Goal: Task Accomplishment & Management: Manage account settings

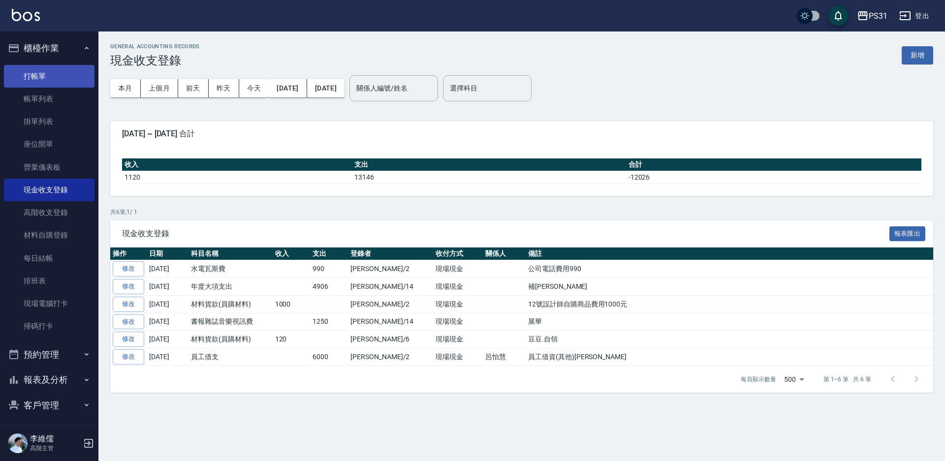
click at [34, 79] on link "打帳單" at bounding box center [49, 76] width 91 height 23
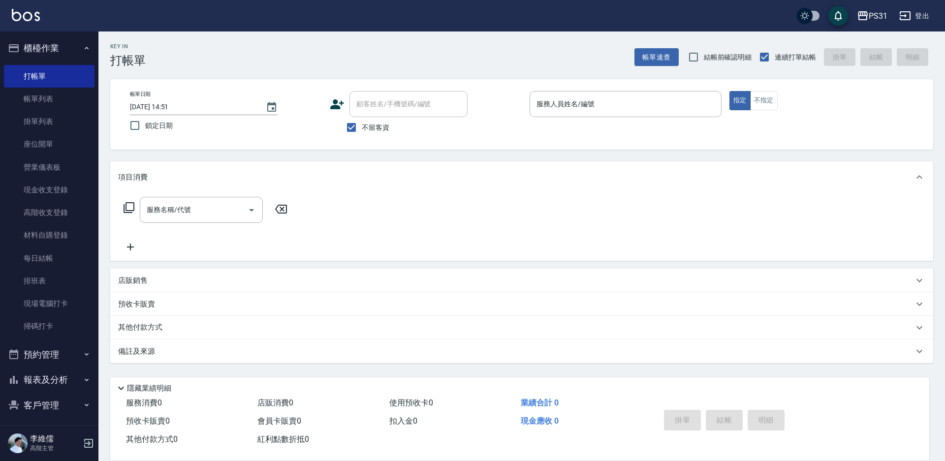
click at [119, 134] on div "帳單日期 2025/08/16 14:51 鎖定日期 顧客姓名/手機號碼/編號 顧客姓名/手機號碼/編號 不留客資 服務人員姓名/編號 服務人員姓名/編號 指…" at bounding box center [521, 114] width 823 height 70
click at [140, 126] on input "鎖定日期" at bounding box center [135, 125] width 21 height 21
checkbox input "true"
click at [678, 105] on input "服務人員姓名/編號" at bounding box center [625, 103] width 183 height 17
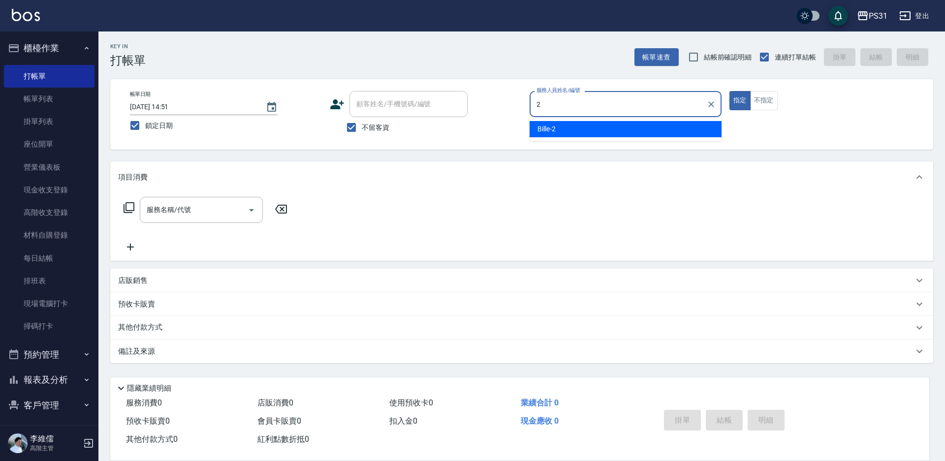
type input "2"
type button "true"
type input "Bille-2"
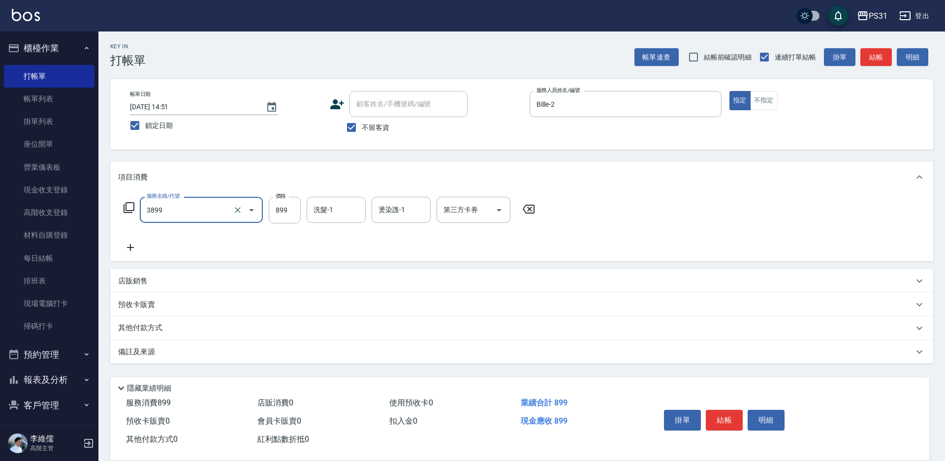
type input "基礎燙(3899)"
type input "1200"
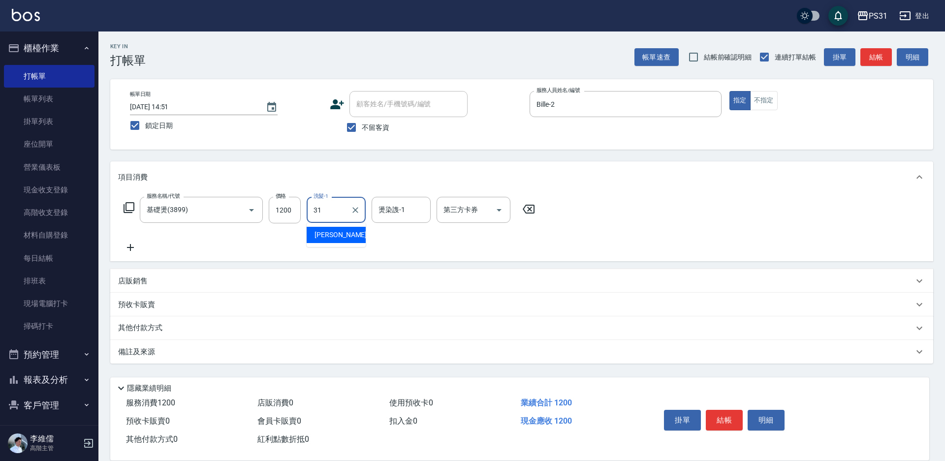
type input "3"
type input "Bille-2"
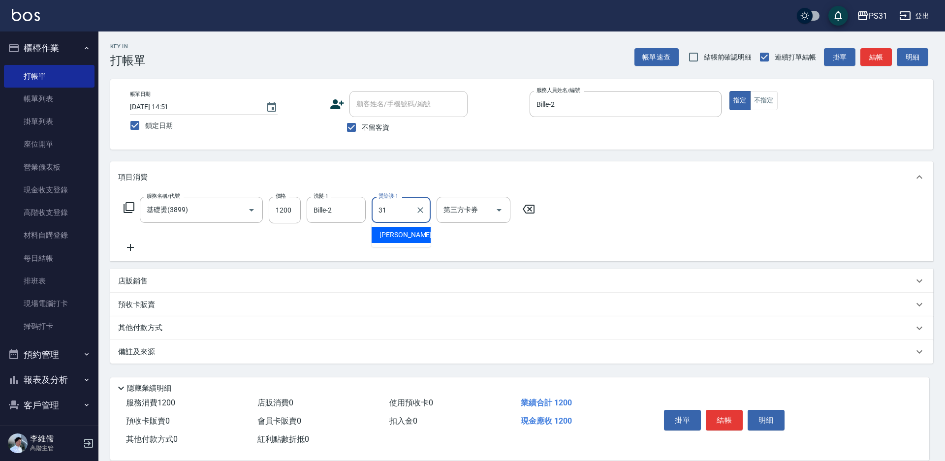
type input "何宜柔-31"
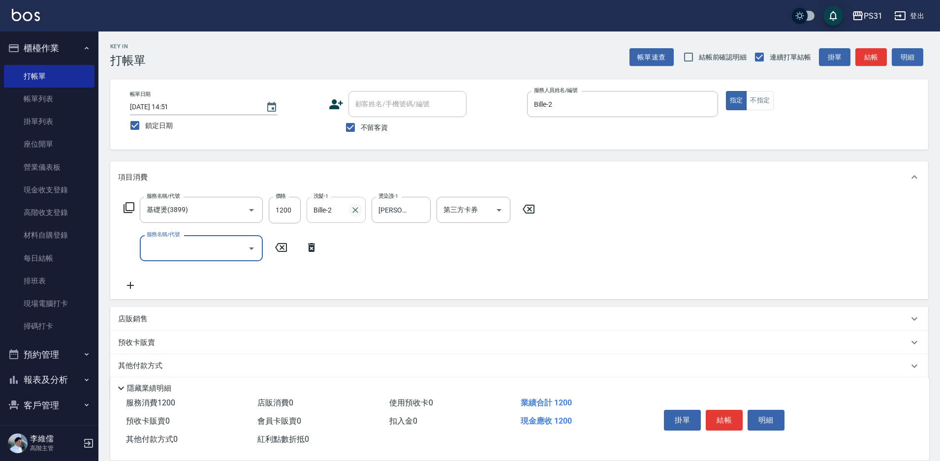
click at [356, 213] on icon "Clear" at bounding box center [355, 210] width 10 height 10
click at [125, 212] on icon at bounding box center [129, 208] width 12 height 12
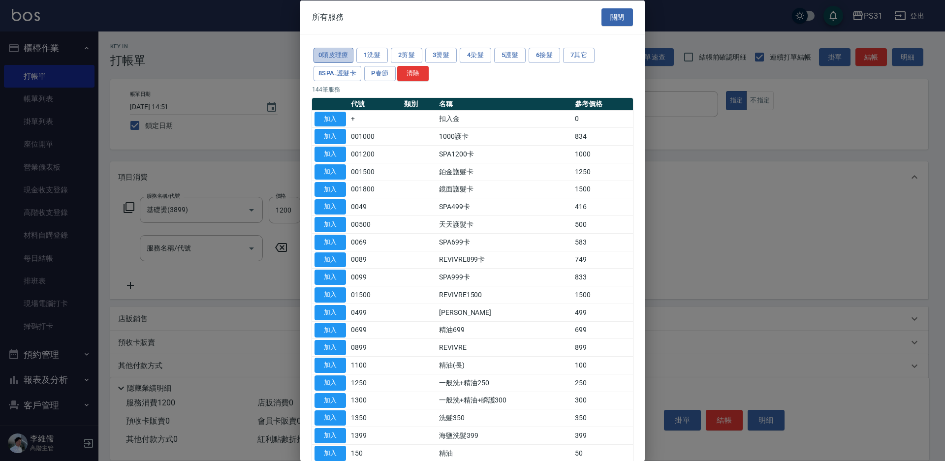
click at [334, 50] on button "0頭皮理療" at bounding box center [334, 55] width 40 height 15
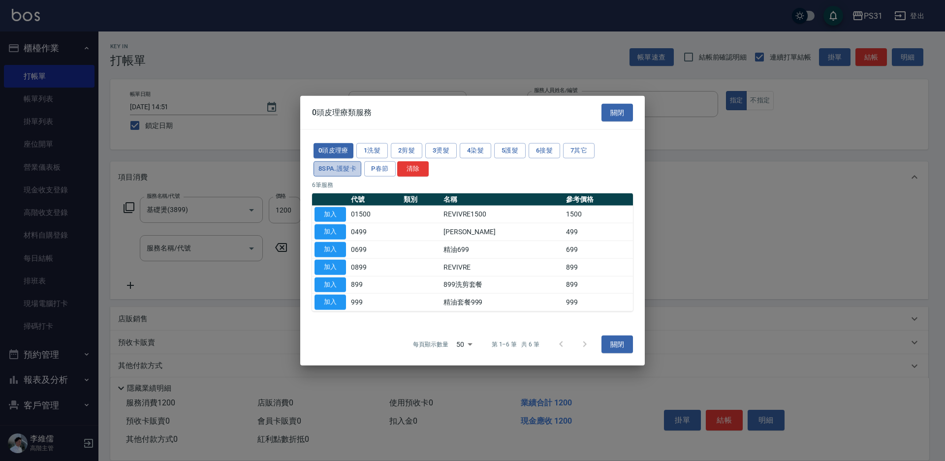
click at [319, 171] on button "8SPA.護髮卡" at bounding box center [338, 168] width 48 height 15
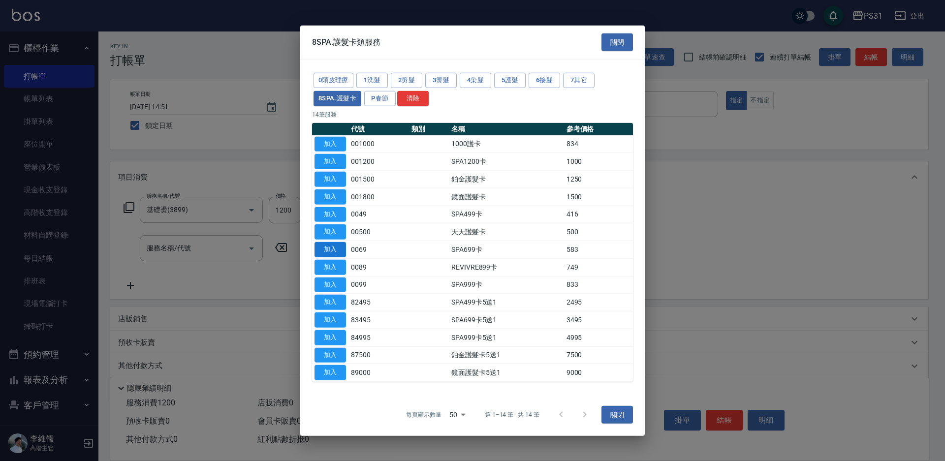
click at [337, 252] on button "加入" at bounding box center [329, 249] width 31 height 15
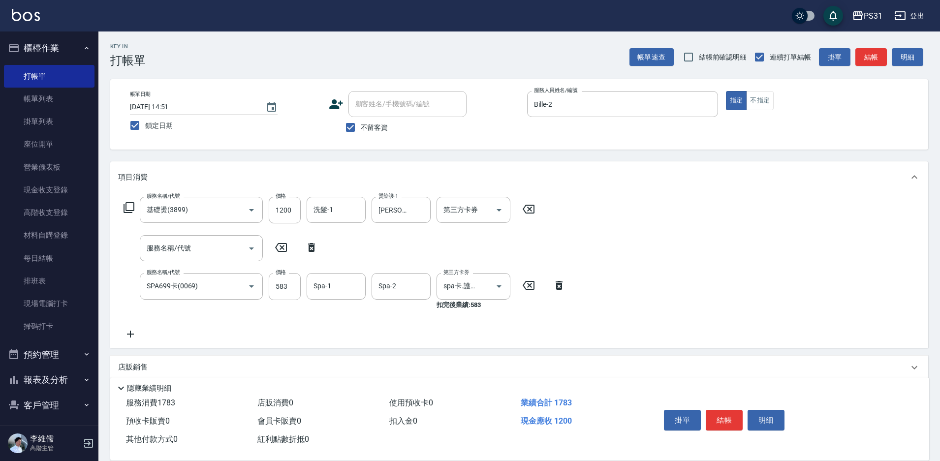
click at [312, 246] on icon at bounding box center [311, 247] width 7 height 9
type input "SPA699卡(0069)"
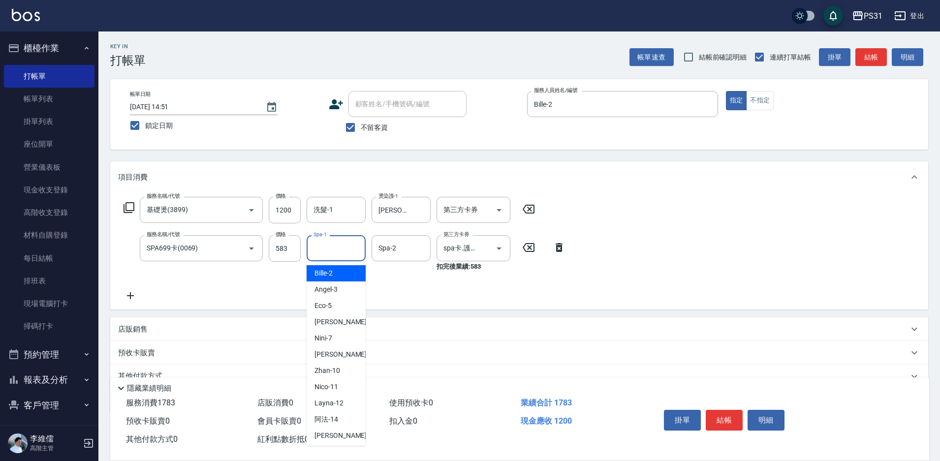
click at [340, 251] on input "Spa-1" at bounding box center [336, 248] width 50 height 17
type input "何宜柔-31"
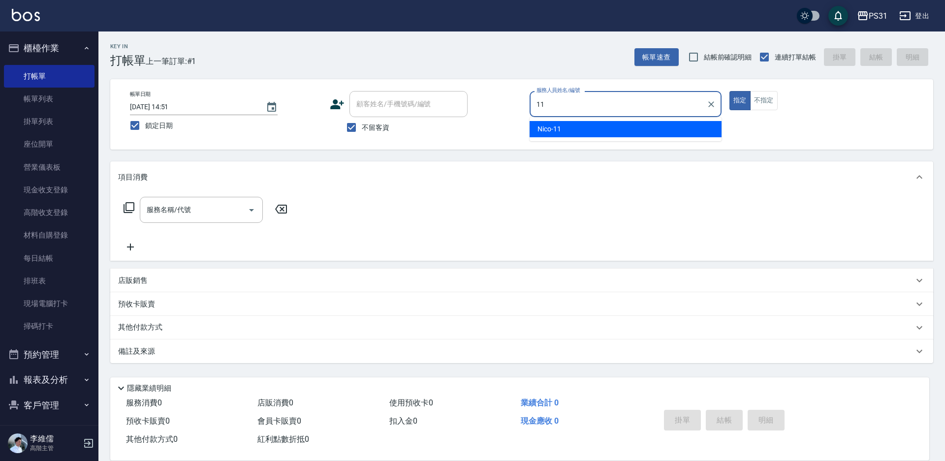
type input "Nico-11"
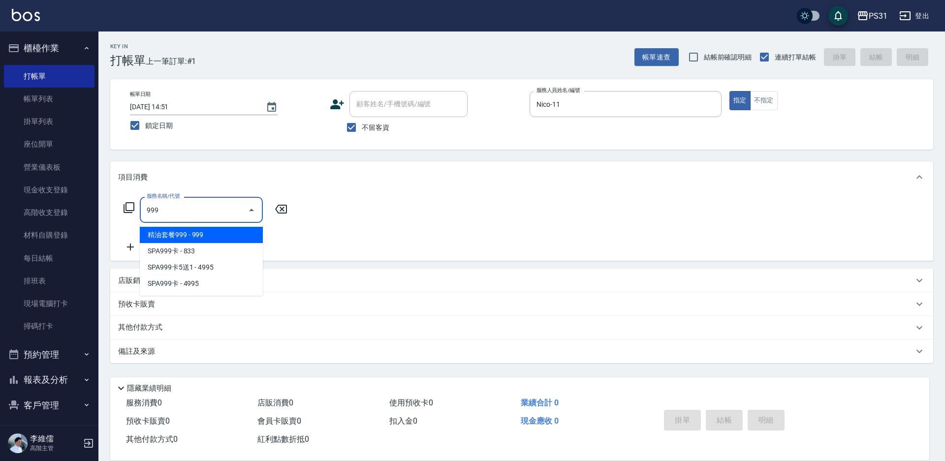
type input "精油套餐999(999)"
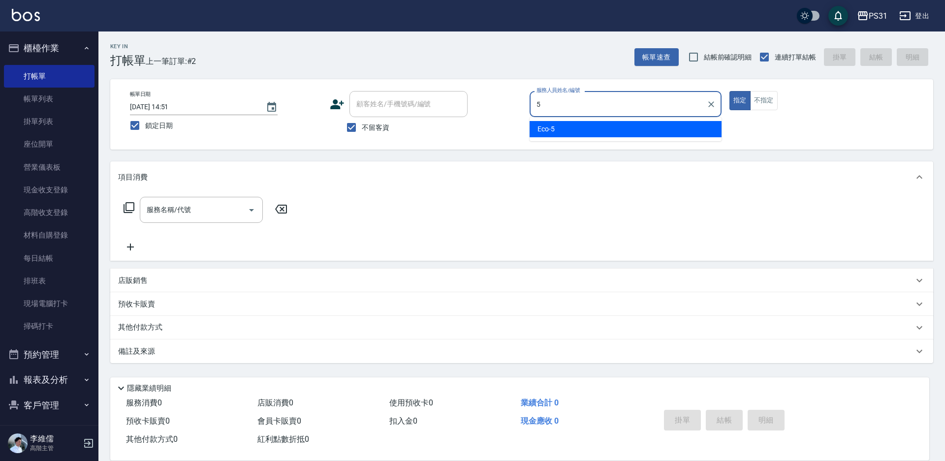
type input "Eco-5"
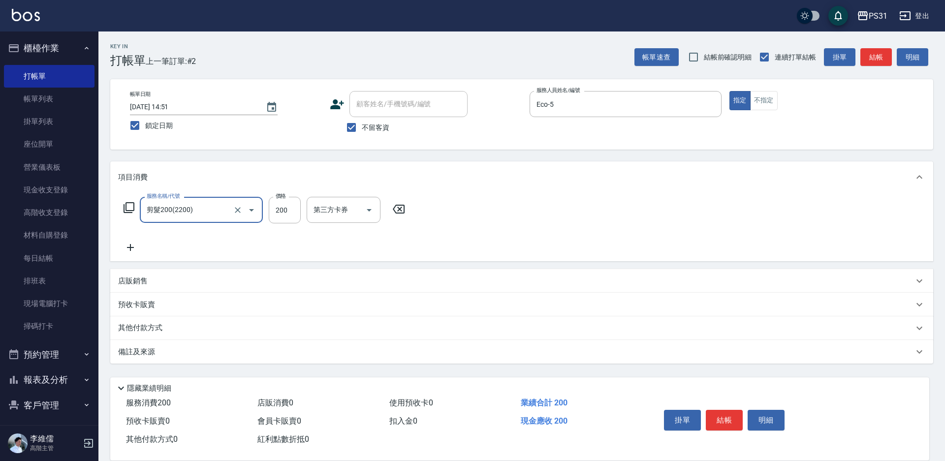
type input "剪髮200(2200)"
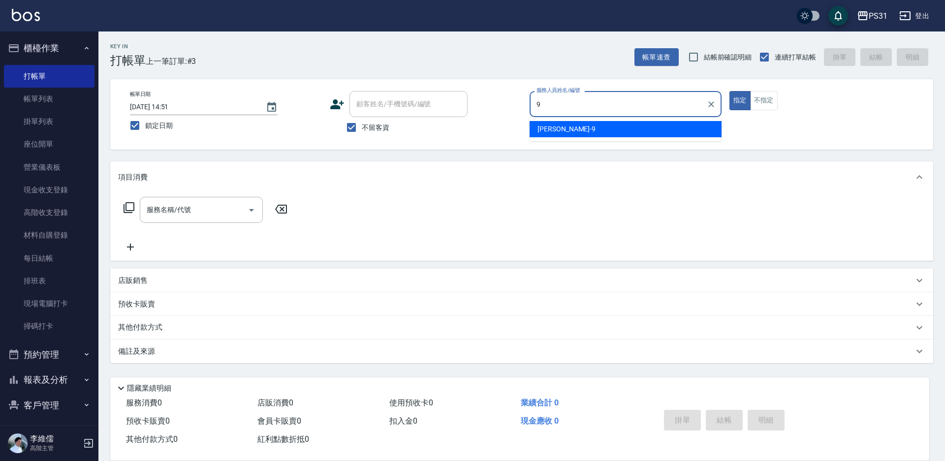
type input "JOJO-9"
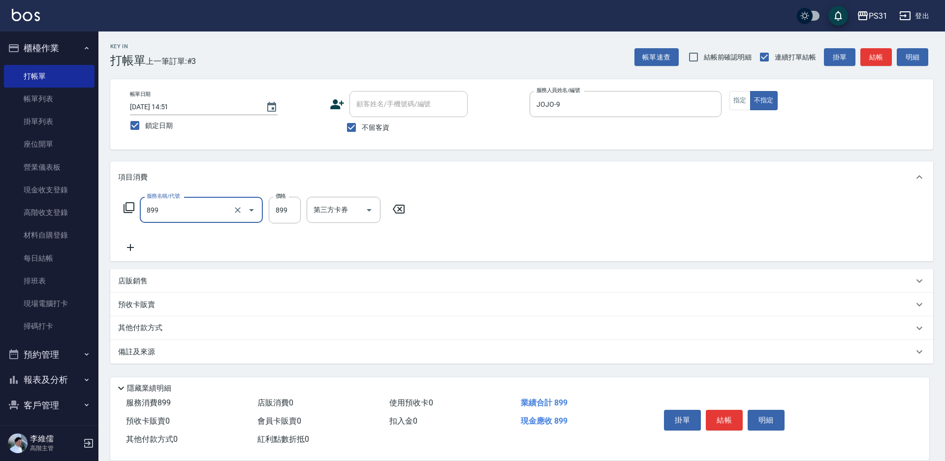
type input "899洗剪套餐(899)"
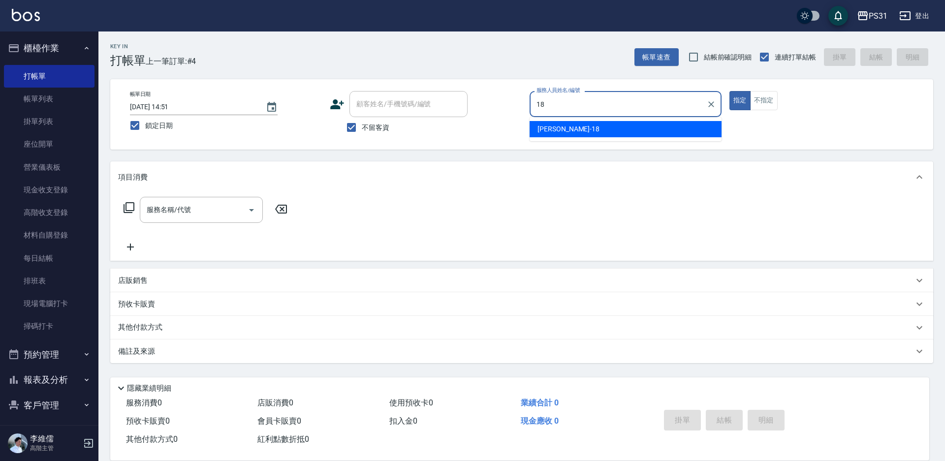
type input "Rita-18"
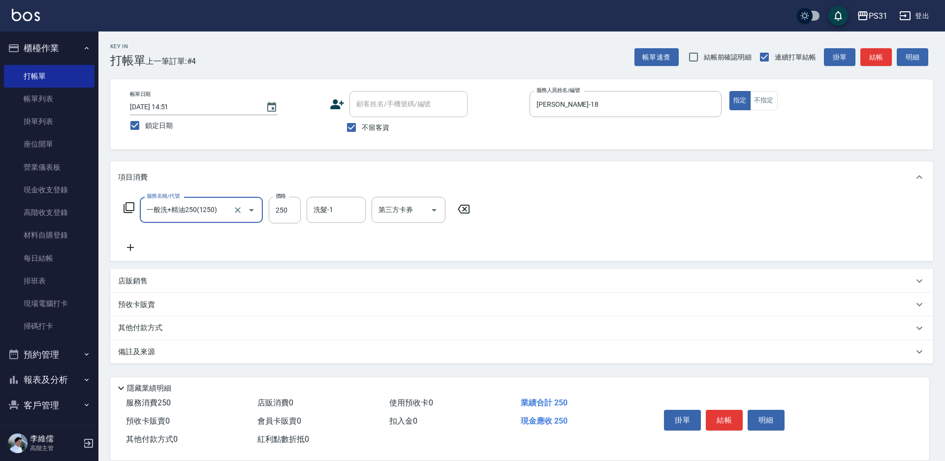
type input "一般洗+精油250(1250)"
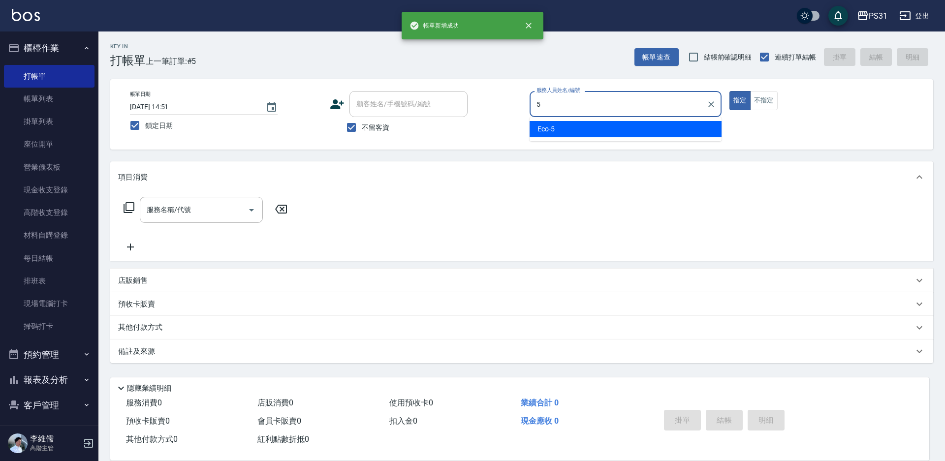
type input "Eco-5"
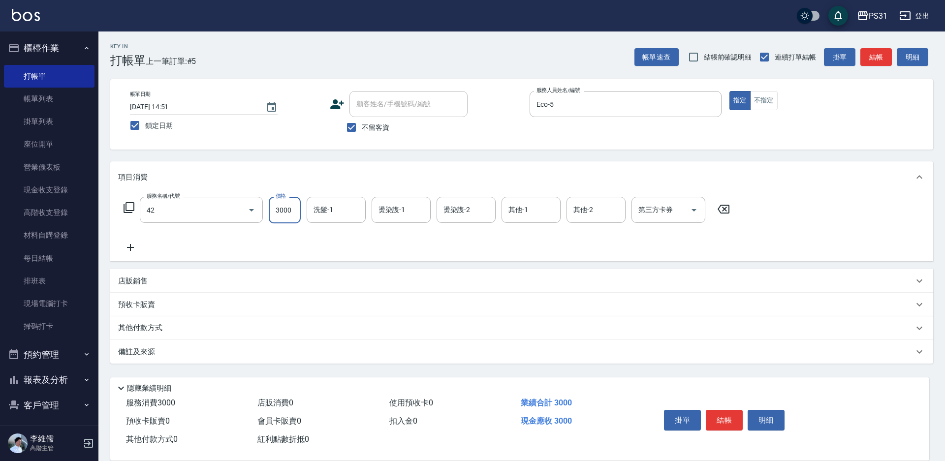
type input "染髮B餐(42)"
type input "2899"
type input "鈺欣-34"
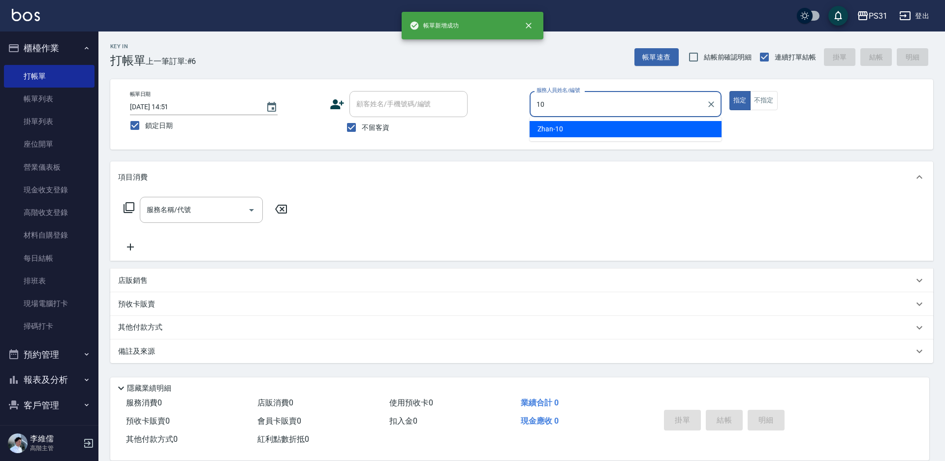
type input "Zhan-10"
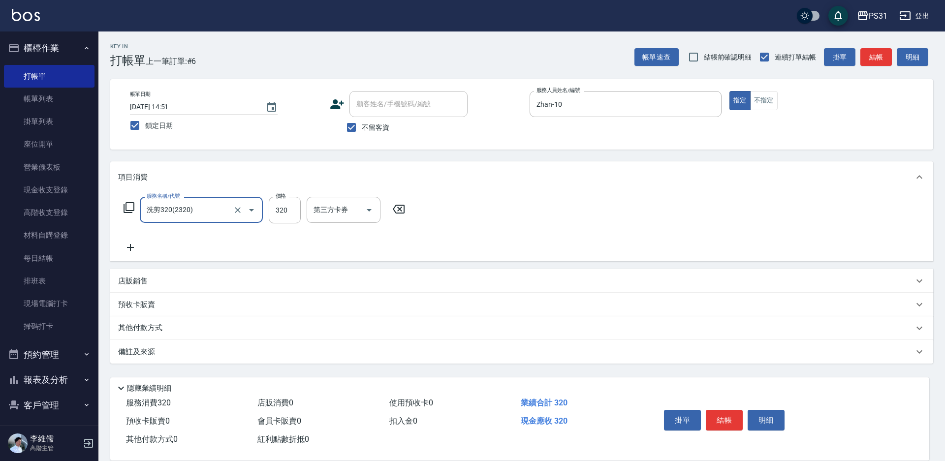
type input "洗剪320(2320)"
type input "何宜柔-31"
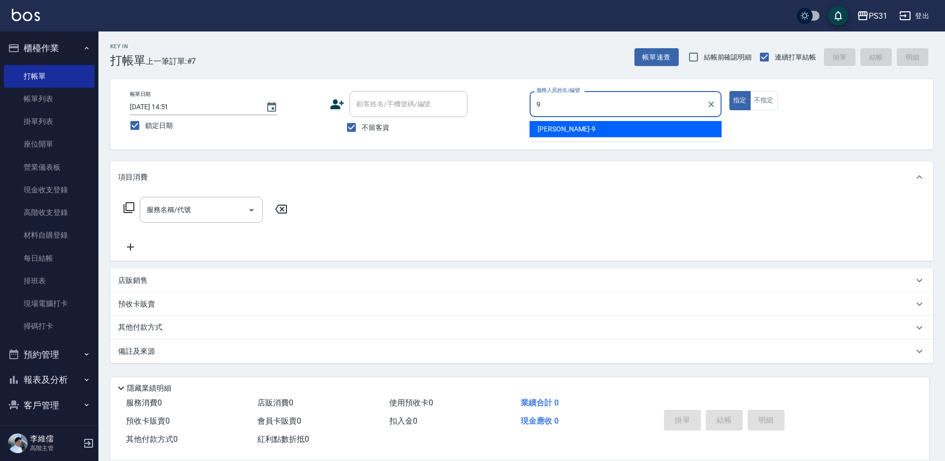
type input "JOJO-9"
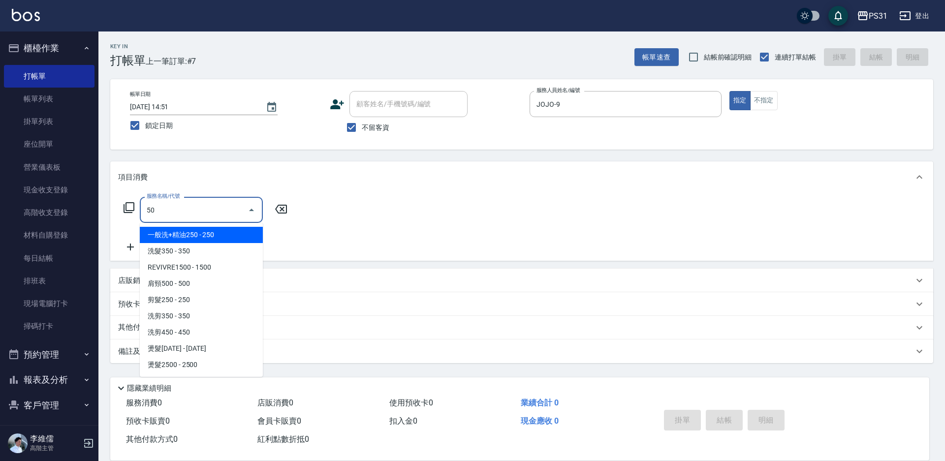
type input "5"
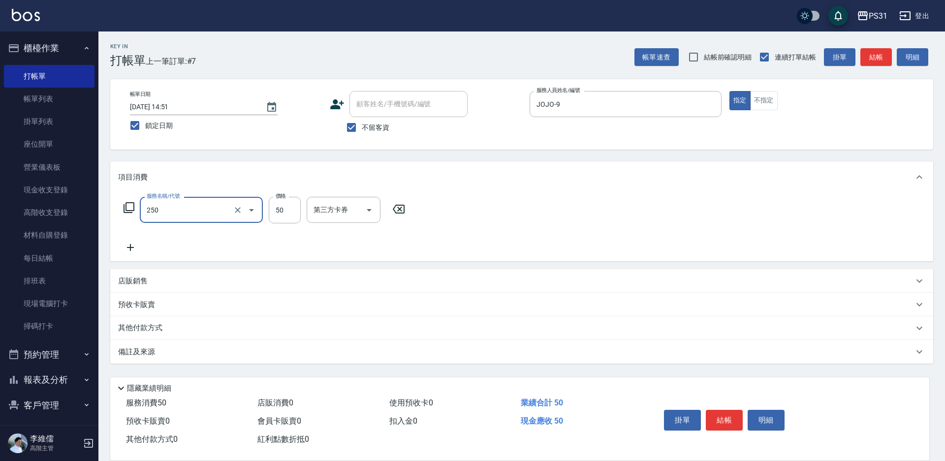
type input "剪瀏海(250)"
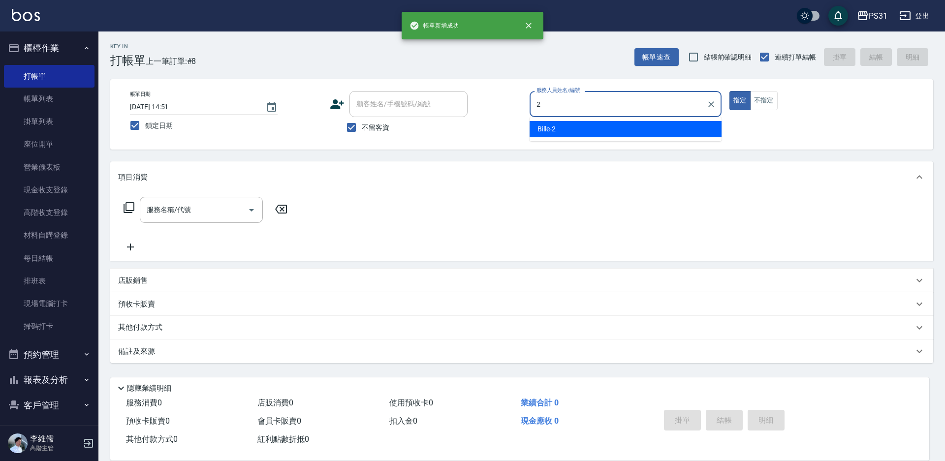
type input "Bille-2"
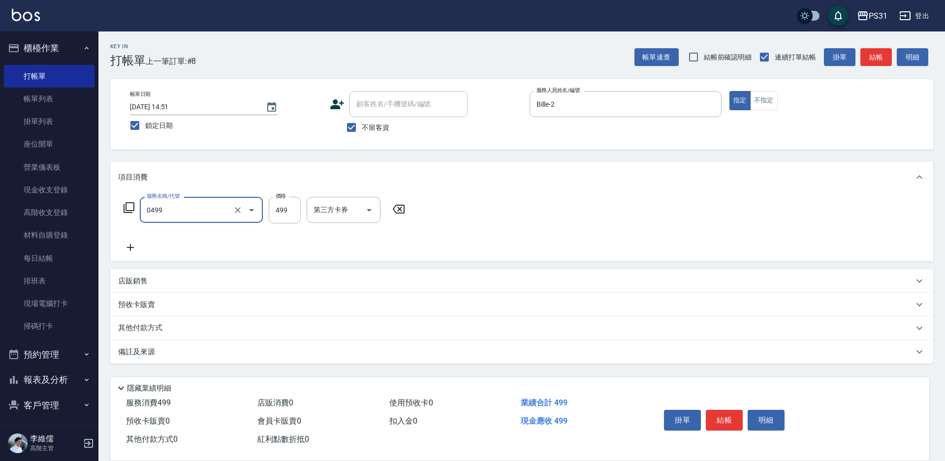
type input "伊黛莉spa(0499)"
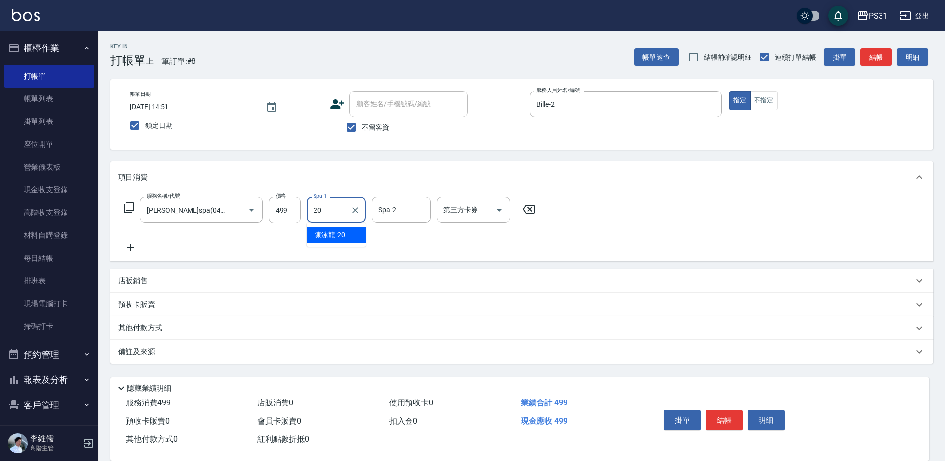
type input "陳泳龍-20"
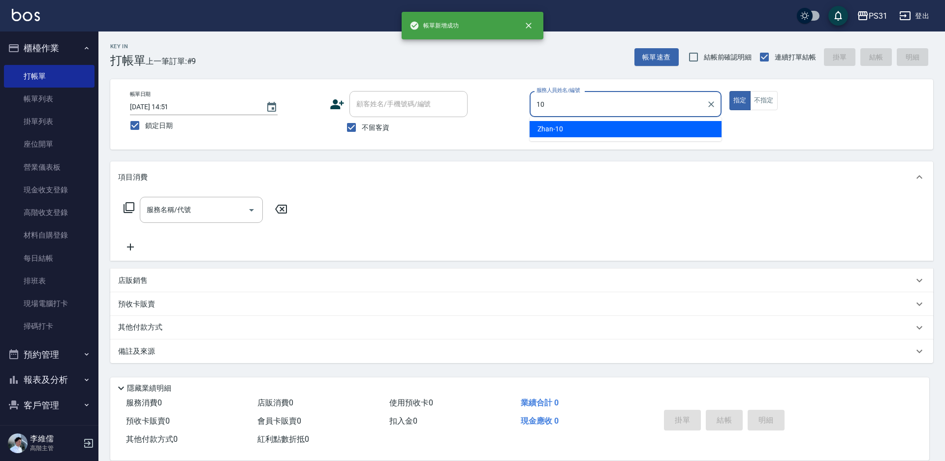
type input "Zhan-10"
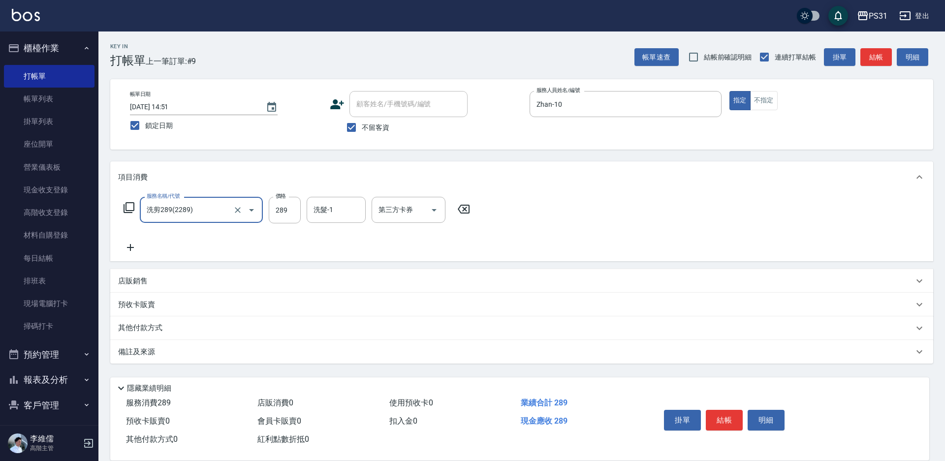
type input "洗剪289(2289)"
type input "何宜柔-31"
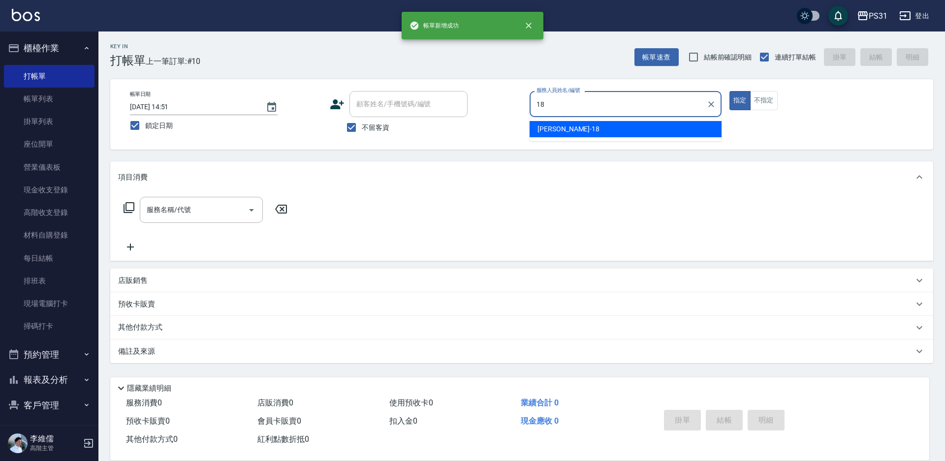
type input "Rita-18"
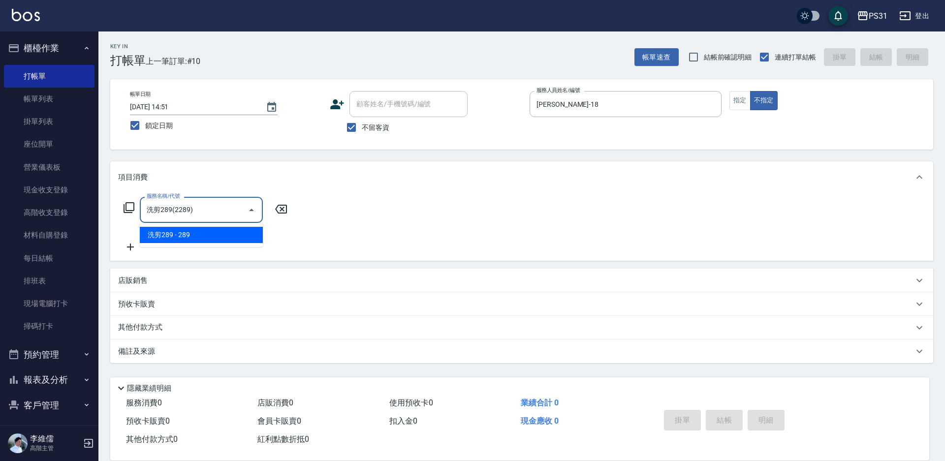
type input "洗剪289(2289)"
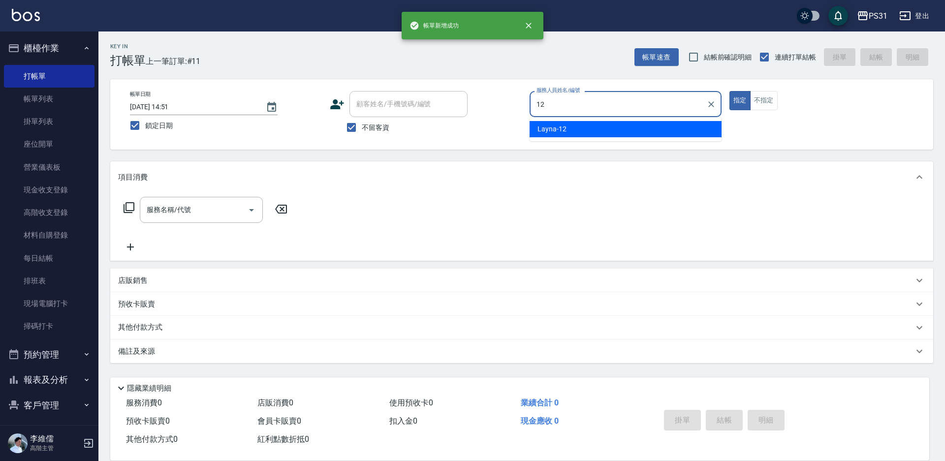
type input "Layna-12"
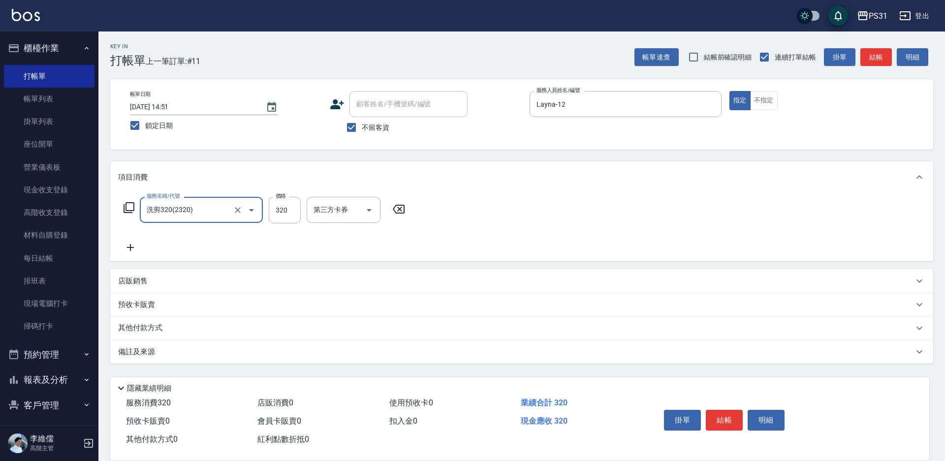
type input "洗剪320(2320)"
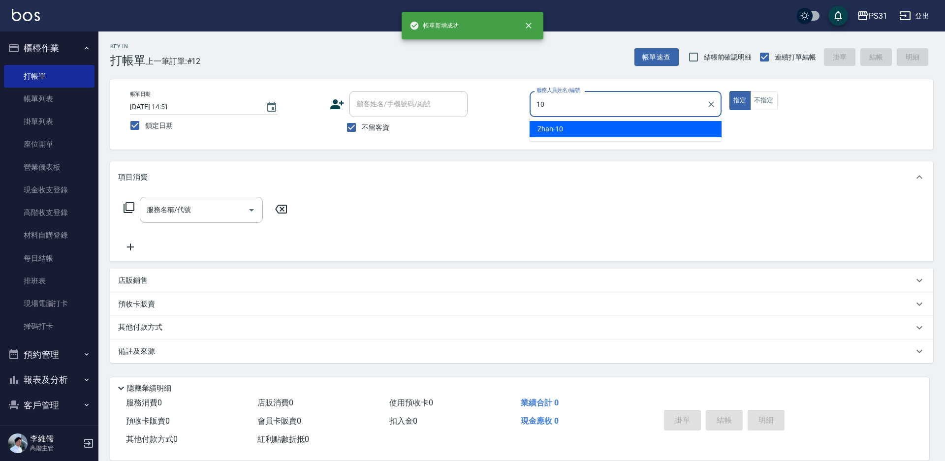
type input "Zhan-10"
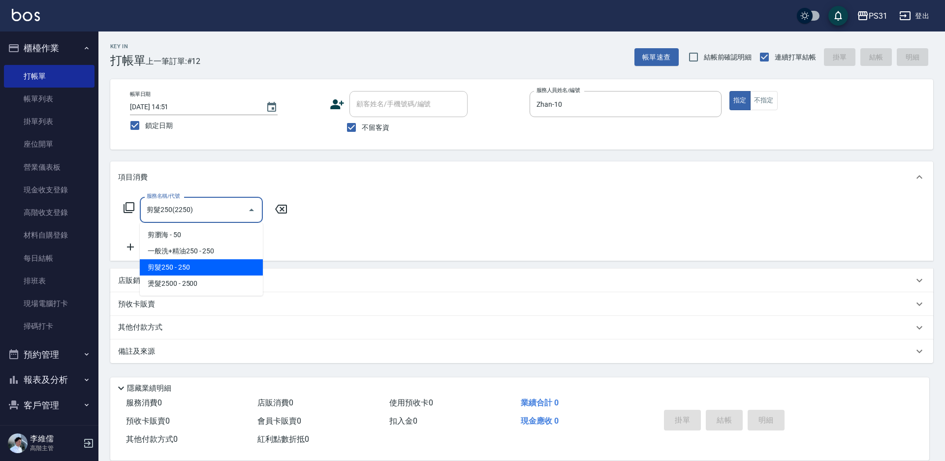
type input "剪髮250(2250)"
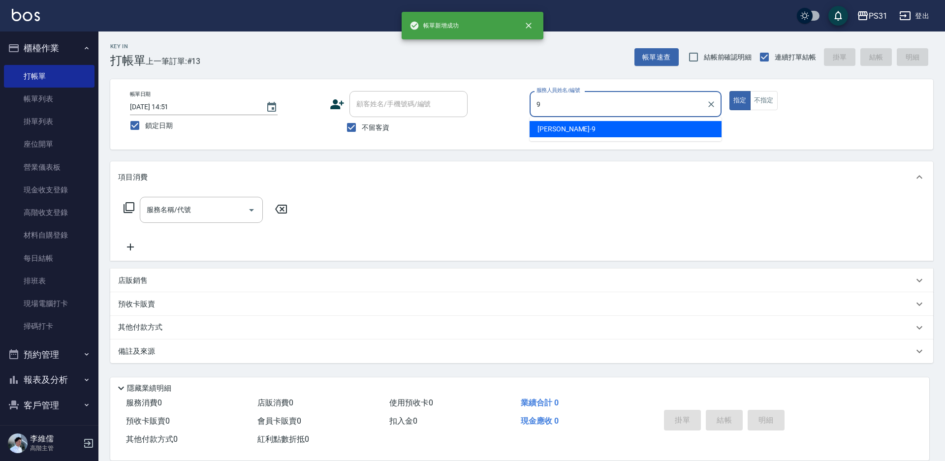
type input "JOJO-9"
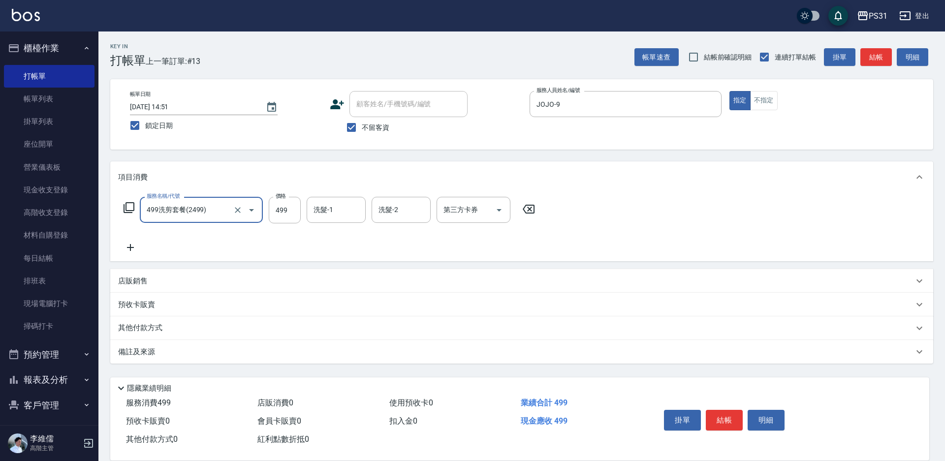
type input "499洗剪套餐(2499)"
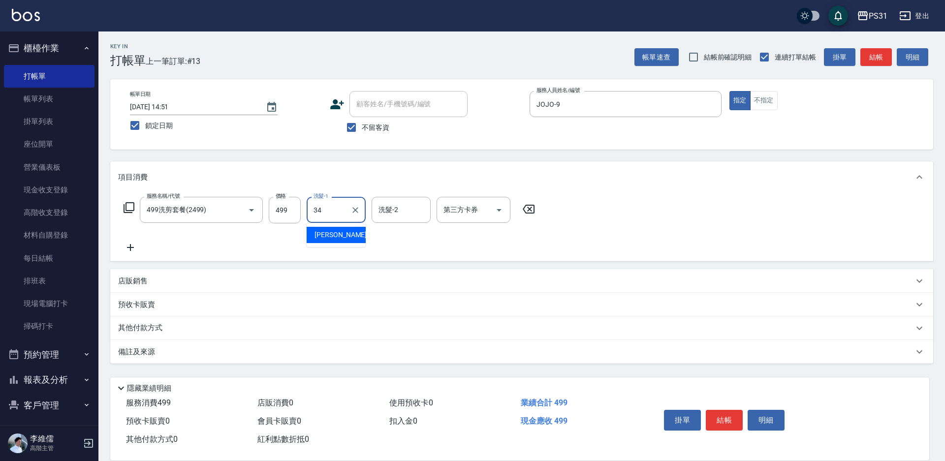
type input "鈺欣-34"
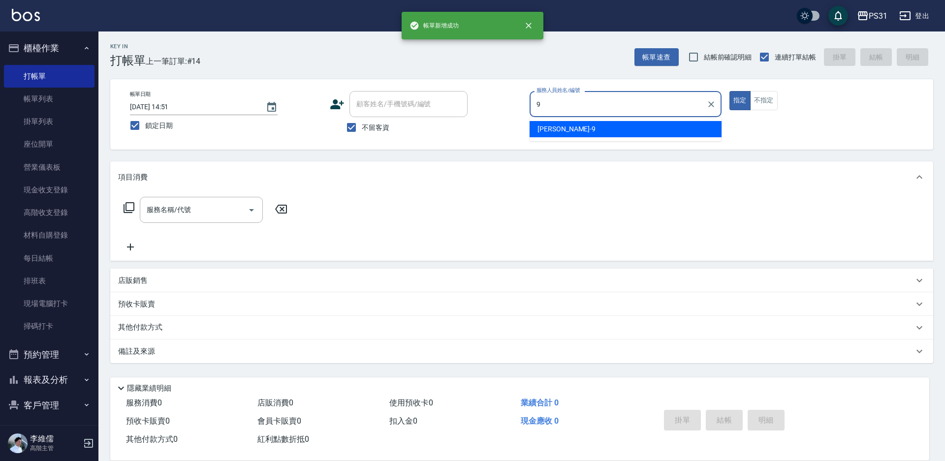
type input "JOJO-9"
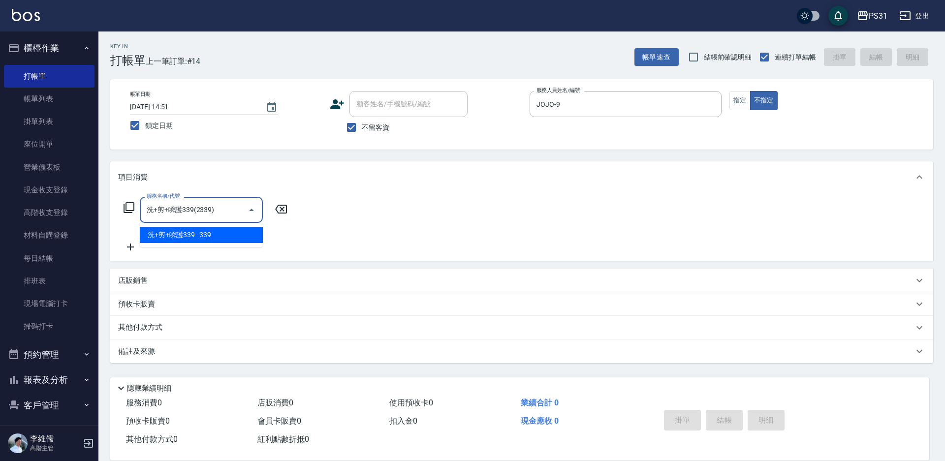
type input "洗+剪+瞬護339(2339)"
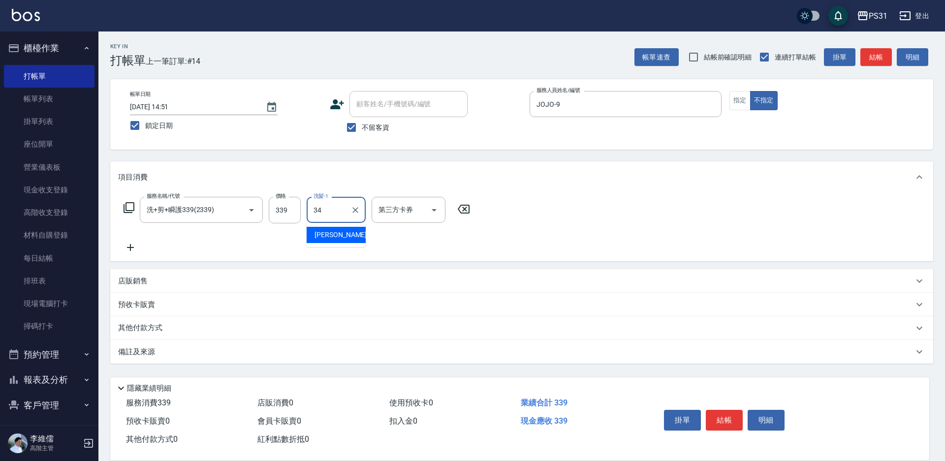
type input "鈺欣-34"
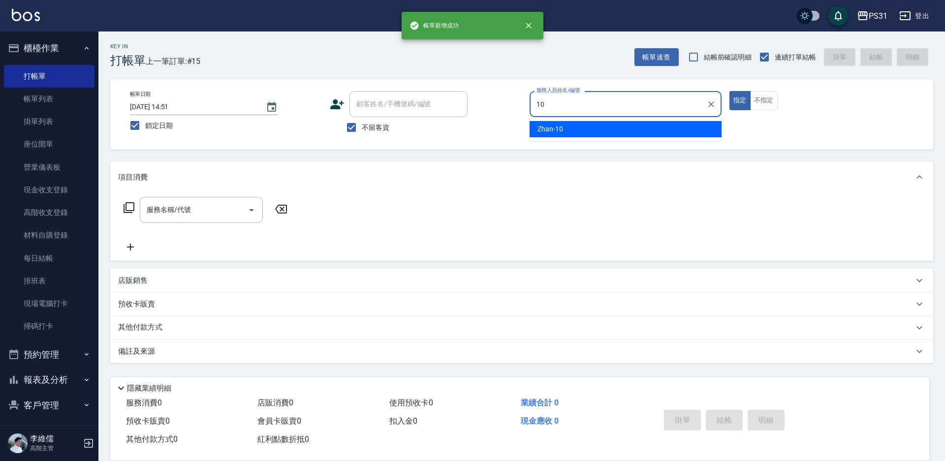
type input "Zhan-10"
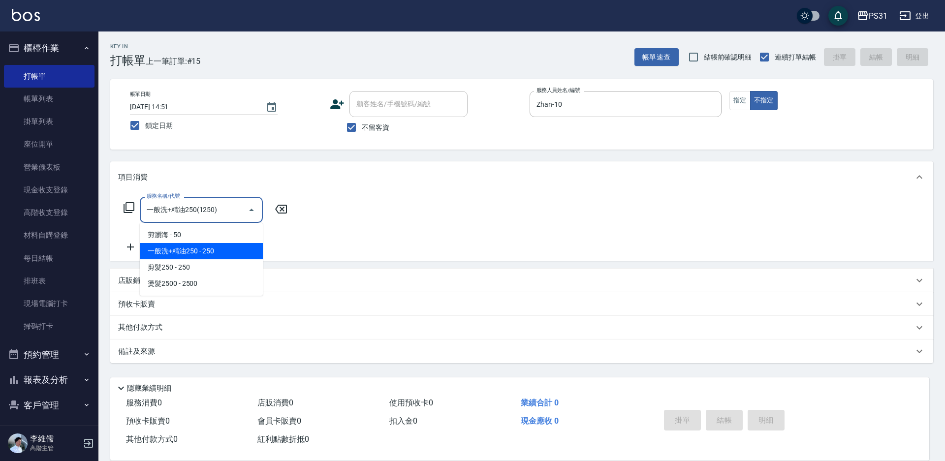
type input "一般洗+精油250(1250)"
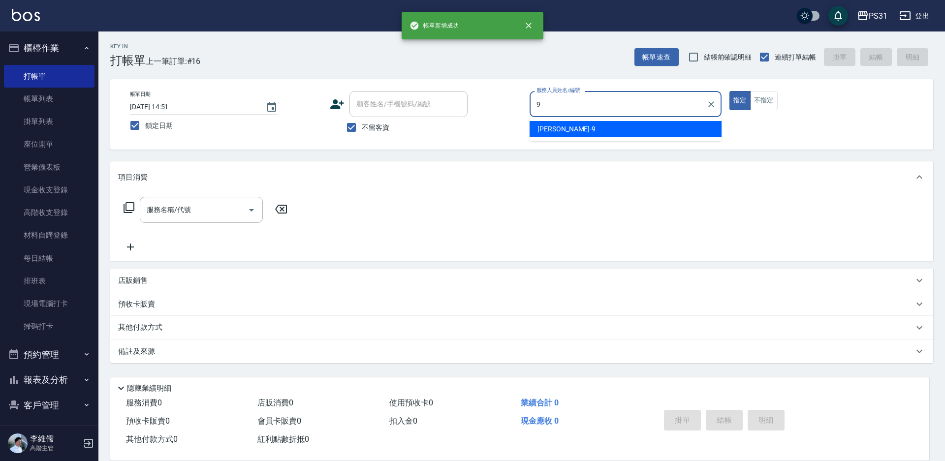
type input "JOJO-9"
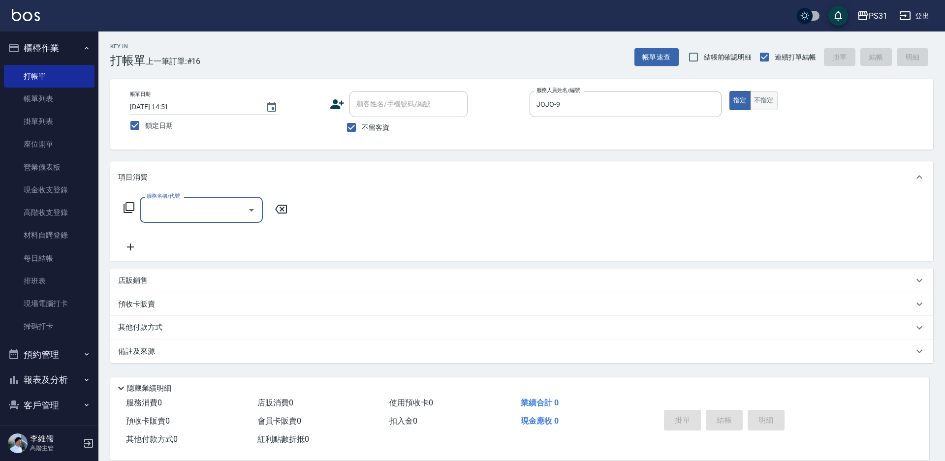
click at [774, 104] on button "不指定" at bounding box center [764, 100] width 28 height 19
click at [196, 221] on div "服務名稱/代號" at bounding box center [201, 210] width 123 height 26
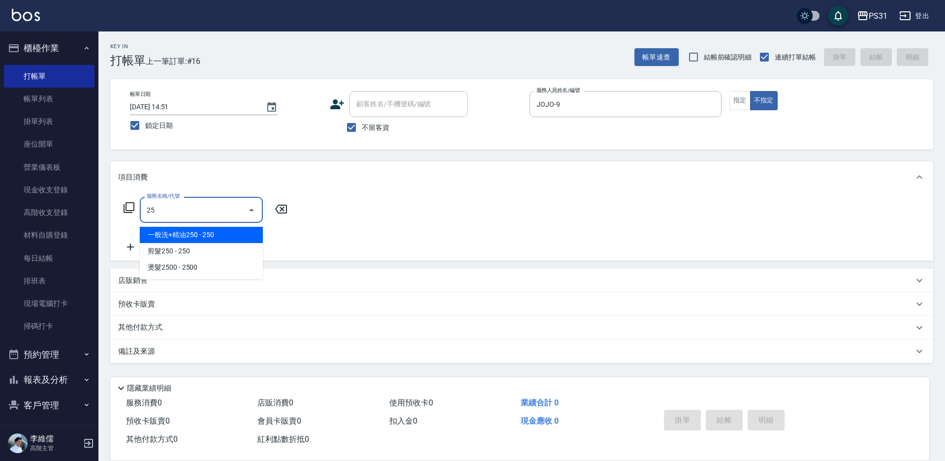
click at [187, 198] on div "25 服務名稱/代號" at bounding box center [201, 210] width 123 height 26
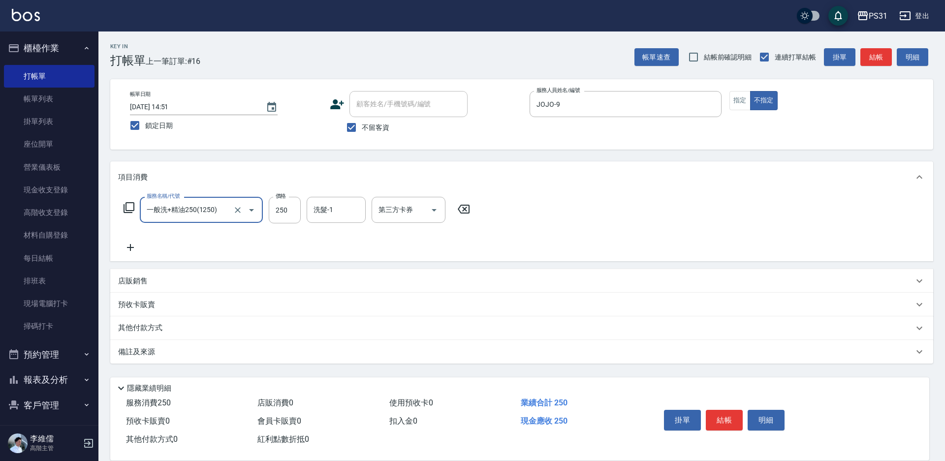
type input "一般洗+精油250(1250)"
type input "何宜柔-31"
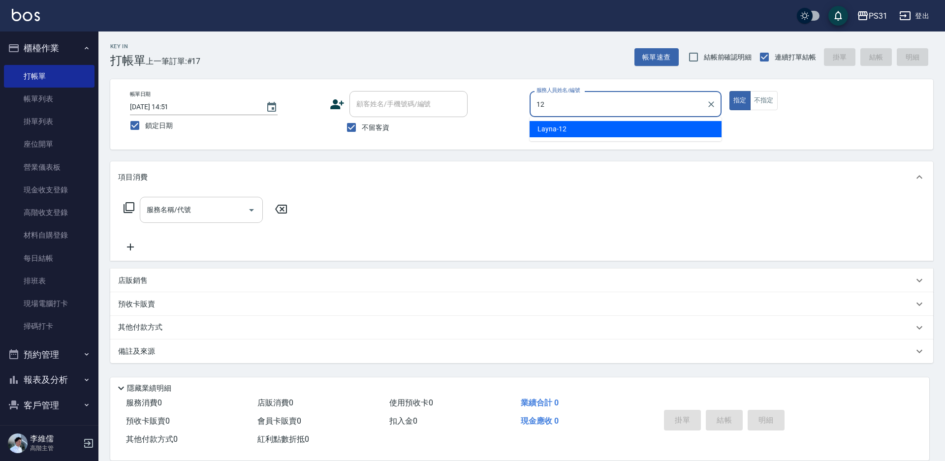
type input "Layna-12"
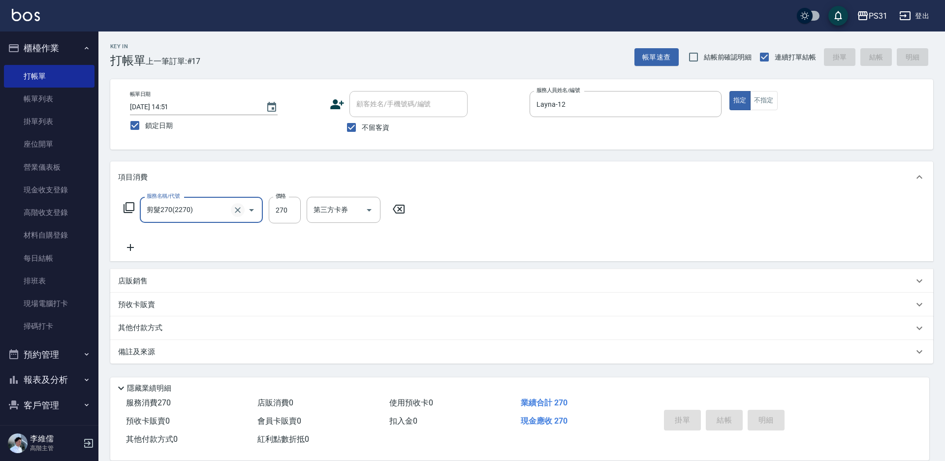
type input "剪髮270(2270)"
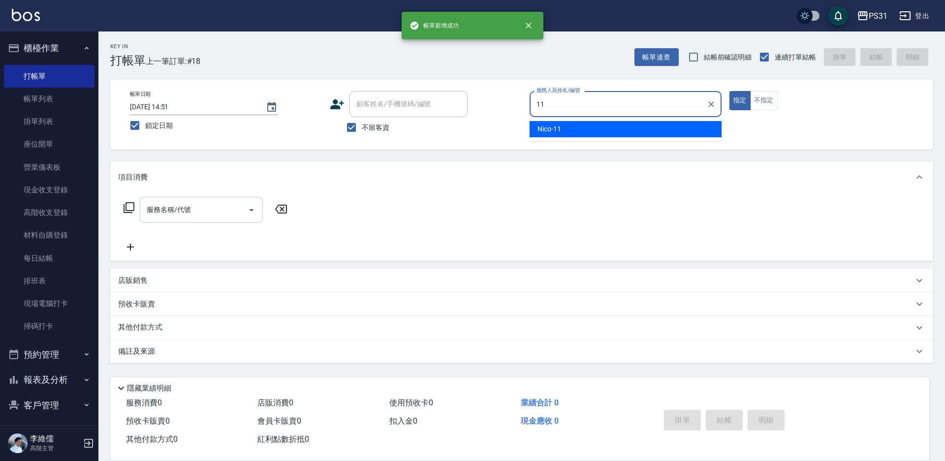
type input "Nico-11"
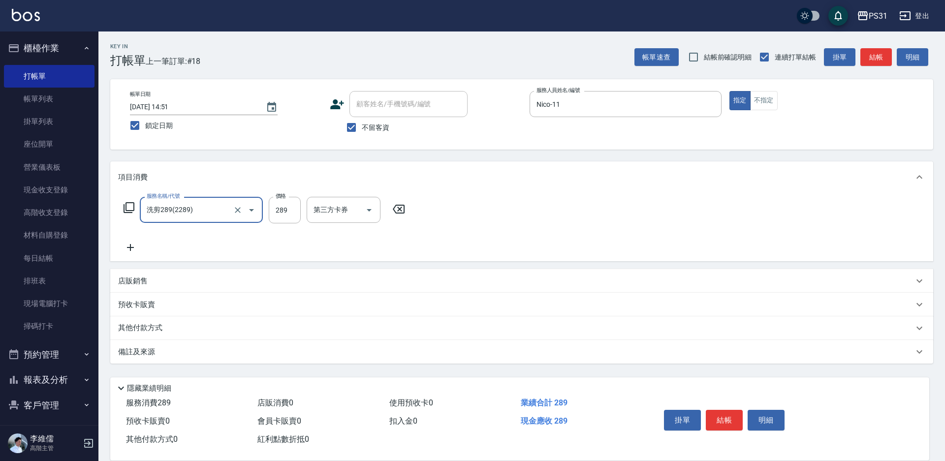
type input "洗剪289(2289)"
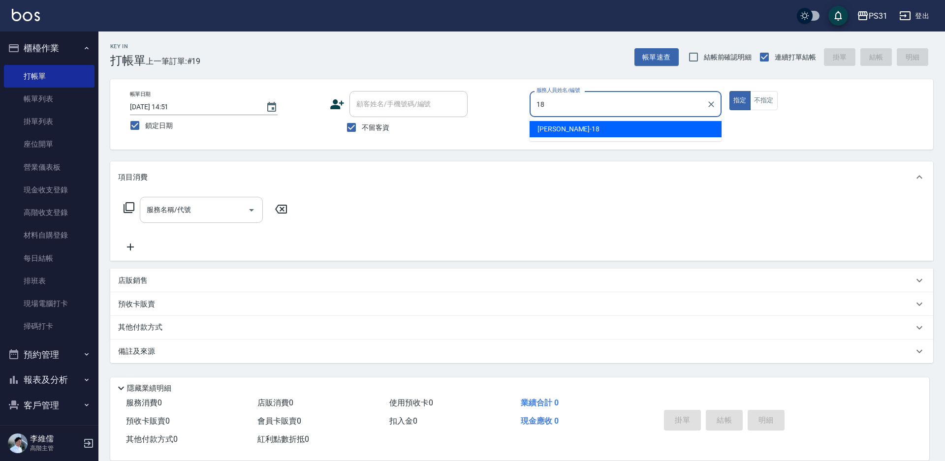
type input "Rita-18"
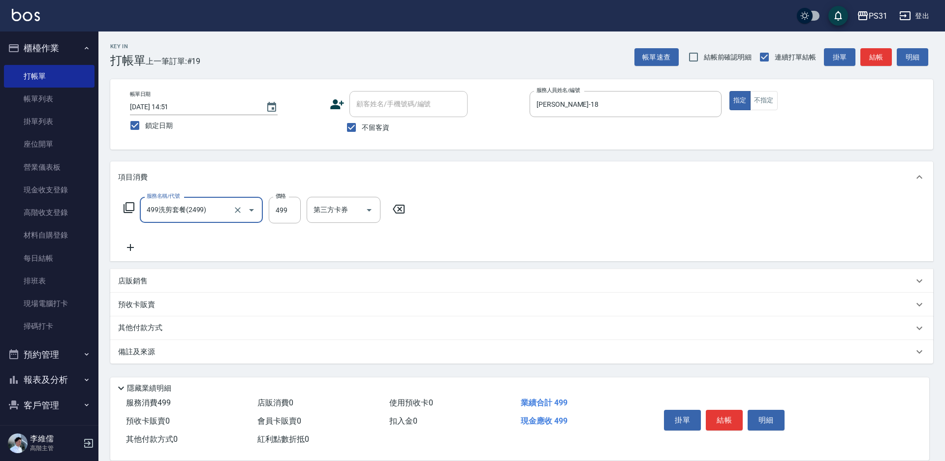
type input "499洗剪套餐(2499)"
click at [134, 284] on p "店販銷售" at bounding box center [133, 281] width 30 height 10
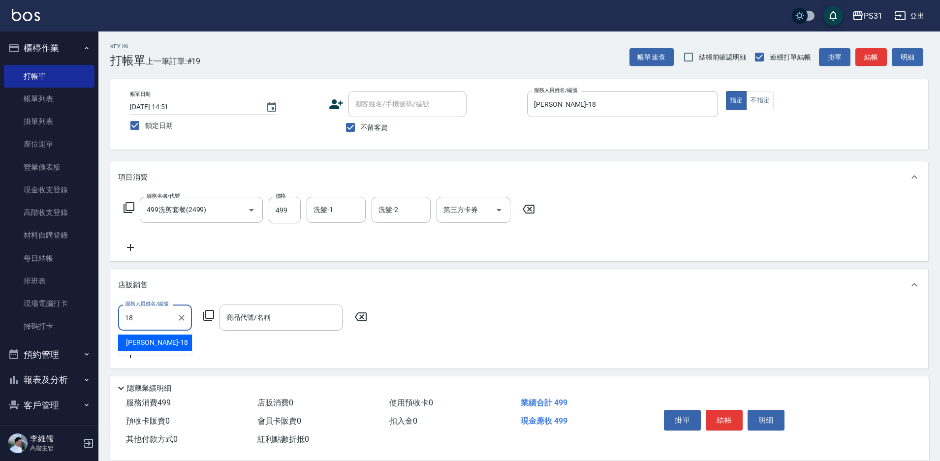
type input "Rita-18"
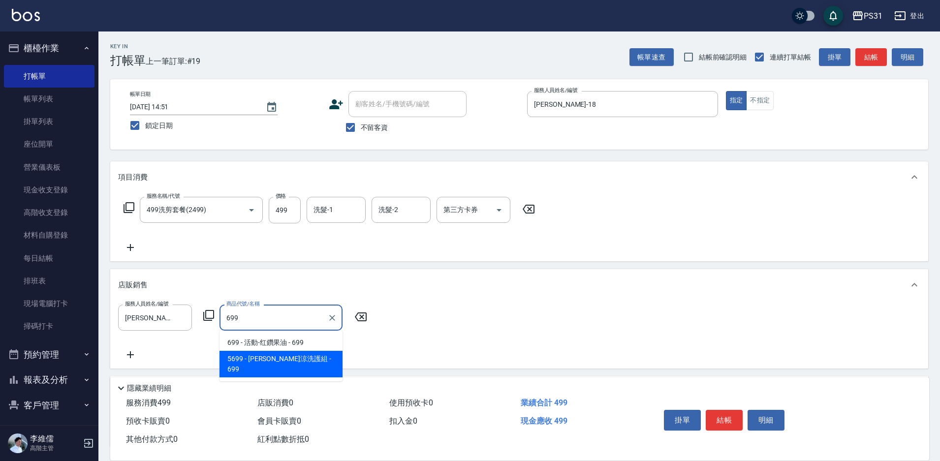
type input "水水沁涼洗護組"
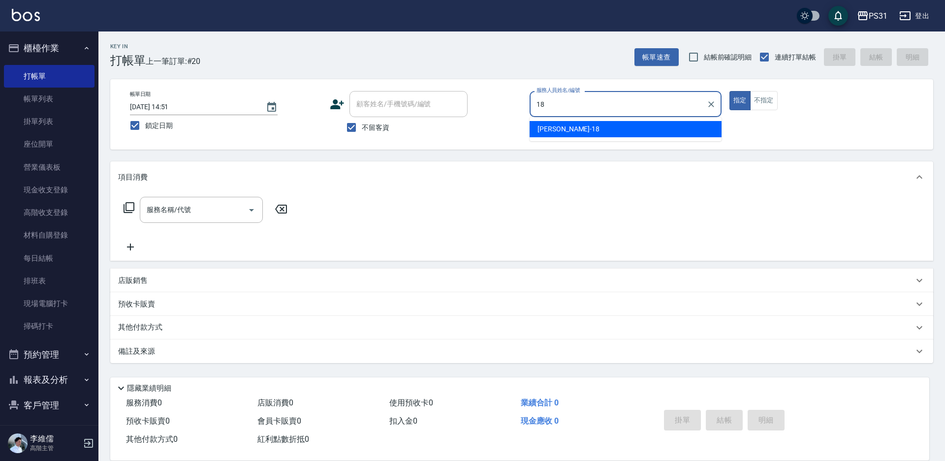
type input "Rita-18"
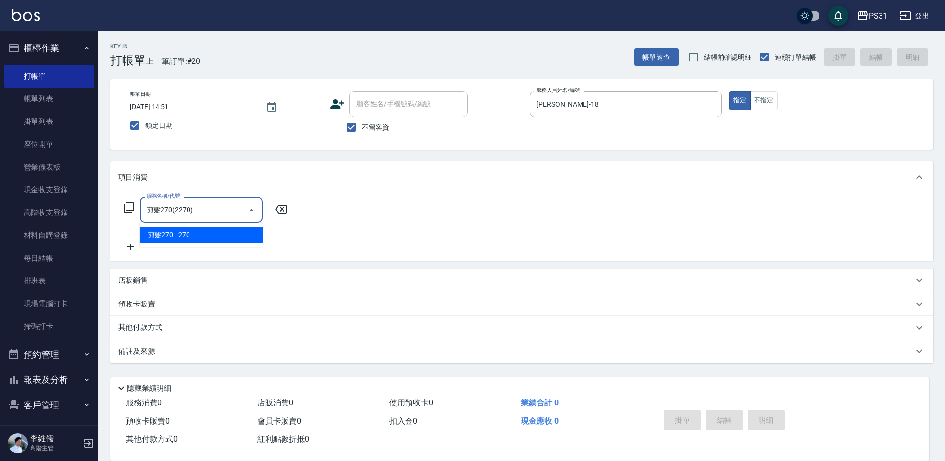
type input "剪髮270(2270)"
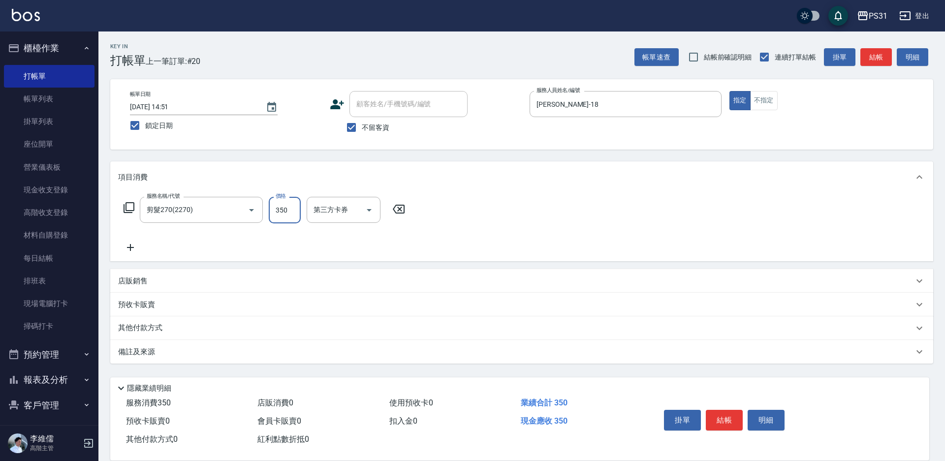
type input "350"
type input "舊有卡券"
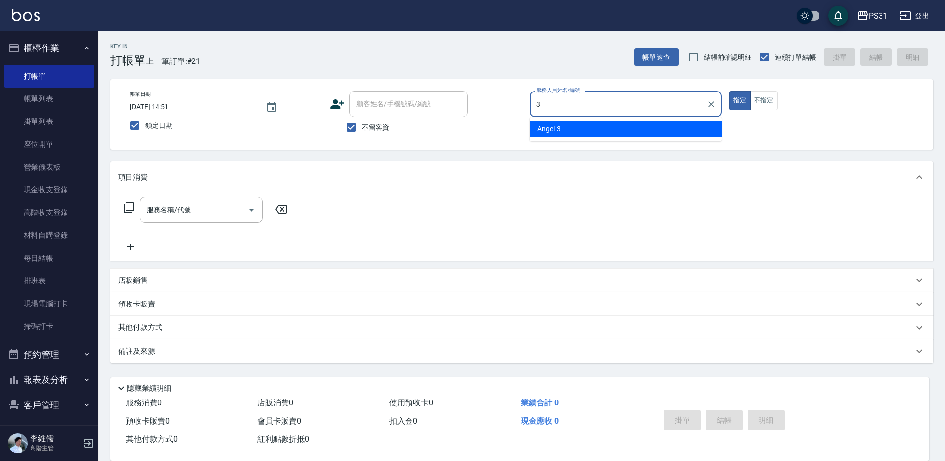
type input "Angel-3"
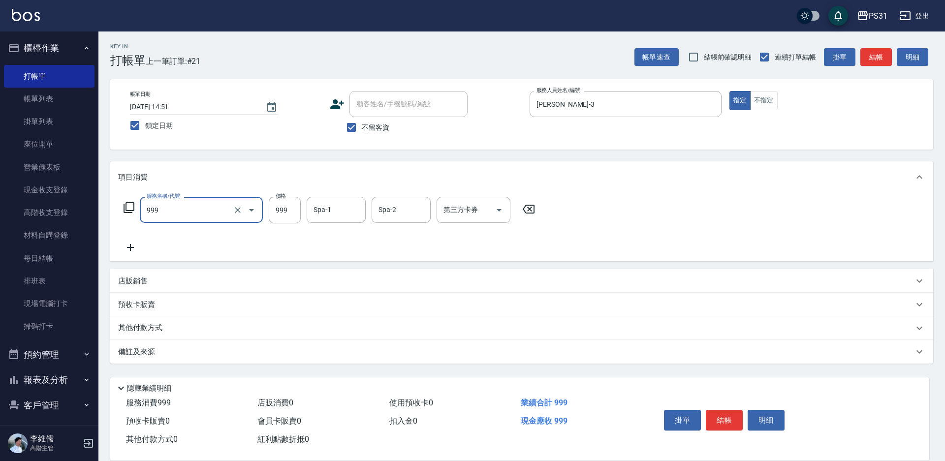
type input "精油套餐999(999)"
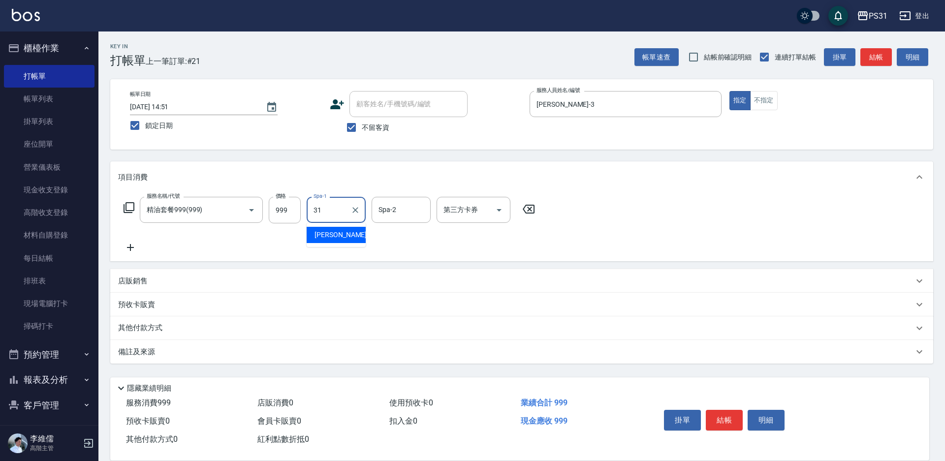
type input "何宜柔-31"
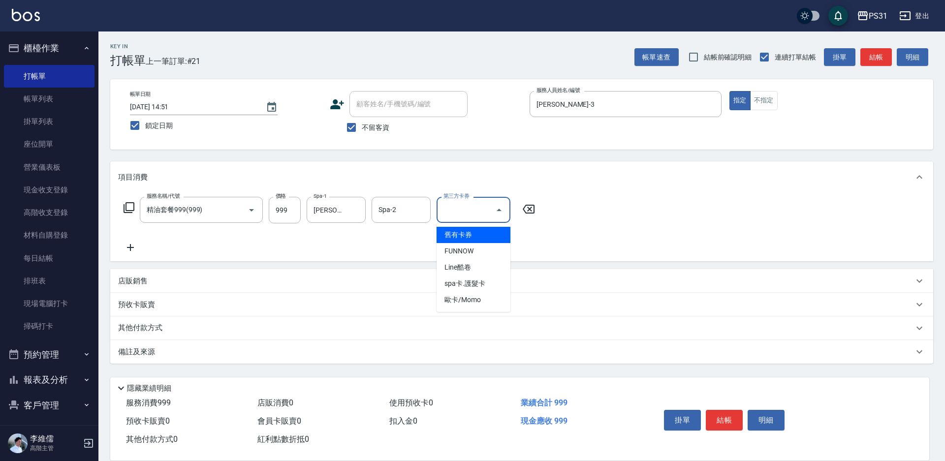
type input "舊有卡券"
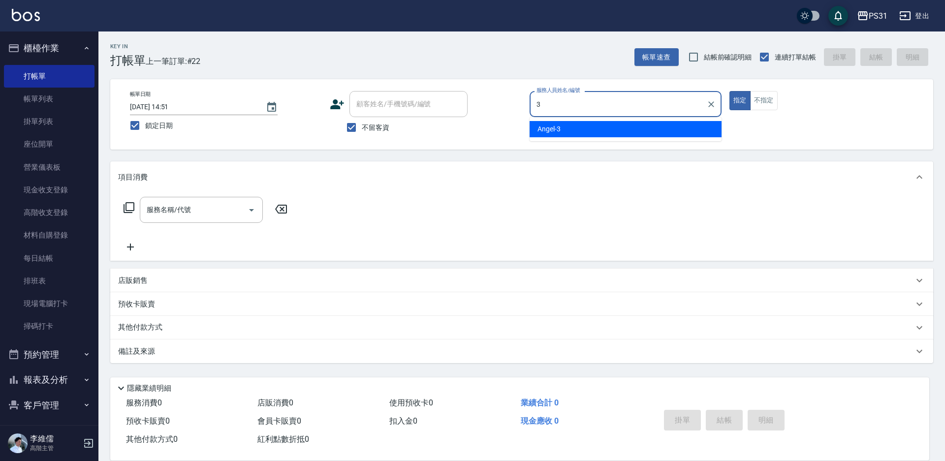
type input "Angel-3"
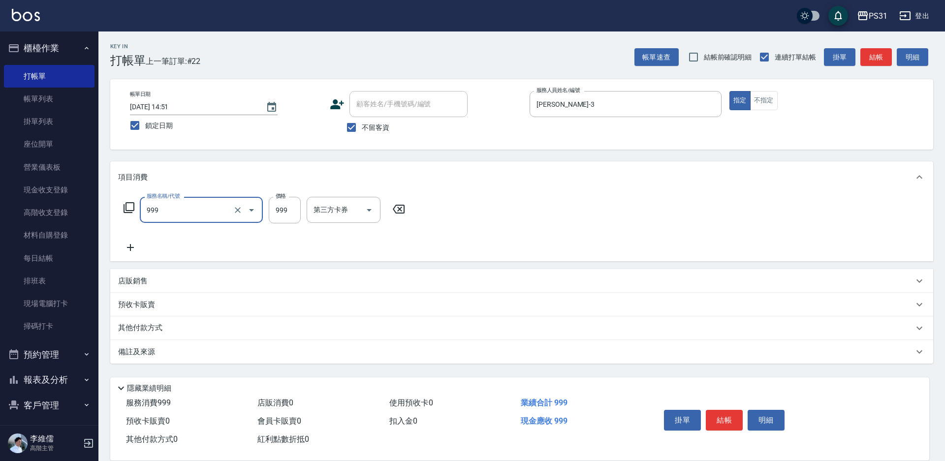
type input "精油套餐999(999)"
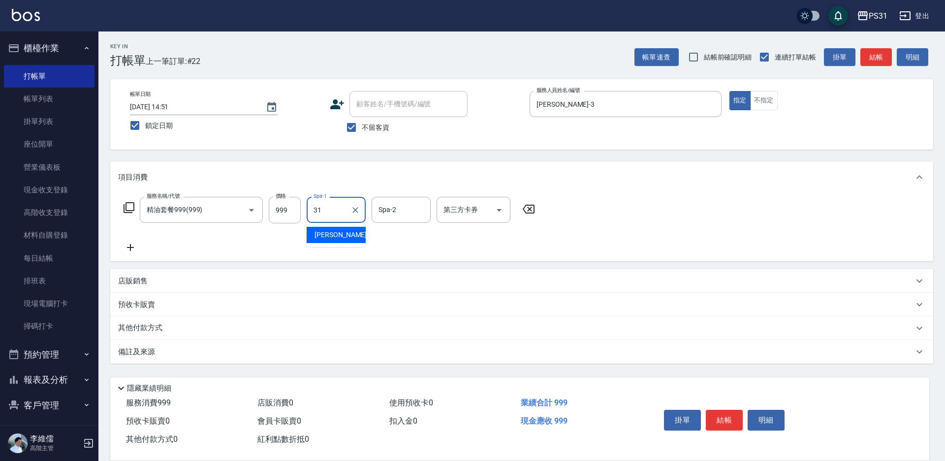
type input "何宜柔-31"
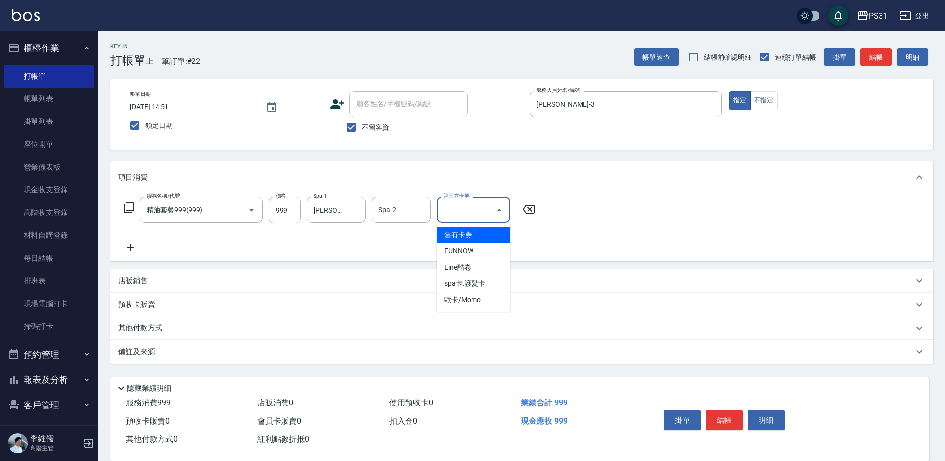
type input "舊有卡券"
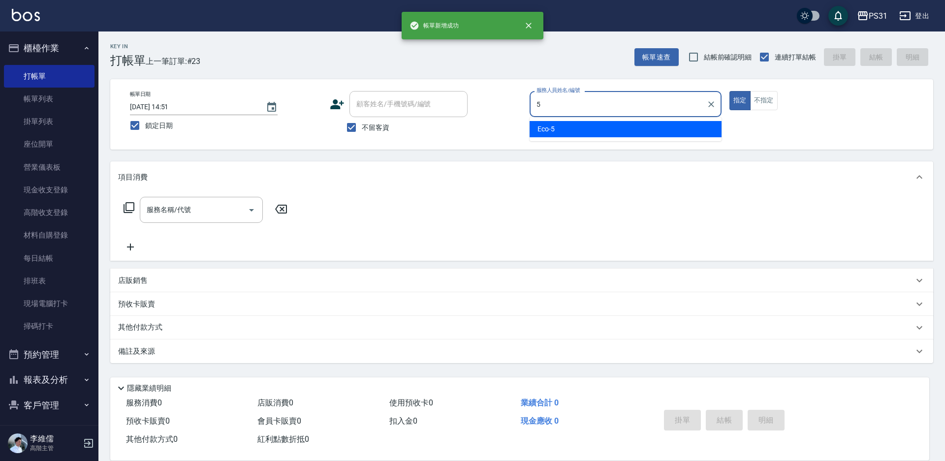
type input "Eco-5"
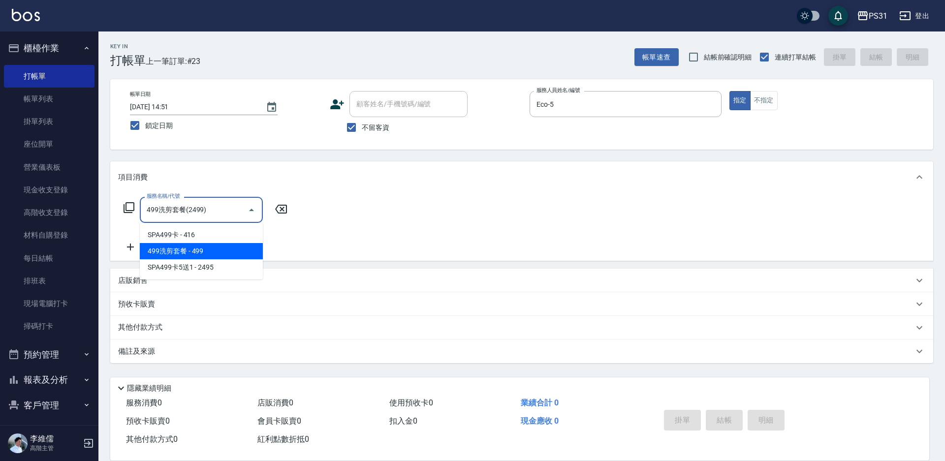
type input "499洗剪套餐(2499)"
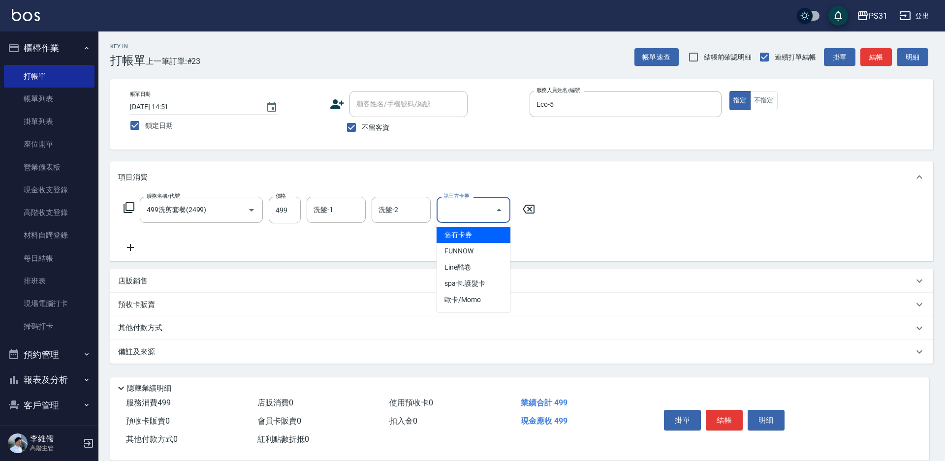
type input "舊有卡券"
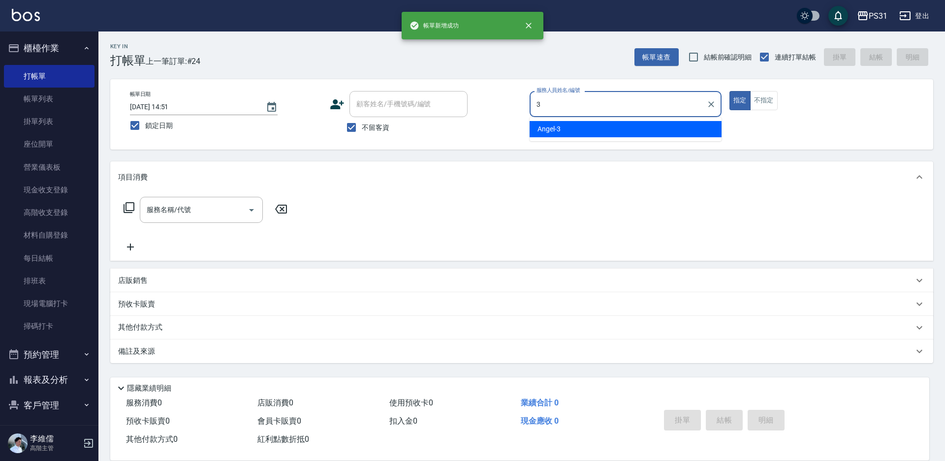
type input "Angel-3"
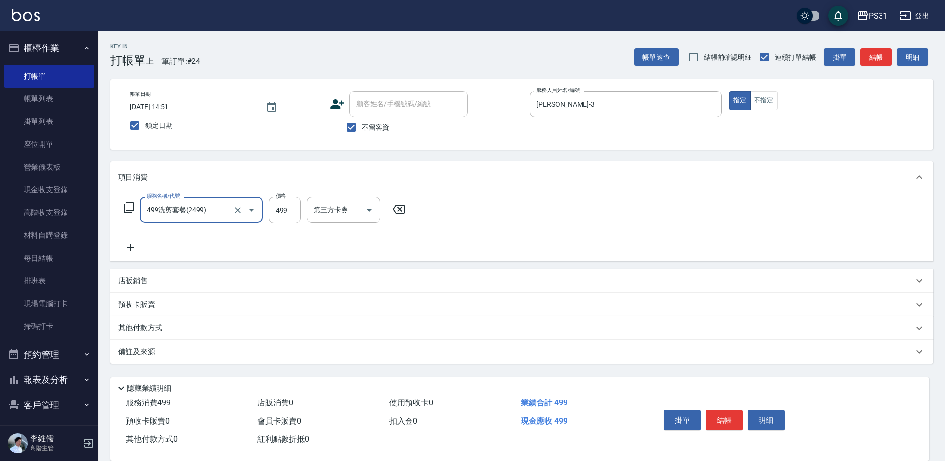
type input "499洗剪套餐(2499)"
click at [125, 208] on icon at bounding box center [129, 208] width 12 height 12
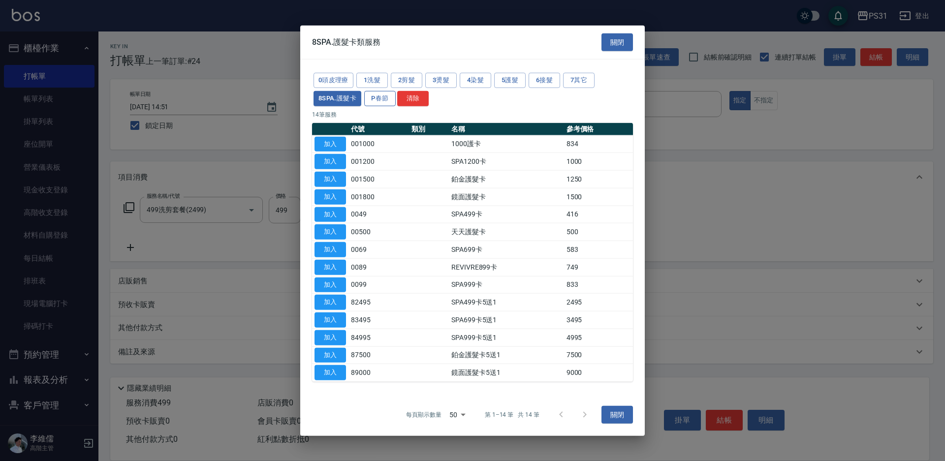
click at [375, 95] on button "P春節" at bounding box center [379, 98] width 31 height 15
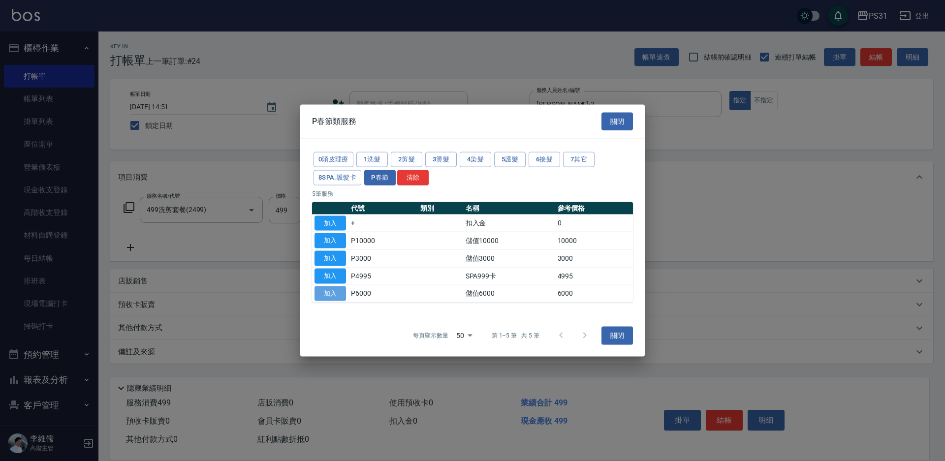
click at [330, 292] on button "加入" at bounding box center [329, 293] width 31 height 15
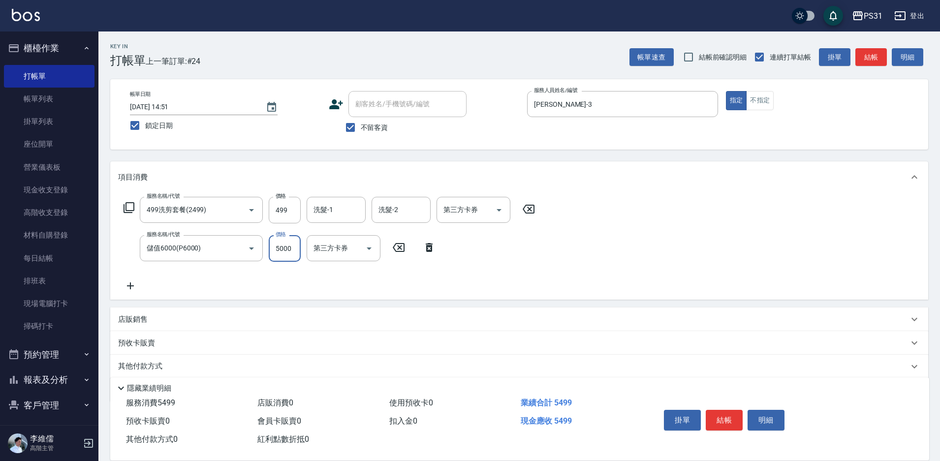
type input "5000"
click at [493, 211] on icon "Open" at bounding box center [499, 210] width 12 height 12
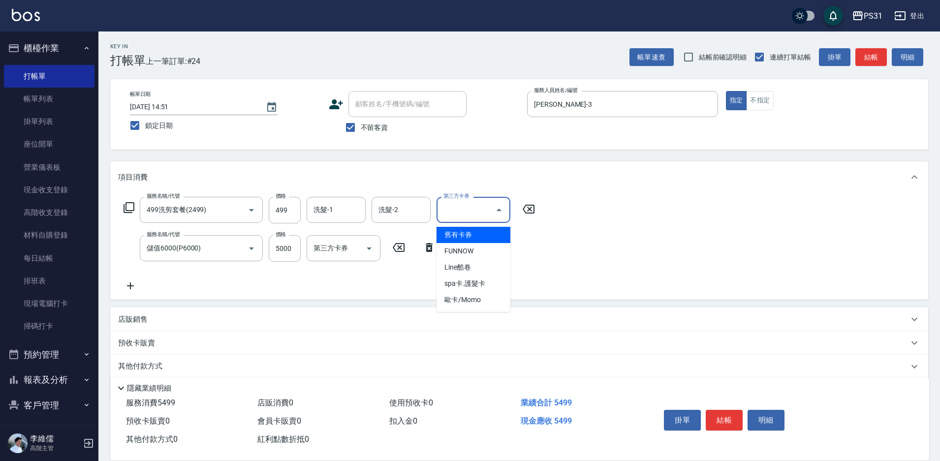
click at [482, 231] on span "舊有卡券" at bounding box center [474, 235] width 74 height 16
type input "舊有卡券"
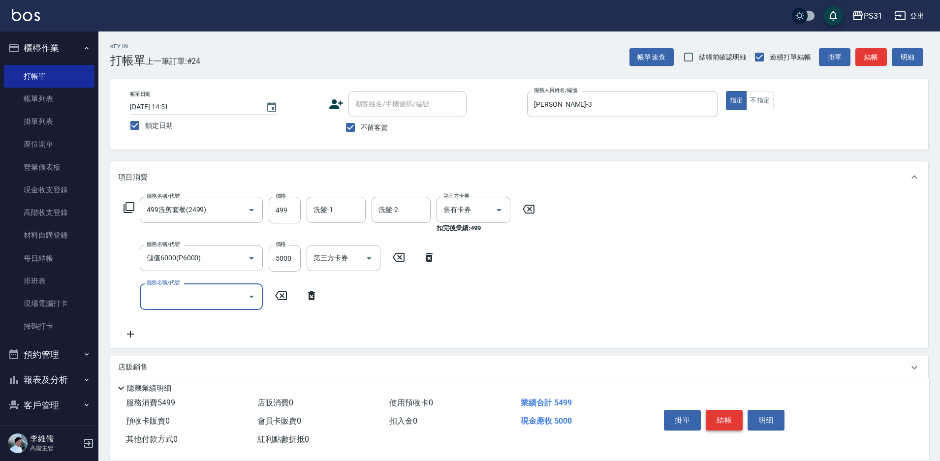
click at [720, 421] on button "結帳" at bounding box center [724, 420] width 37 height 21
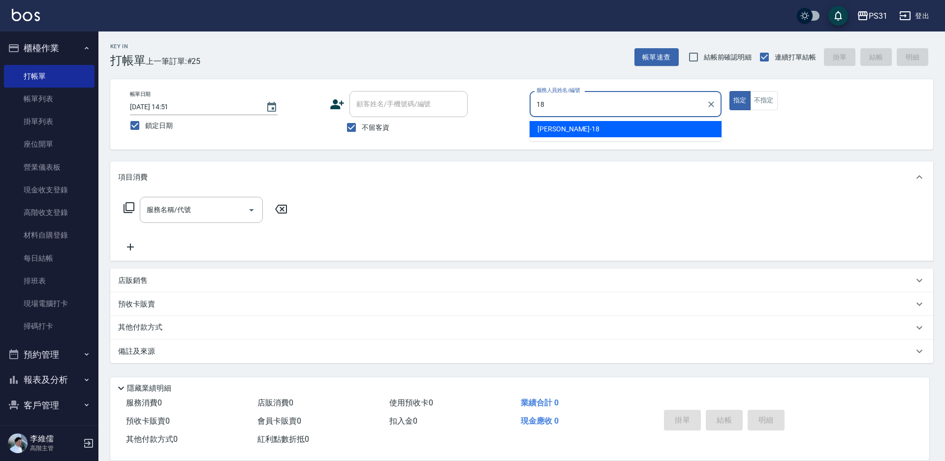
type input "Rita-18"
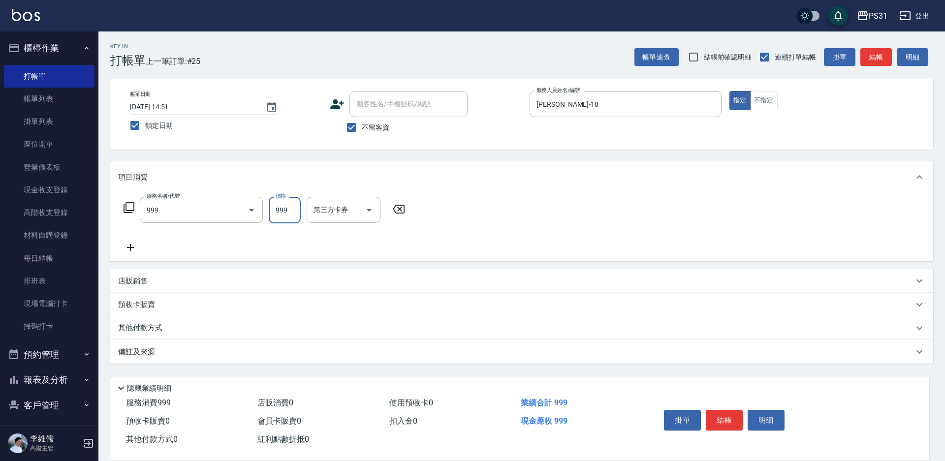
type input "精油套餐999(999)"
type input "陳泳龍-20"
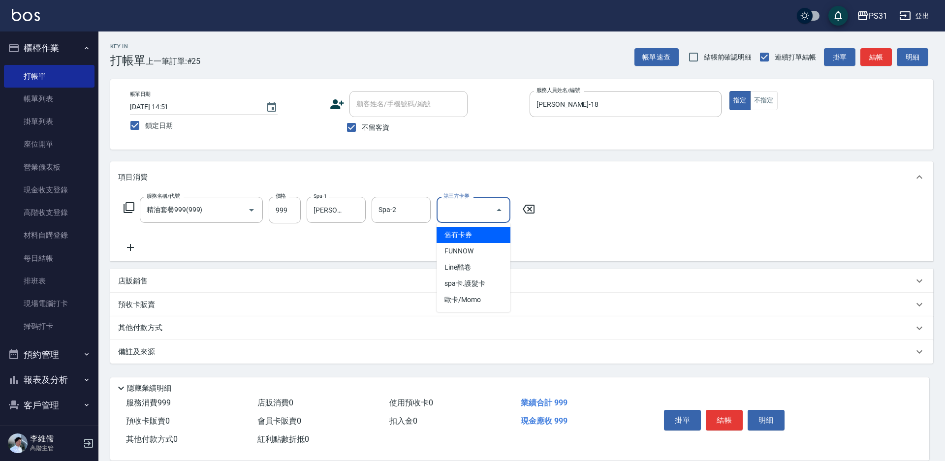
type input "舊有卡券"
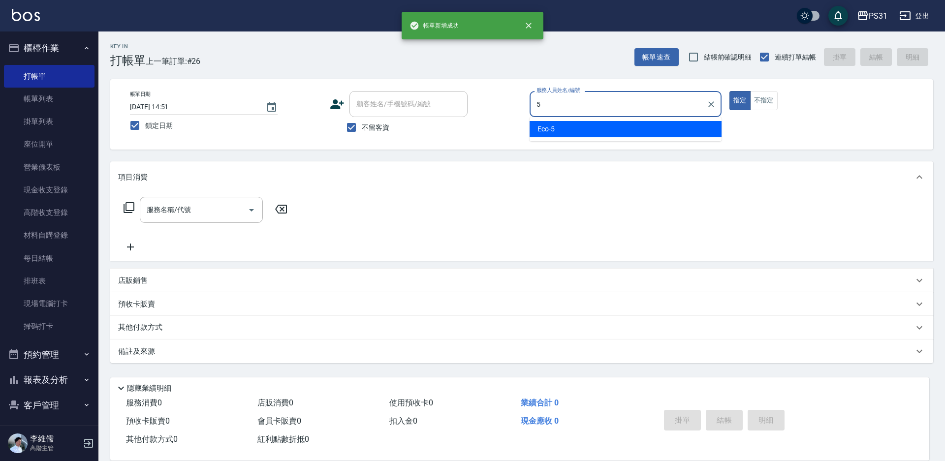
type input "Eco-5"
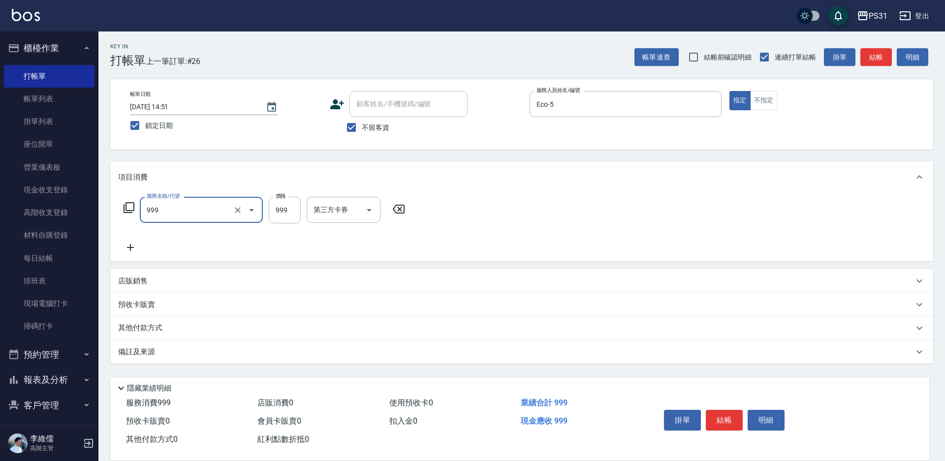
type input "精油套餐999(999)"
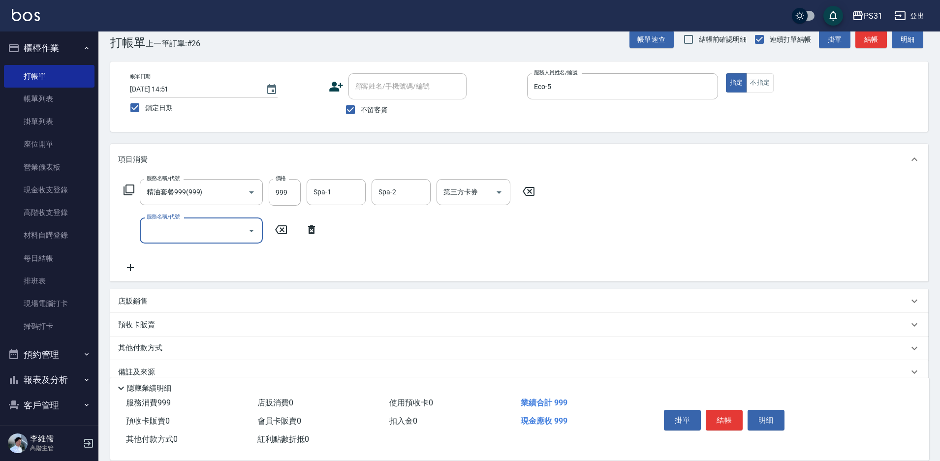
scroll to position [35, 0]
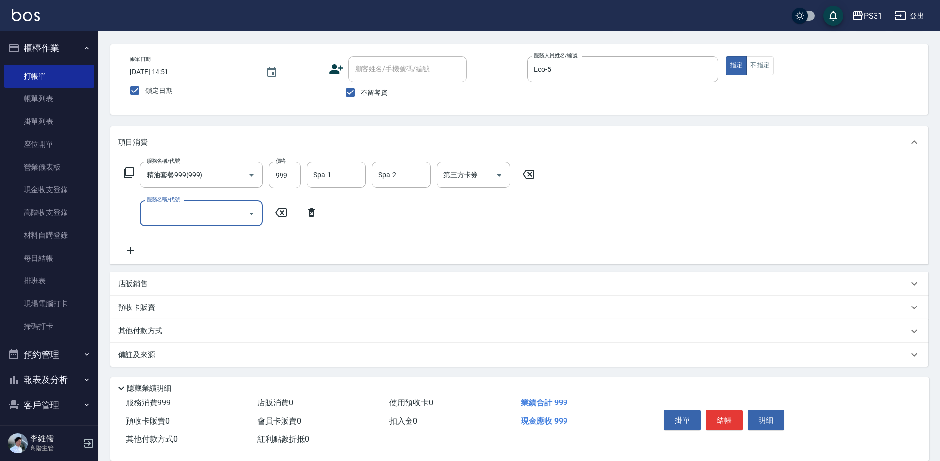
click at [143, 335] on p "其他付款方式" at bounding box center [142, 331] width 49 height 11
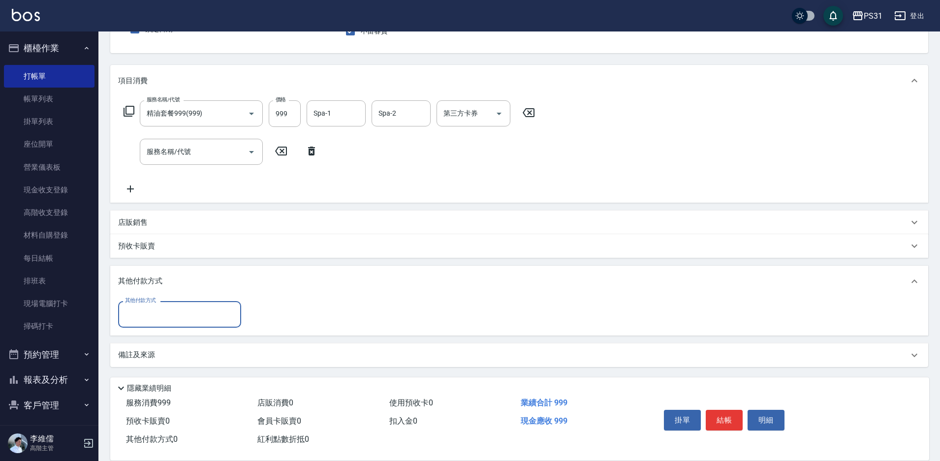
scroll to position [97, 0]
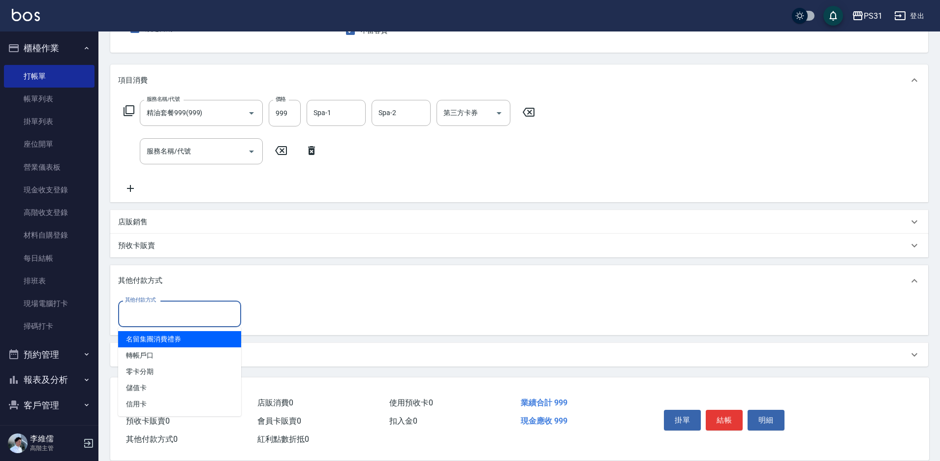
click at [213, 318] on input "其他付款方式" at bounding box center [180, 313] width 114 height 17
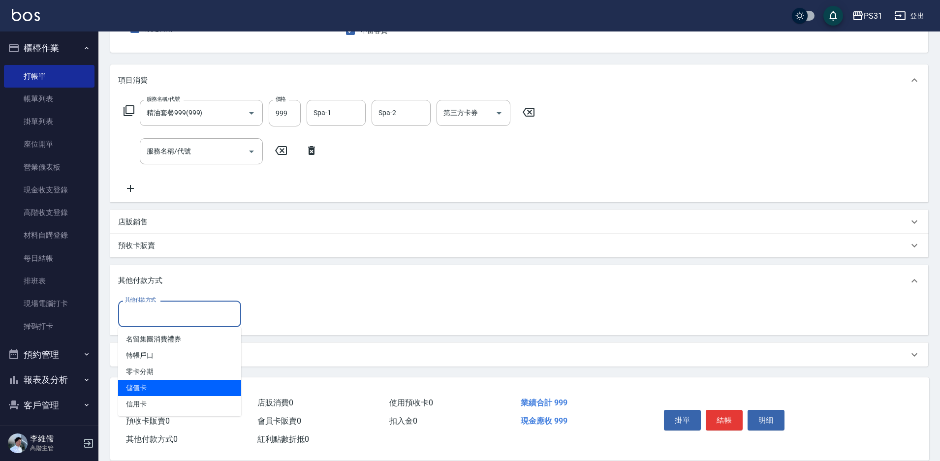
click at [178, 390] on span "儲值卡" at bounding box center [179, 388] width 123 height 16
type input "儲值卡"
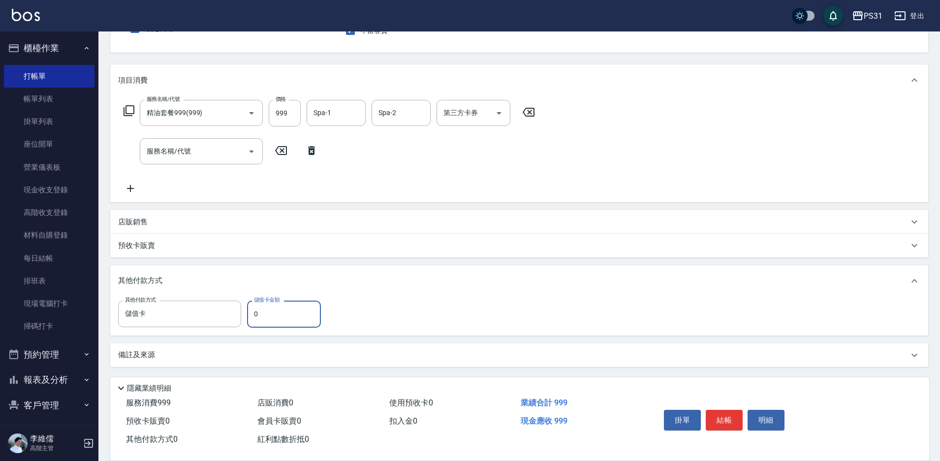
drag, startPoint x: 297, startPoint y: 318, endPoint x: 267, endPoint y: 321, distance: 30.6
click at [286, 320] on input "0" at bounding box center [284, 314] width 74 height 27
click at [266, 321] on input "0" at bounding box center [284, 314] width 74 height 27
click at [257, 319] on input "0" at bounding box center [284, 314] width 74 height 27
click at [256, 319] on input "0" at bounding box center [284, 314] width 74 height 27
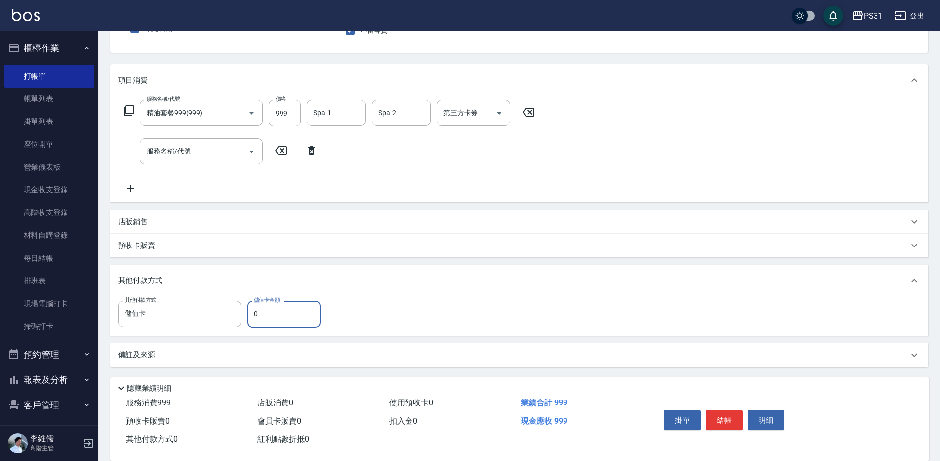
drag, startPoint x: 251, startPoint y: 314, endPoint x: 271, endPoint y: 314, distance: 19.7
click at [271, 314] on input "0" at bounding box center [284, 314] width 74 height 27
type input "203"
click at [730, 412] on button "結帳" at bounding box center [724, 420] width 37 height 21
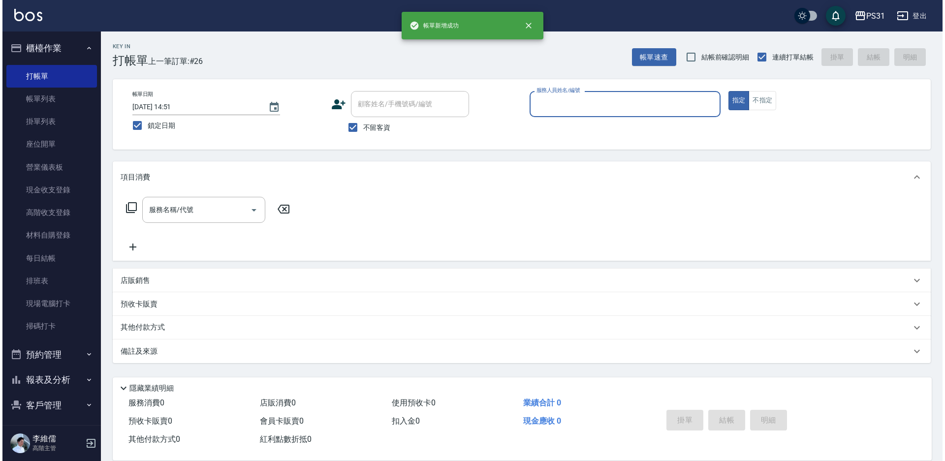
scroll to position [0, 0]
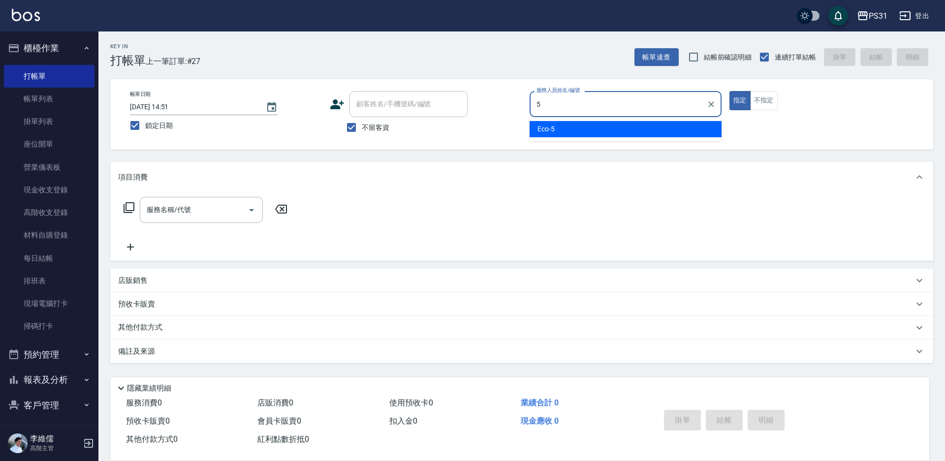
type input "Eco-5"
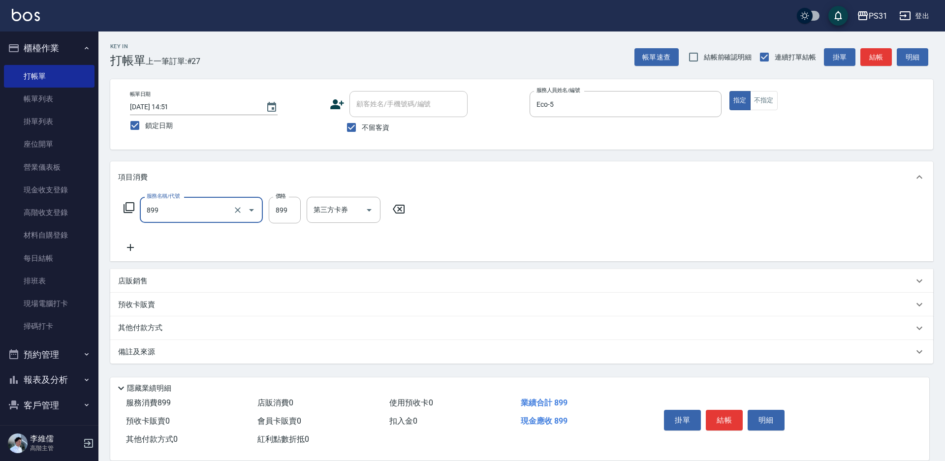
type input "899洗剪套餐(899)"
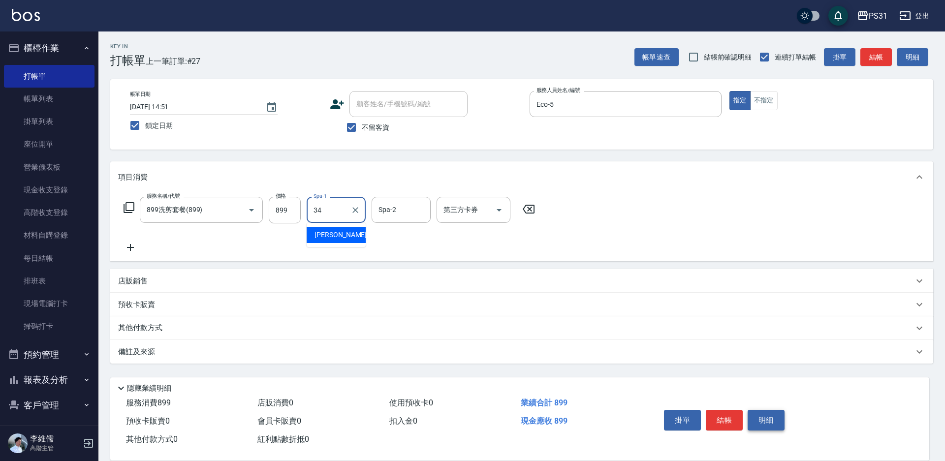
type input "鈺欣-34"
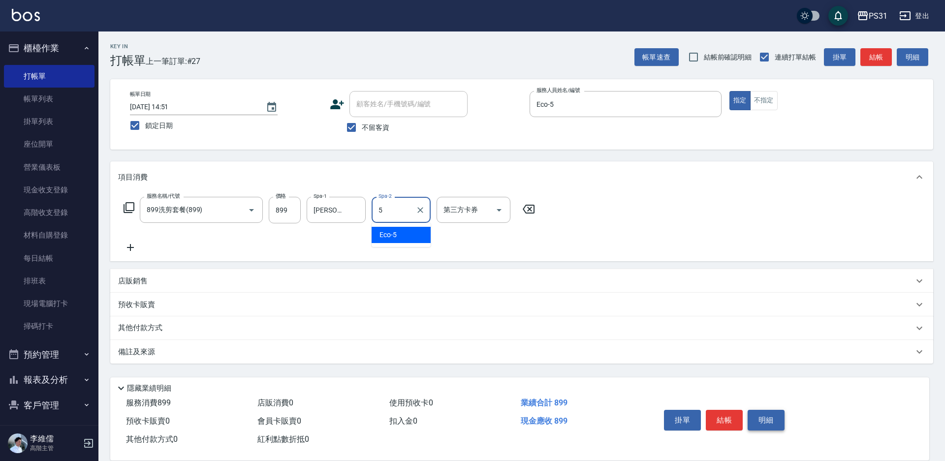
type input "Eco-5"
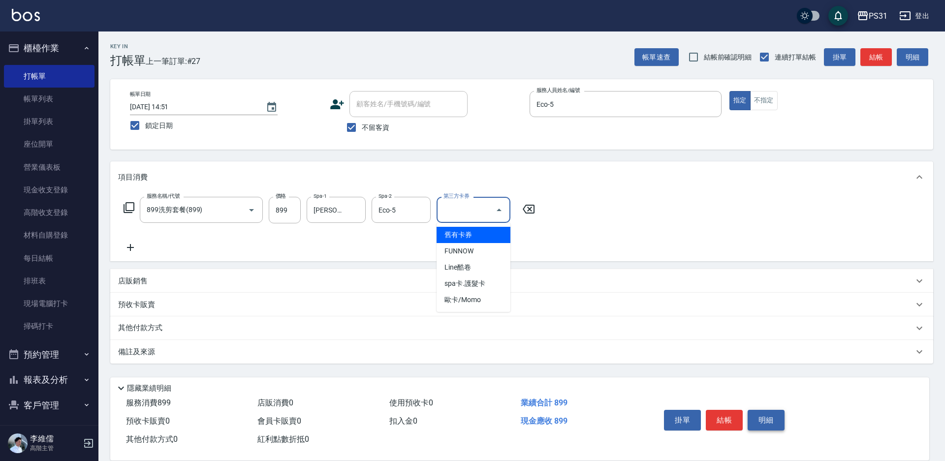
type input "舊有卡券"
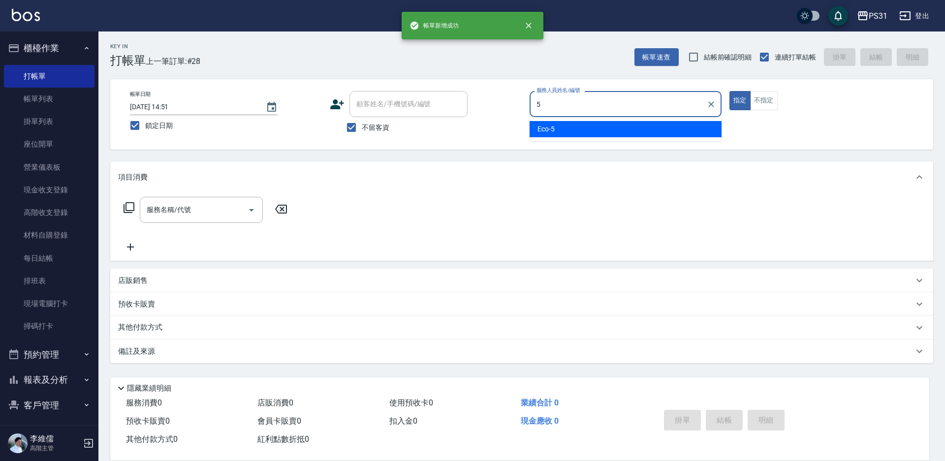
type input "Eco-5"
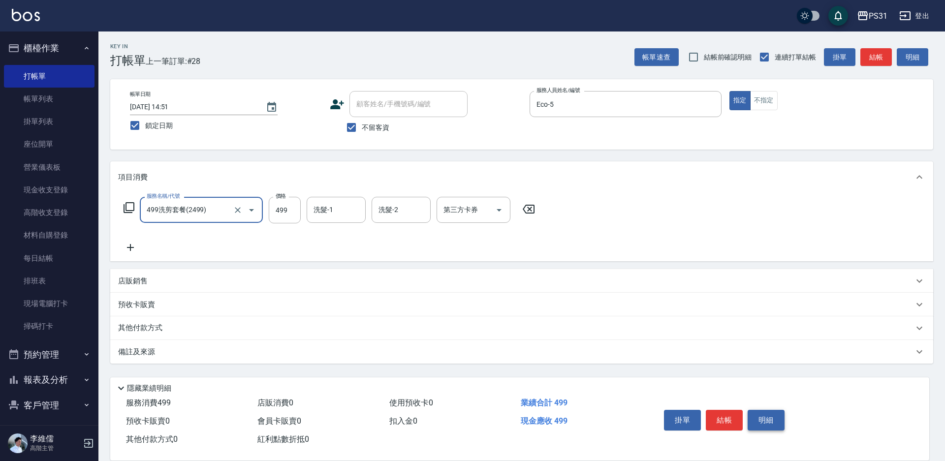
type input "499洗剪套餐(2499)"
drag, startPoint x: 702, startPoint y: 419, endPoint x: 701, endPoint y: 426, distance: 6.5
drag, startPoint x: 701, startPoint y: 426, endPoint x: 284, endPoint y: 212, distance: 468.8
click at [284, 213] on input "0" at bounding box center [285, 210] width 32 height 27
type input "499"
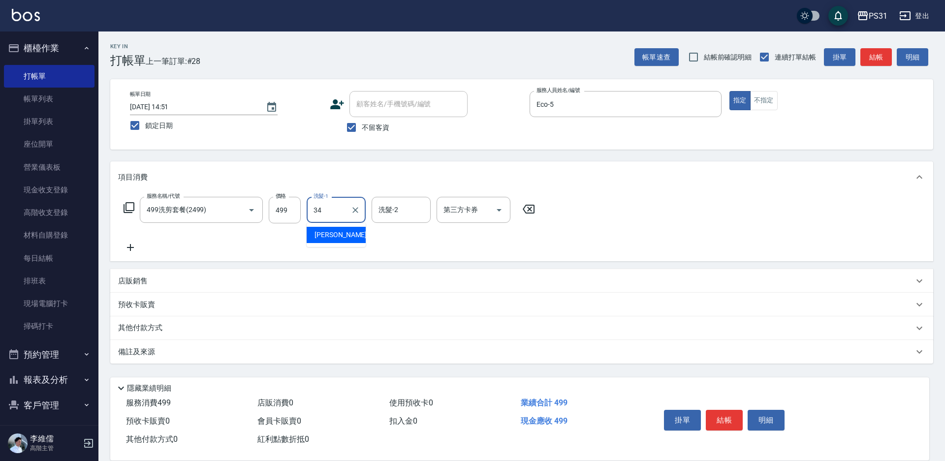
type input "鈺欣-34"
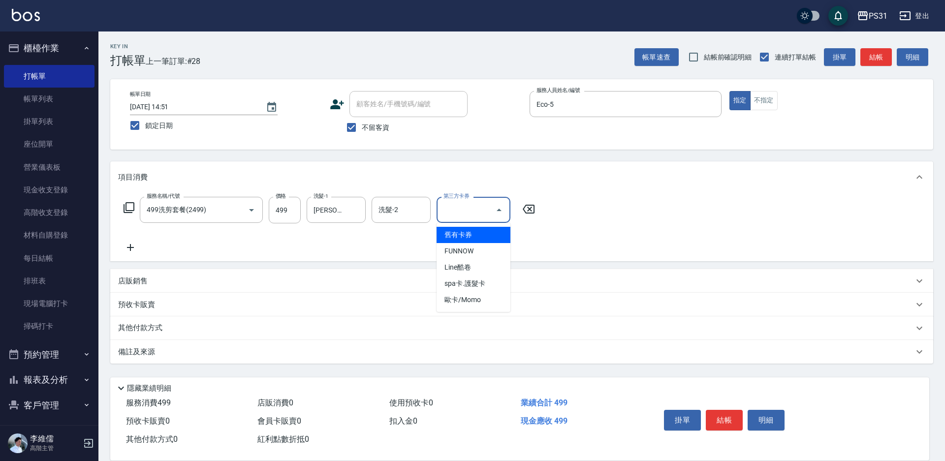
type input "舊有卡券"
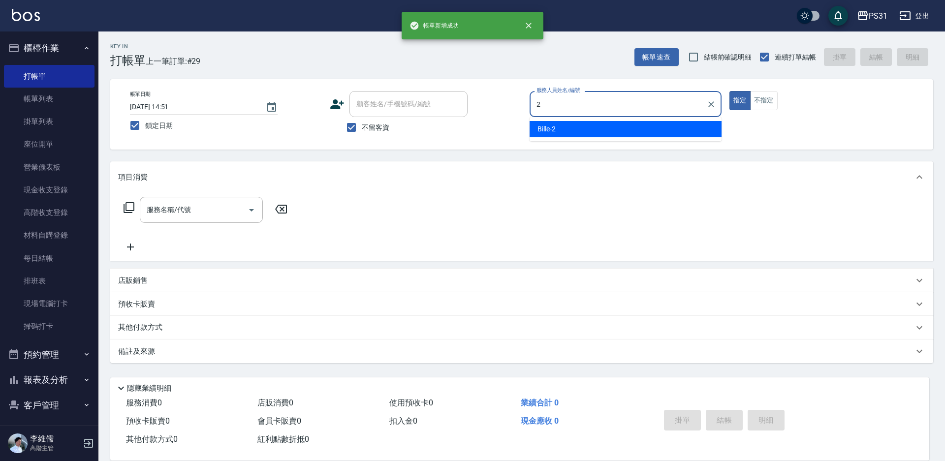
type input "Bille-2"
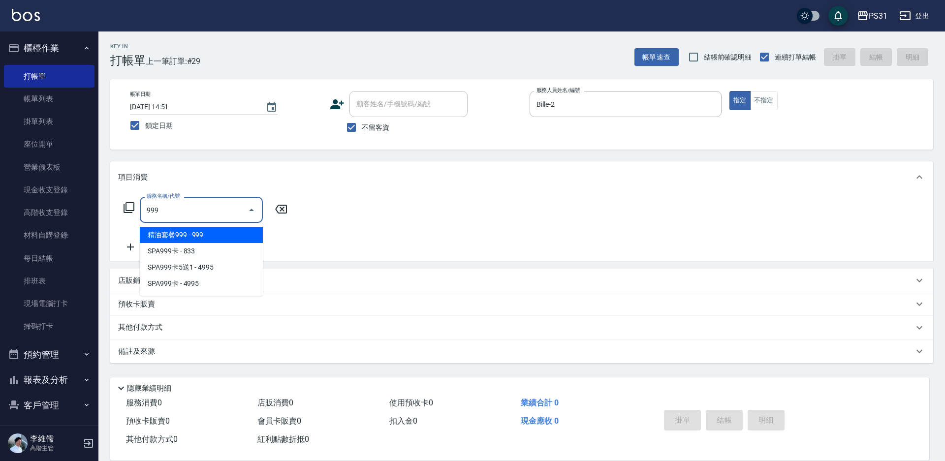
type input "精油套餐999(999)"
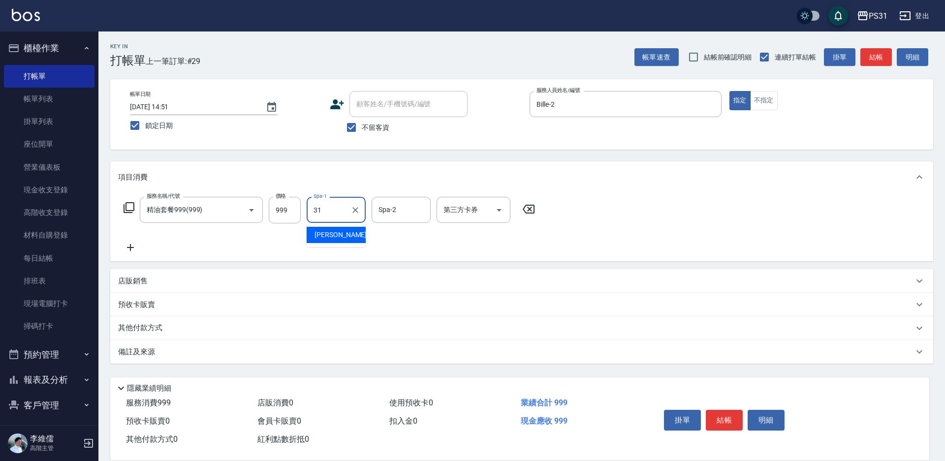
type input "何宜柔-31"
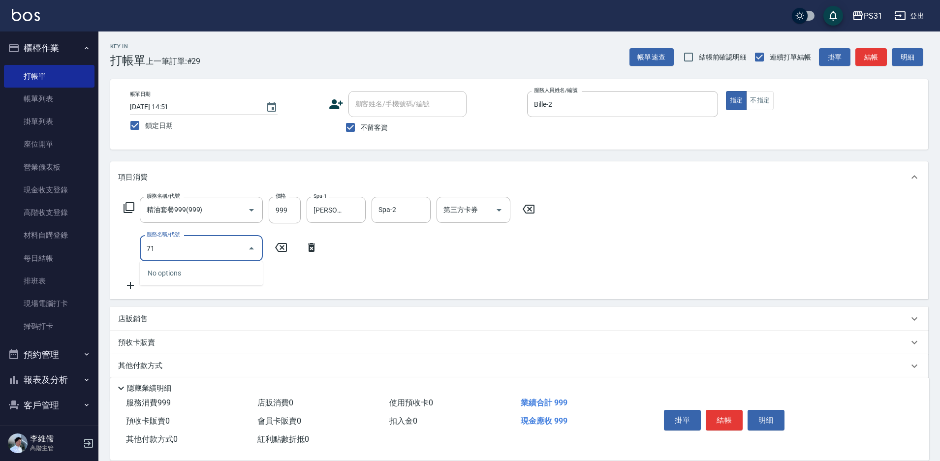
type input "7"
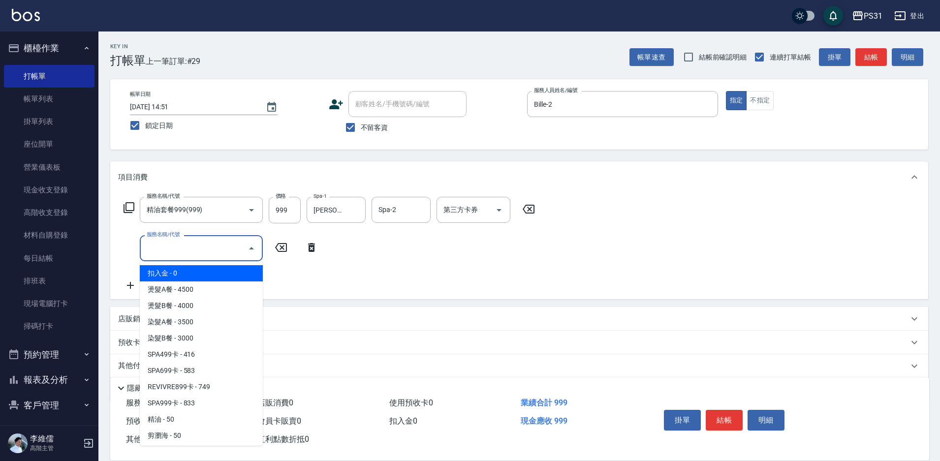
click at [310, 243] on icon at bounding box center [311, 248] width 25 height 12
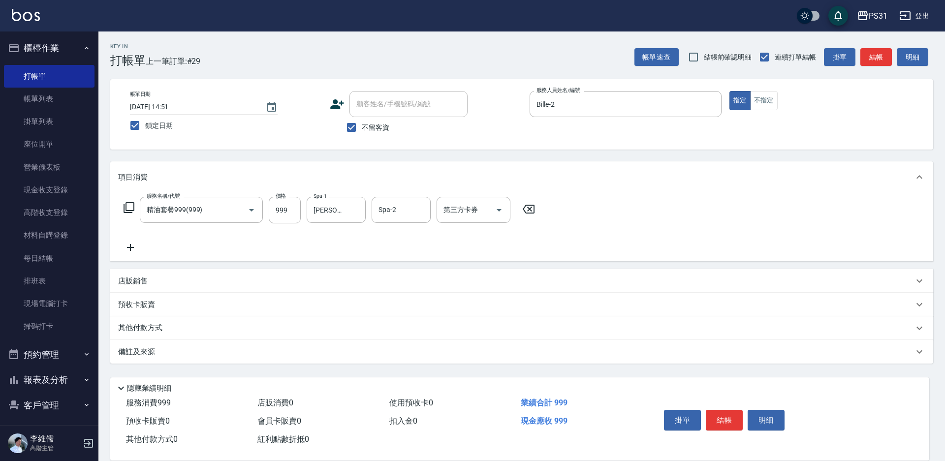
click at [128, 204] on icon at bounding box center [129, 208] width 12 height 12
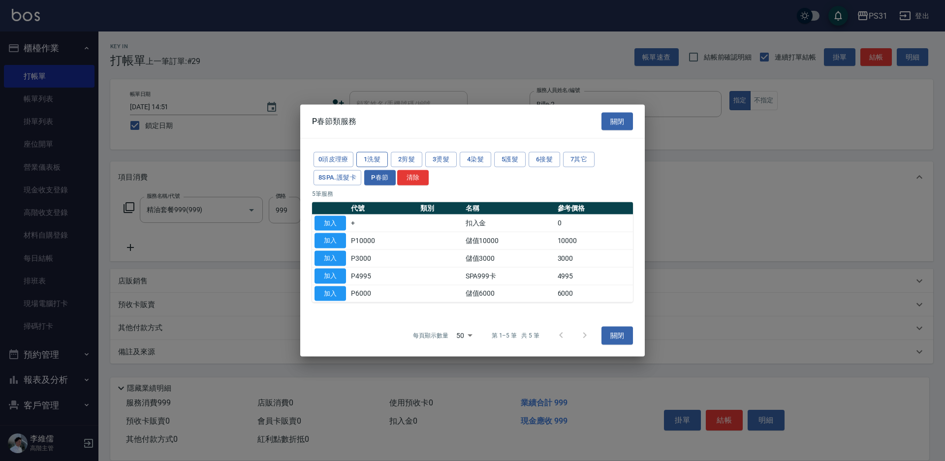
click at [362, 158] on button "1洗髮" at bounding box center [371, 159] width 31 height 15
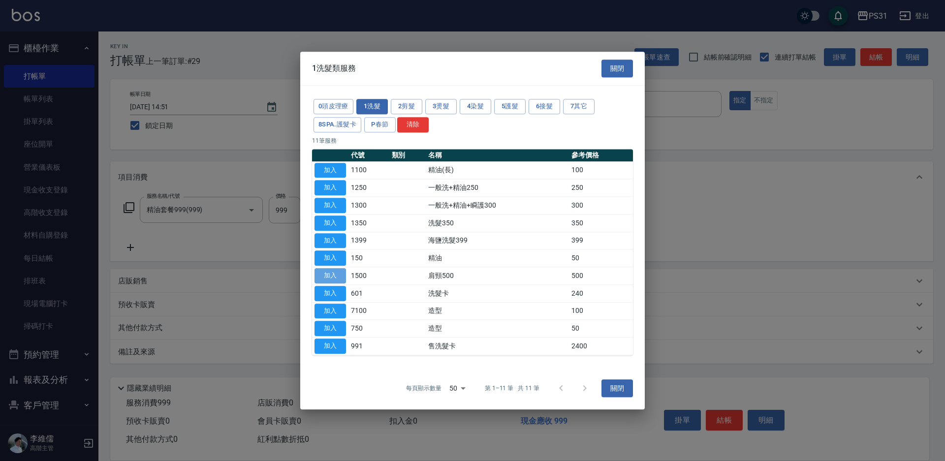
click at [328, 275] on button "加入" at bounding box center [329, 275] width 31 height 15
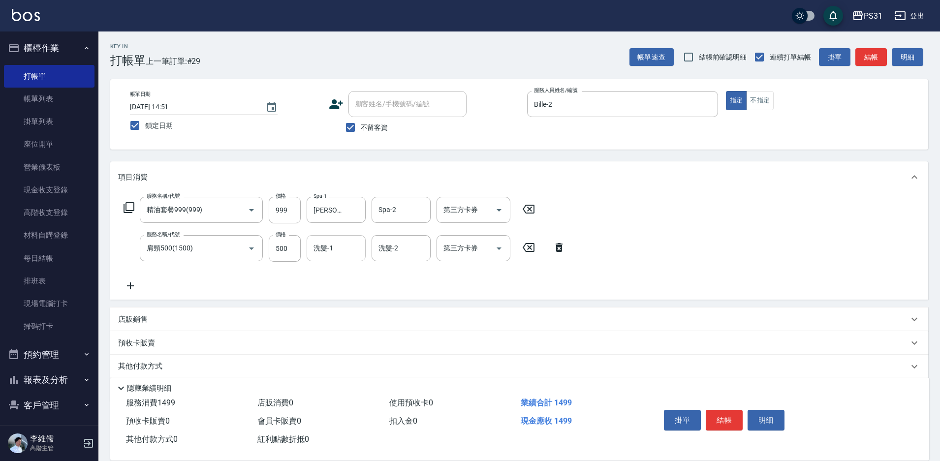
click at [339, 245] on input "洗髮-1" at bounding box center [336, 248] width 50 height 17
type input "何宜柔-31"
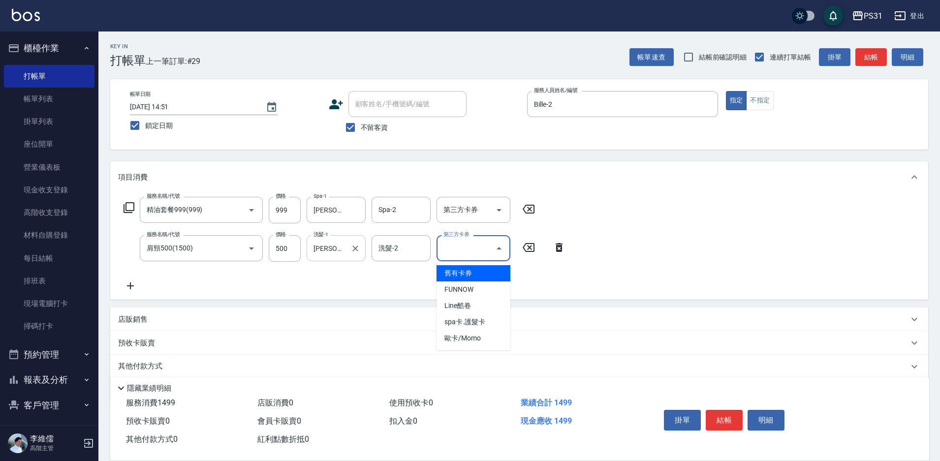
type input "舊有卡券"
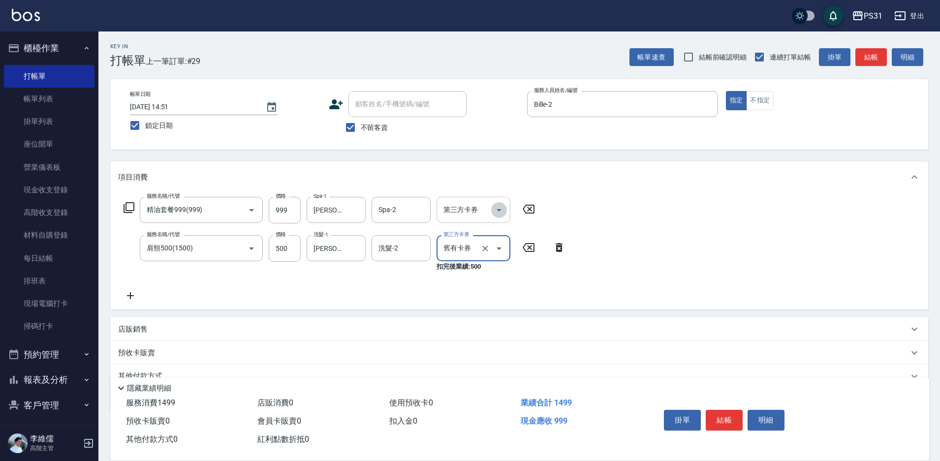
click at [496, 216] on icon "Open" at bounding box center [499, 210] width 12 height 12
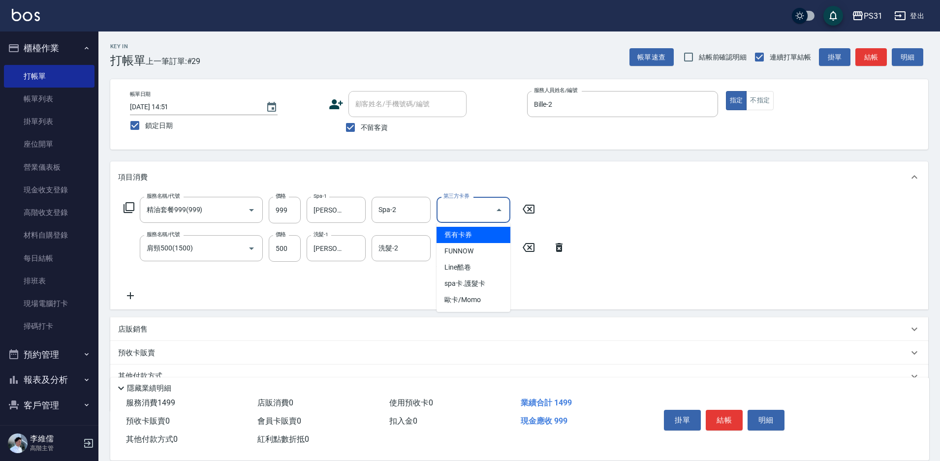
click at [487, 230] on span "舊有卡券" at bounding box center [474, 235] width 74 height 16
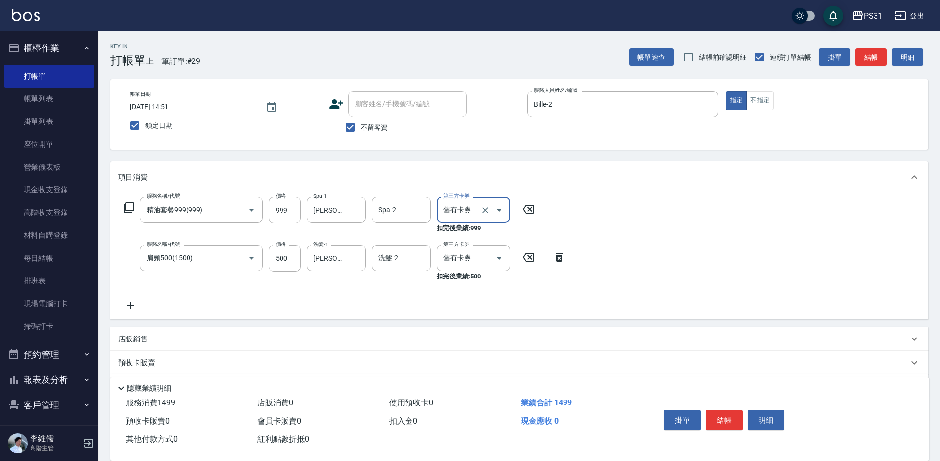
type input "舊有卡券"
click at [650, 244] on div "服務名稱/代號 精油套餐999(999) 服務名稱/代號 價格 999 價格 Spa-1 何宜柔-31 Spa-1 Spa-2 Spa-2 第三方卡券 舊有卡…" at bounding box center [519, 256] width 818 height 126
click at [737, 420] on button "結帳" at bounding box center [724, 420] width 37 height 21
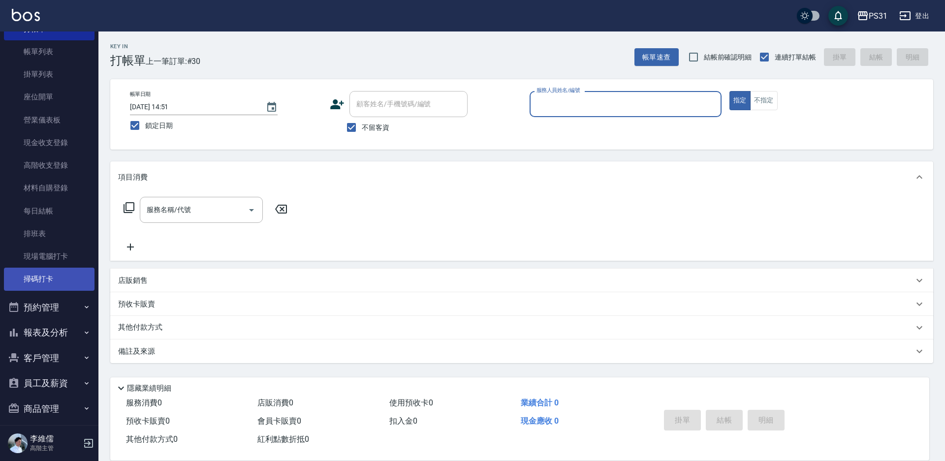
scroll to position [106, 0]
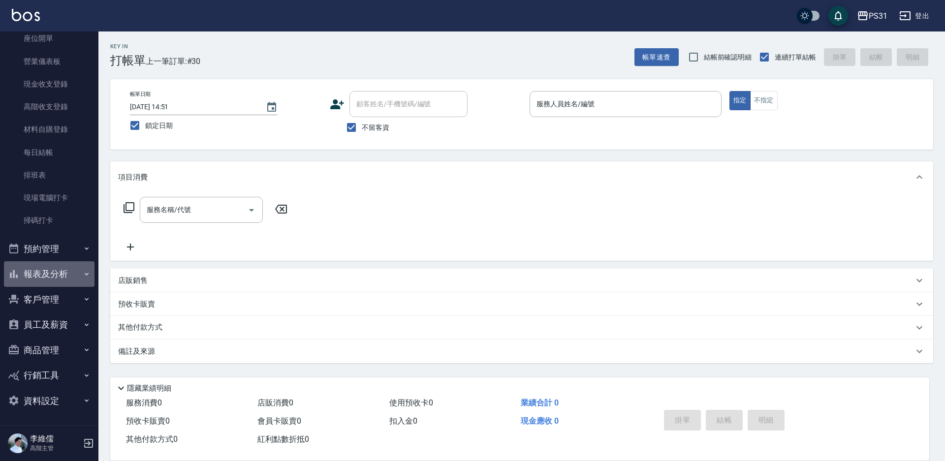
click at [50, 278] on button "報表及分析" at bounding box center [49, 274] width 91 height 26
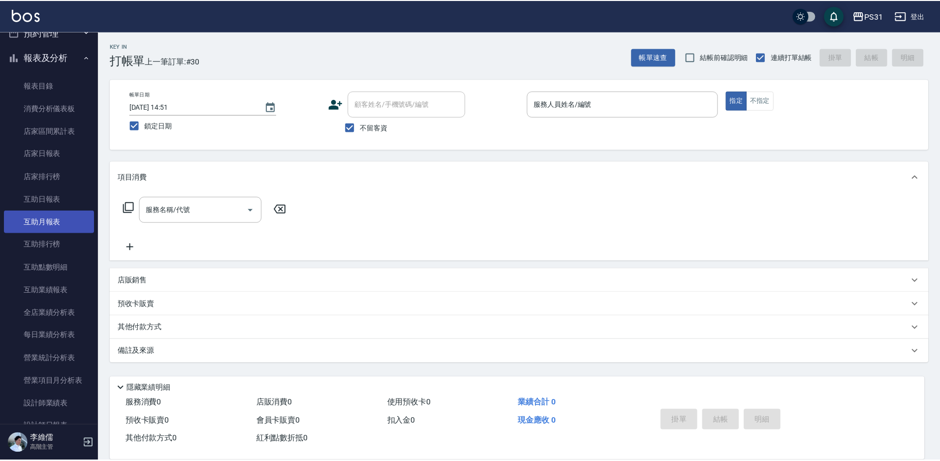
scroll to position [401, 0]
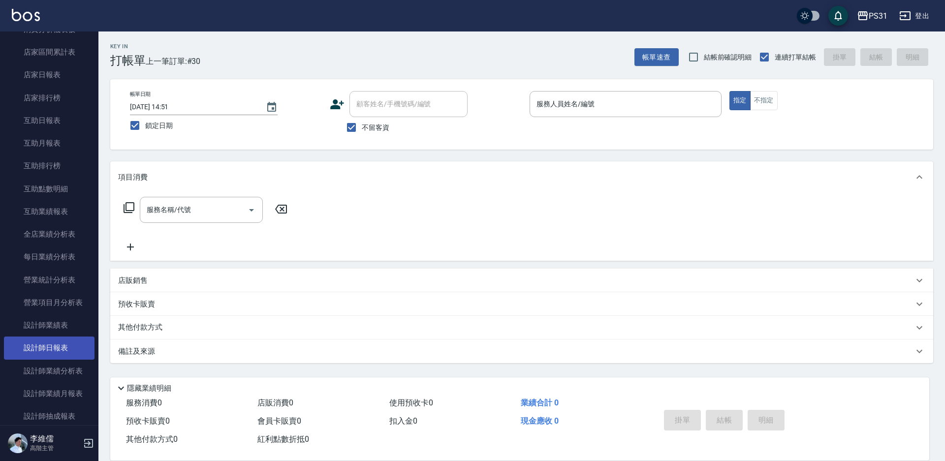
click at [75, 350] on link "設計師日報表" at bounding box center [49, 348] width 91 height 23
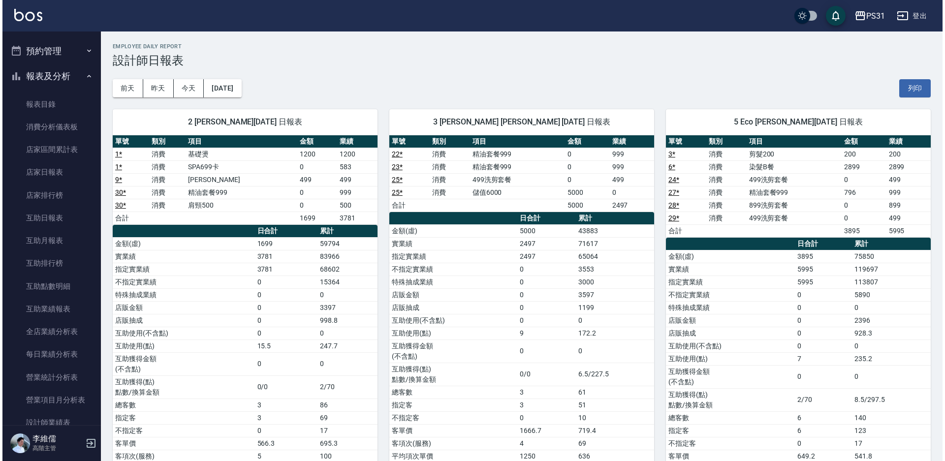
scroll to position [303, 0]
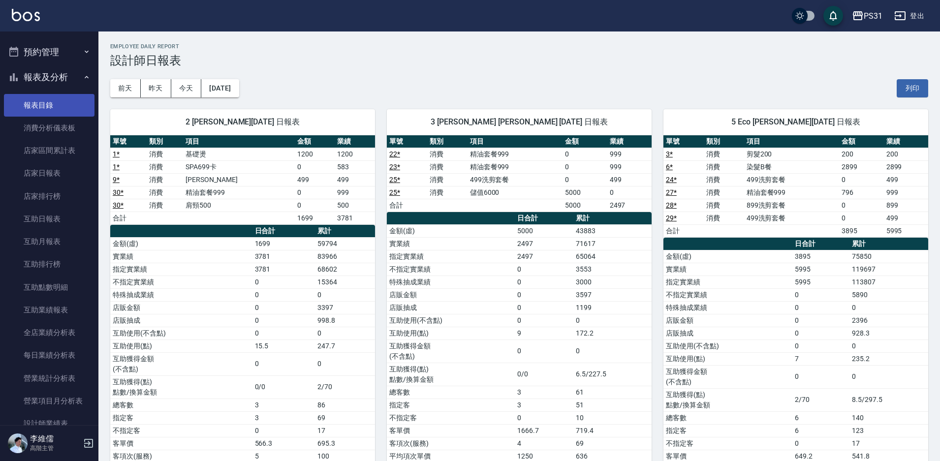
click at [47, 109] on link "報表目錄" at bounding box center [49, 105] width 91 height 23
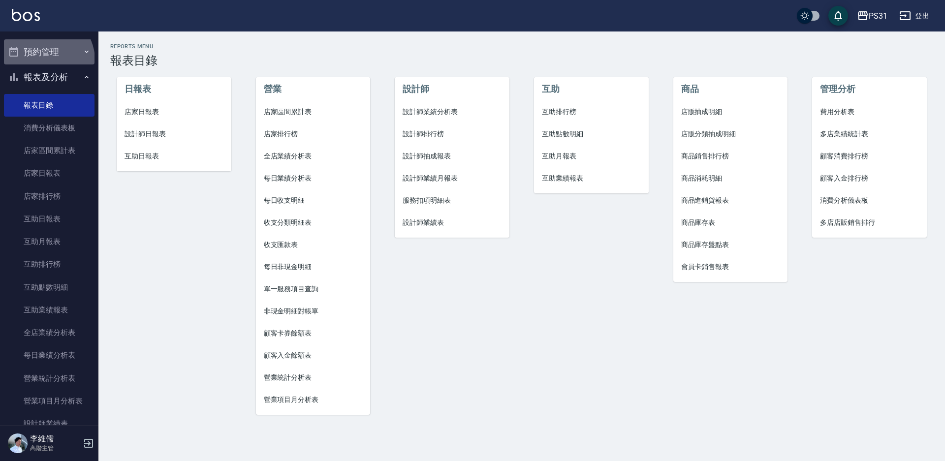
click at [45, 60] on button "預約管理" at bounding box center [49, 52] width 91 height 26
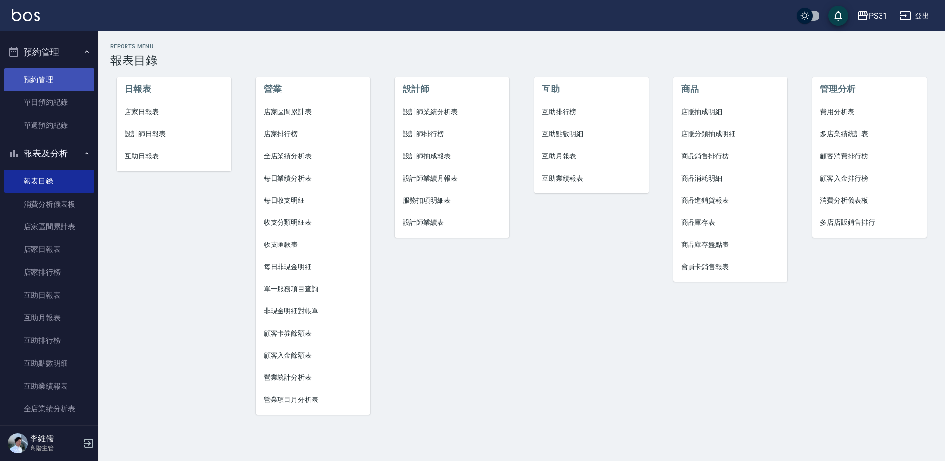
click at [50, 89] on link "預約管理" at bounding box center [49, 79] width 91 height 23
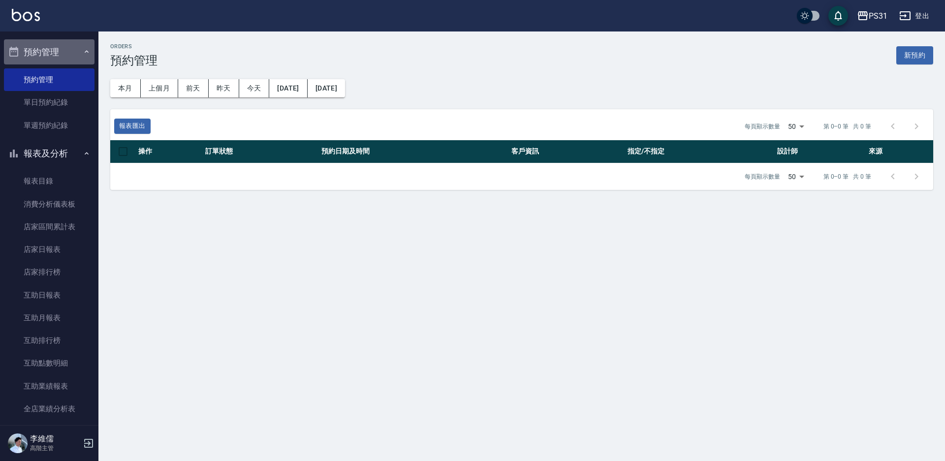
click at [54, 56] on button "預約管理" at bounding box center [49, 52] width 91 height 26
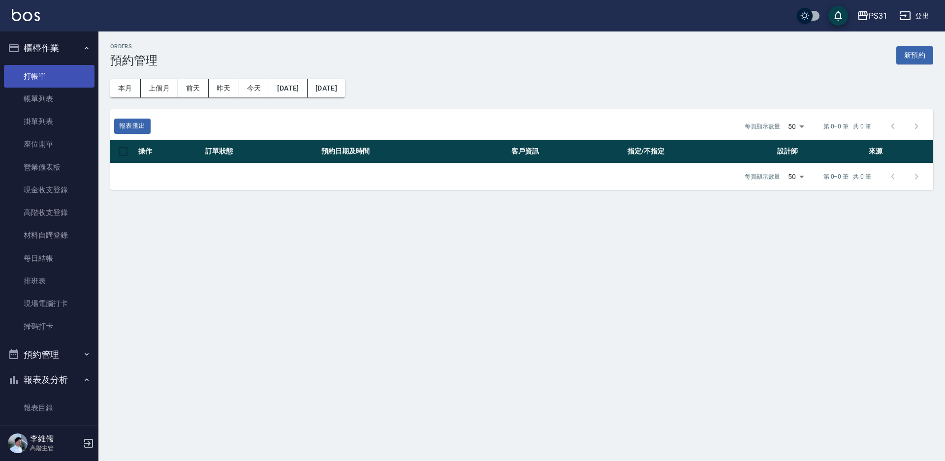
click at [48, 71] on link "打帳單" at bounding box center [49, 76] width 91 height 23
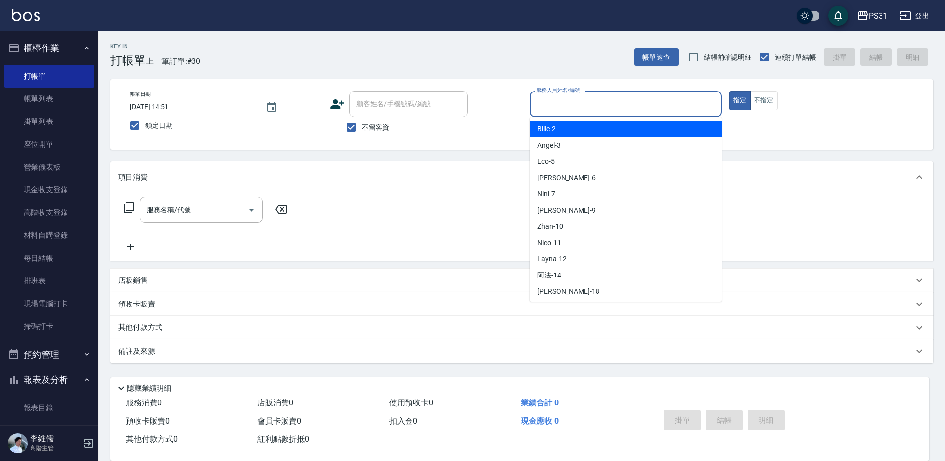
click at [646, 100] on input "服務人員姓名/編號" at bounding box center [625, 103] width 183 height 17
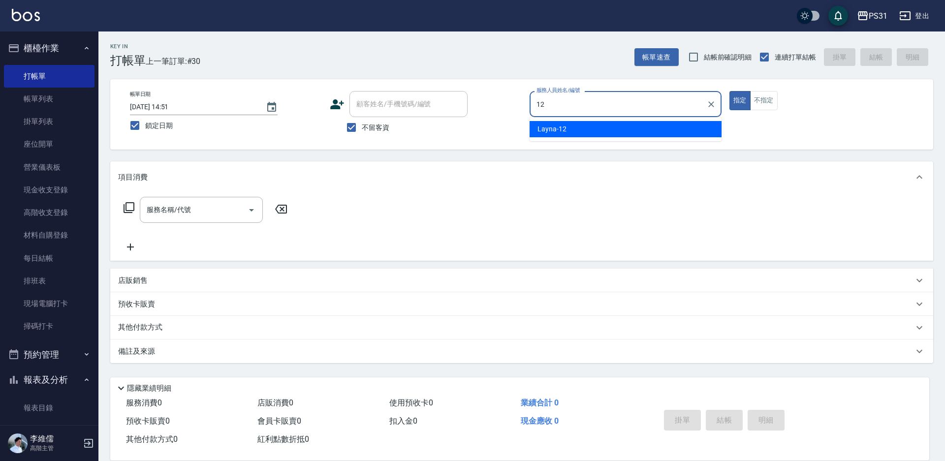
type input "Layna-12"
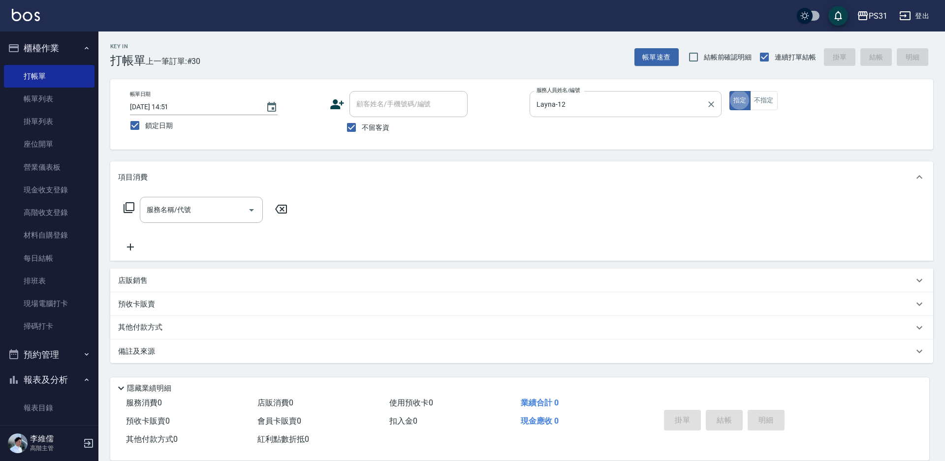
type button "true"
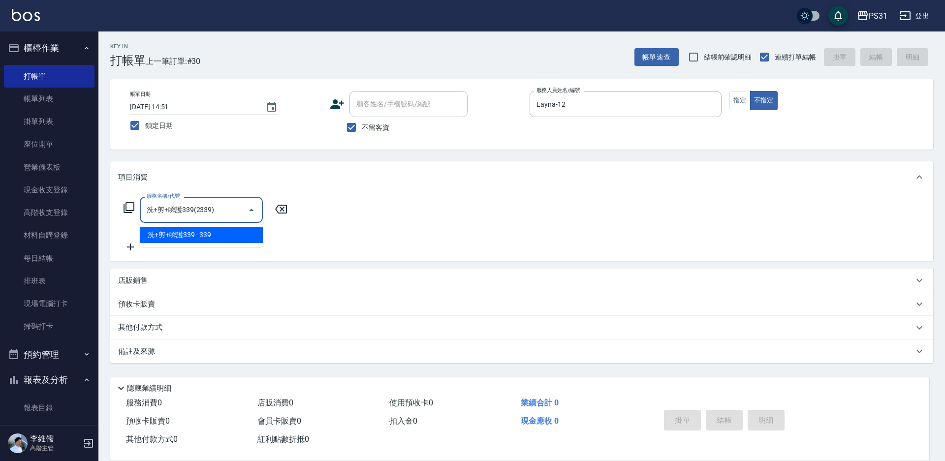
type input "洗+剪+瞬護339(2339)"
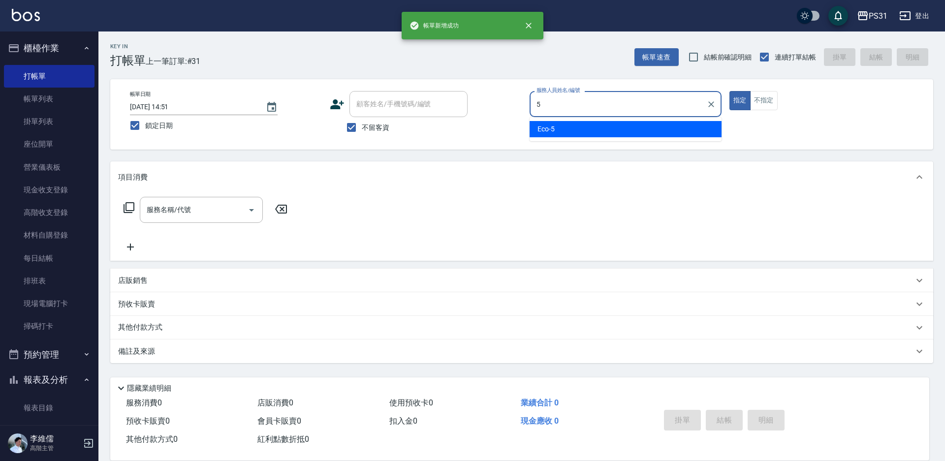
type input "Eco-5"
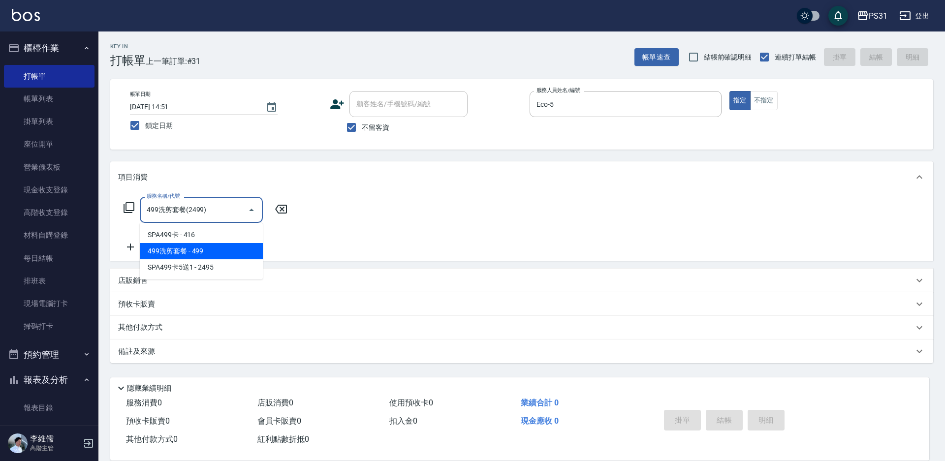
type input "499洗剪套餐(2499)"
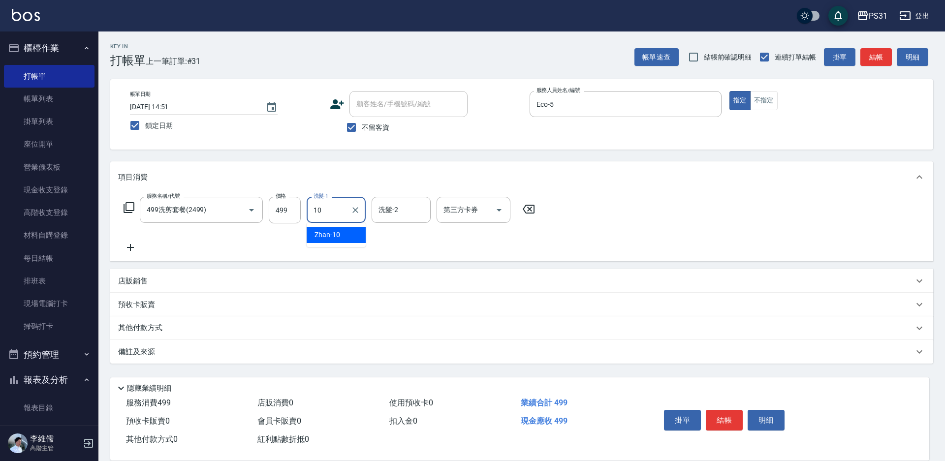
type input "Zhan-10"
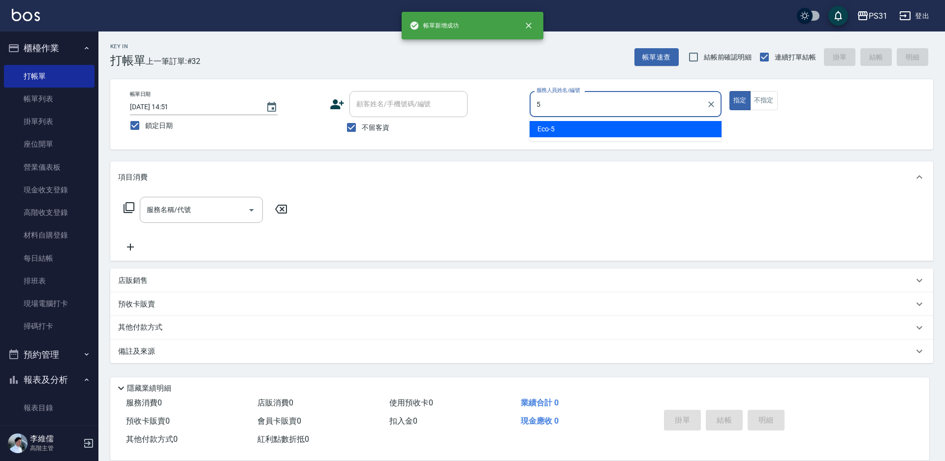
type input "Eco-5"
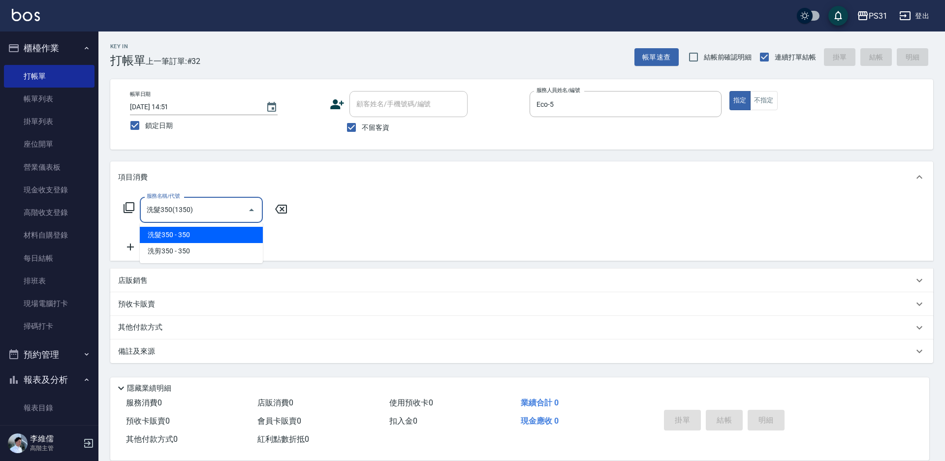
type input "洗髮350(1350)"
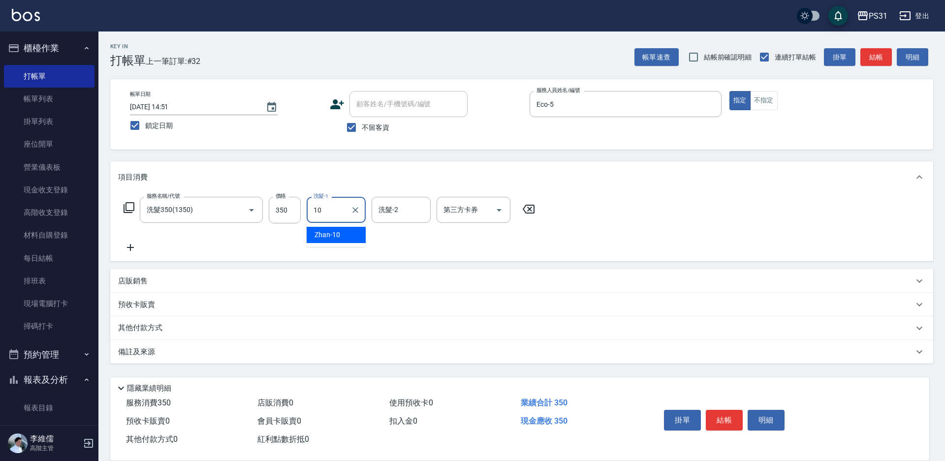
type input "Zhan-10"
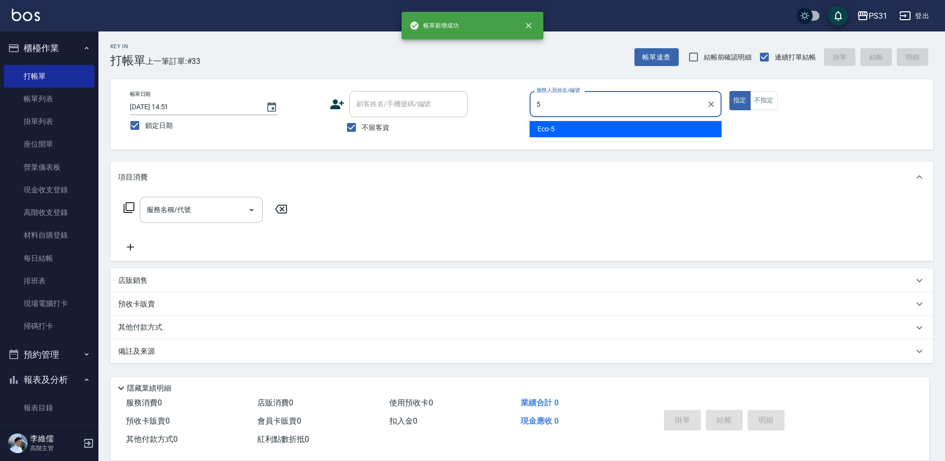
type input "Eco-5"
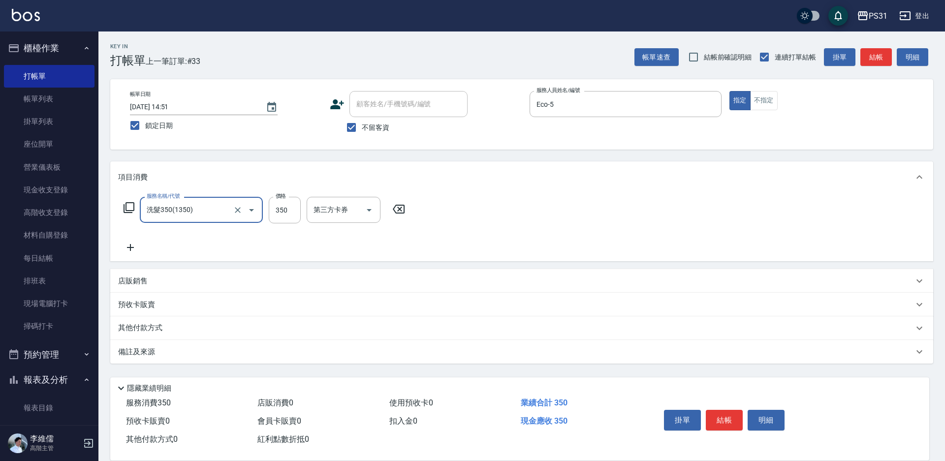
type input "洗髮350(1350)"
type input "Zhan-10"
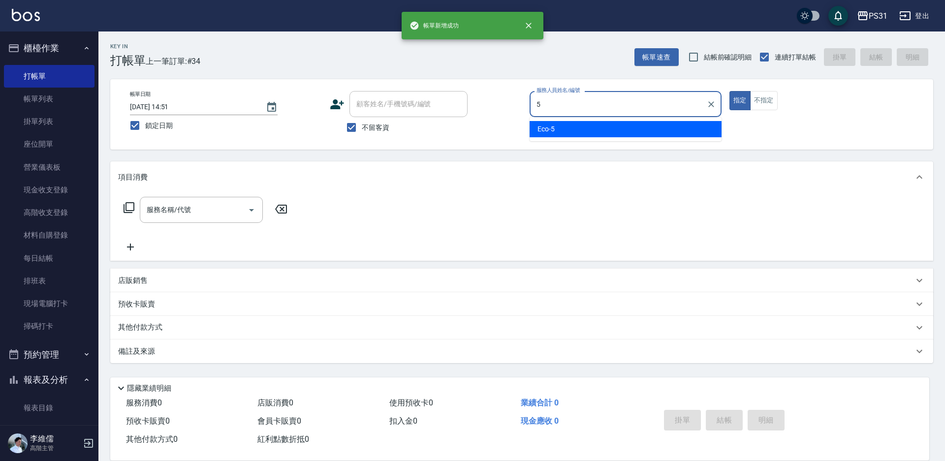
type input "Eco-5"
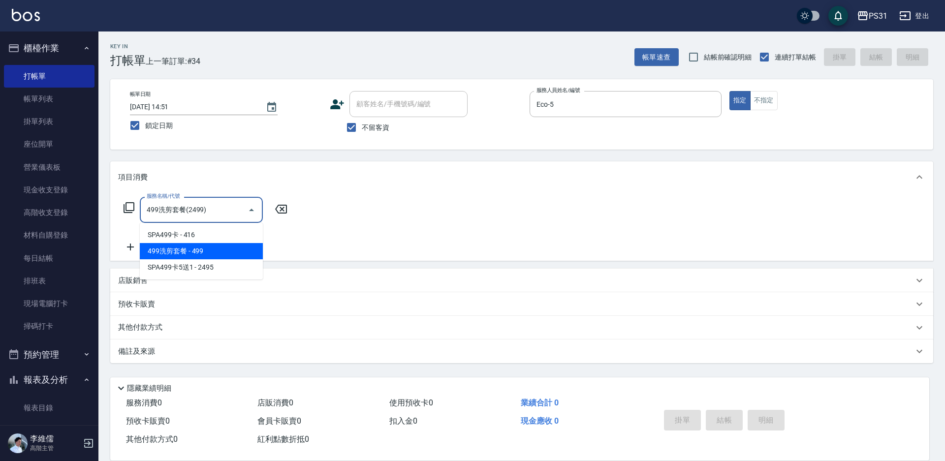
type input "499洗剪套餐(2499)"
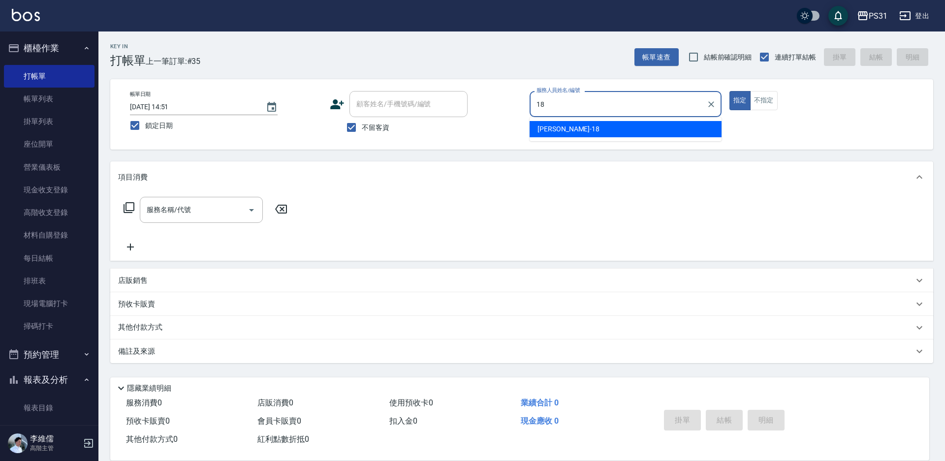
type input "Rita-18"
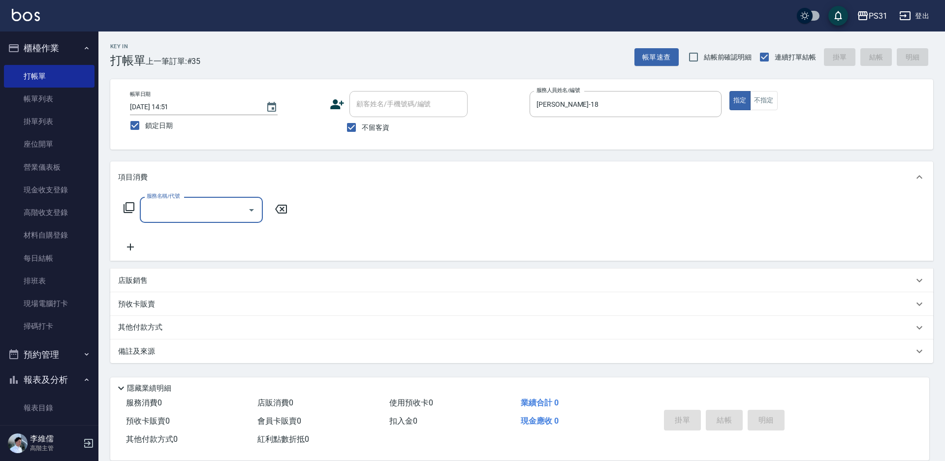
click at [134, 277] on p "店販銷售" at bounding box center [133, 281] width 30 height 10
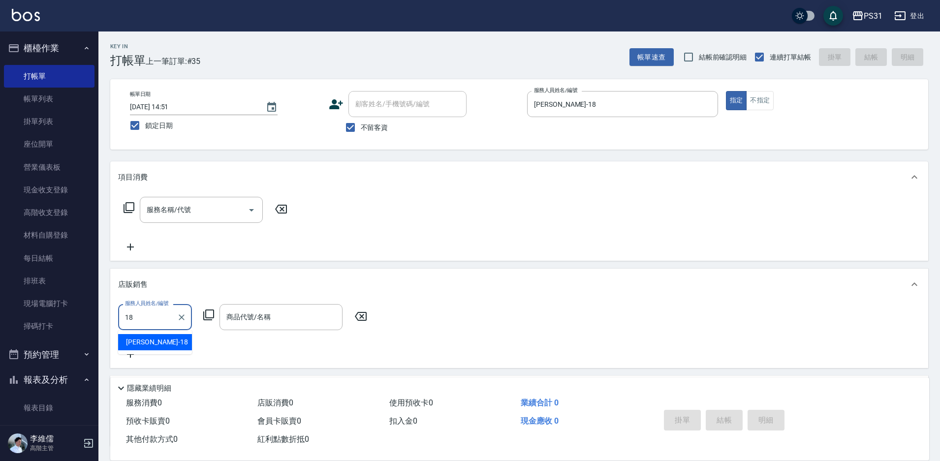
type input "Rita-18"
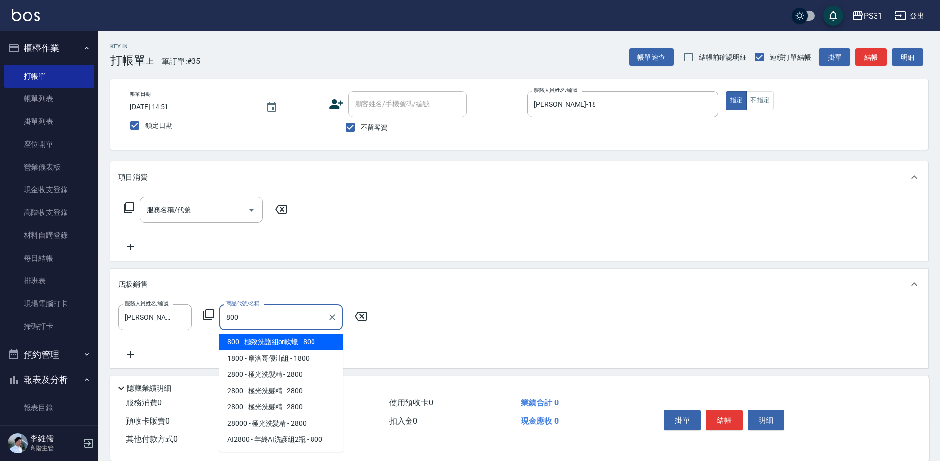
type input "極致洗護組or軟蠟"
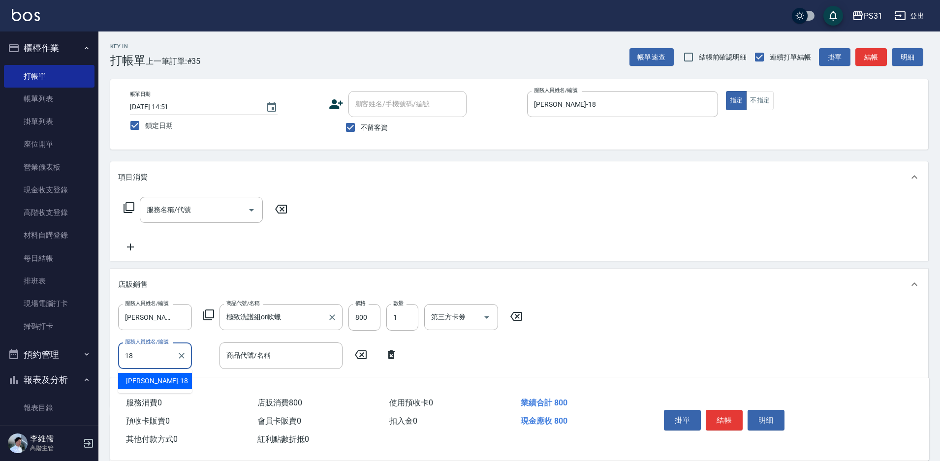
type input "Rita-18"
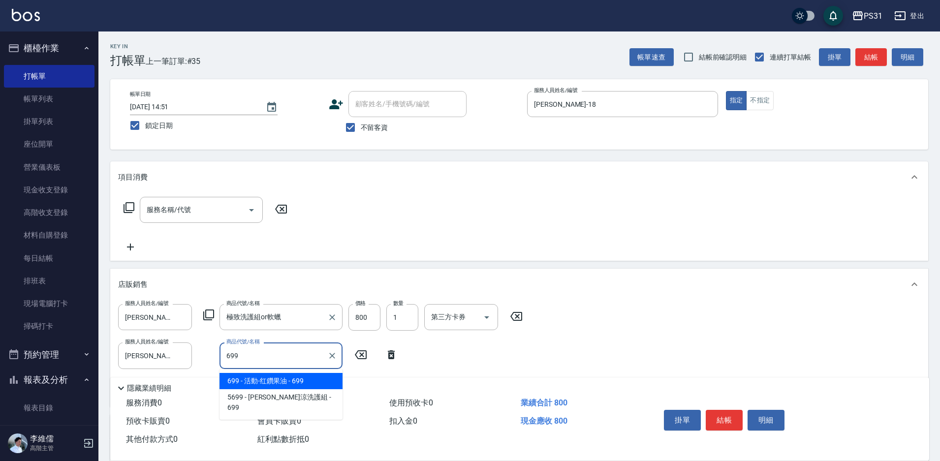
type input "活動-红鑽果油"
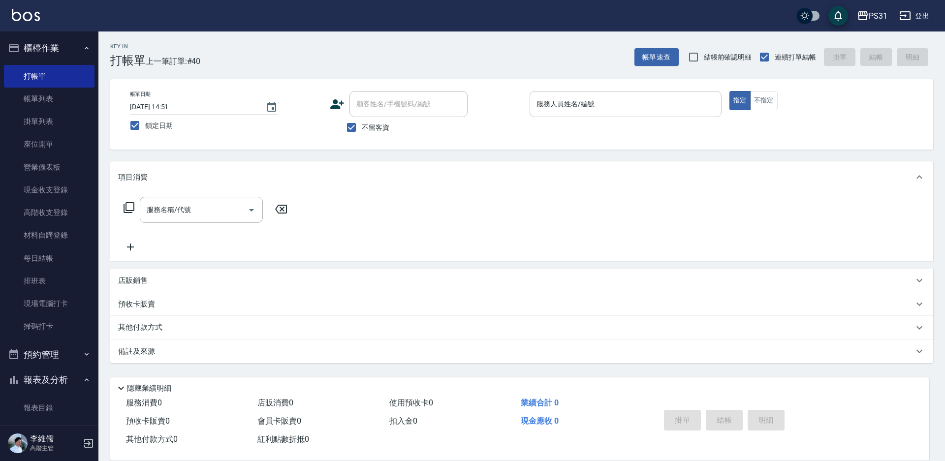
click at [533, 107] on div "服務人員姓名/編號" at bounding box center [626, 104] width 192 height 26
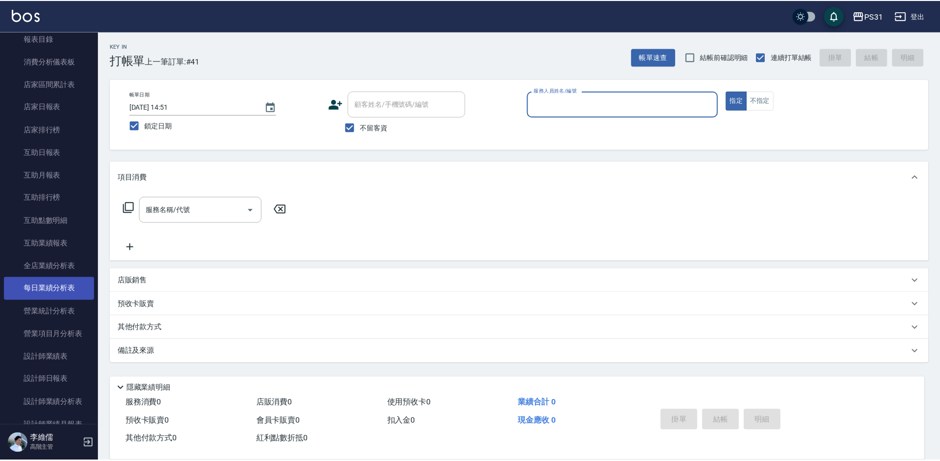
scroll to position [394, 0]
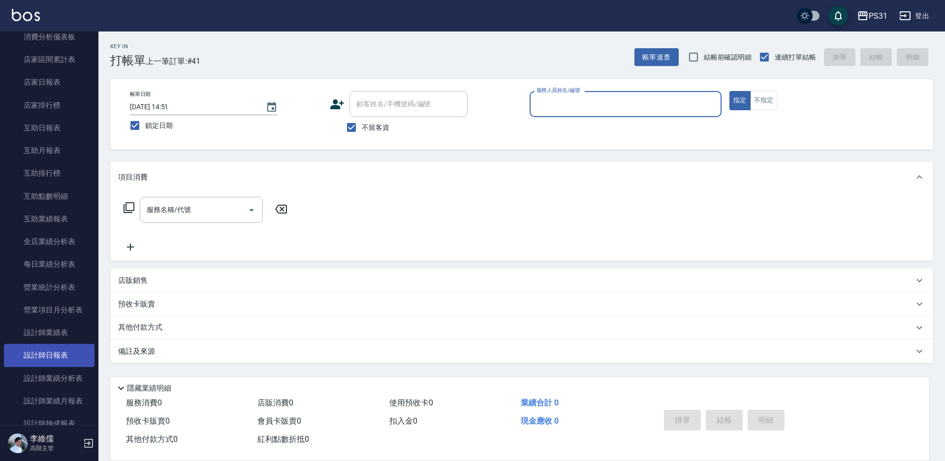
click at [68, 350] on link "設計師日報表" at bounding box center [49, 355] width 91 height 23
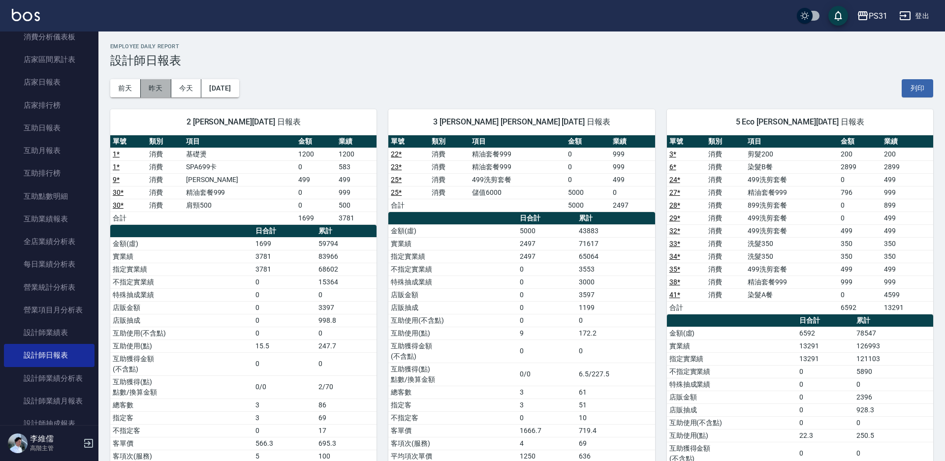
click at [152, 83] on button "昨天" at bounding box center [156, 88] width 31 height 18
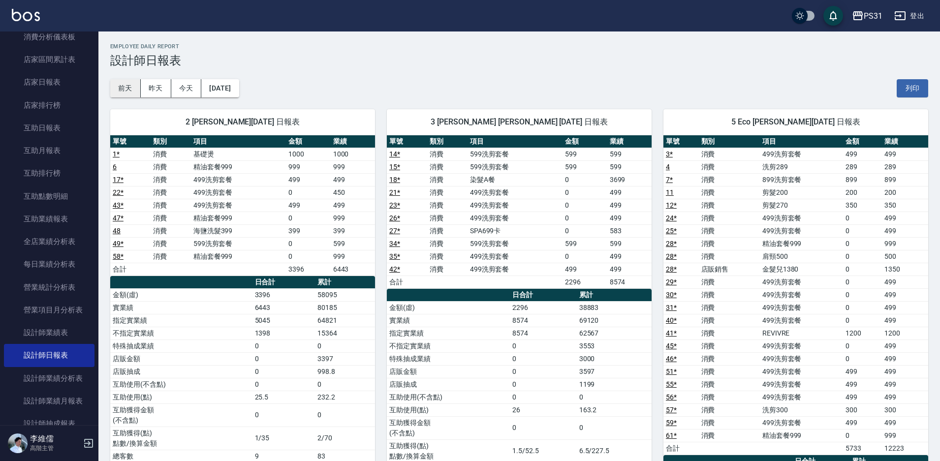
click at [131, 85] on button "前天" at bounding box center [125, 88] width 31 height 18
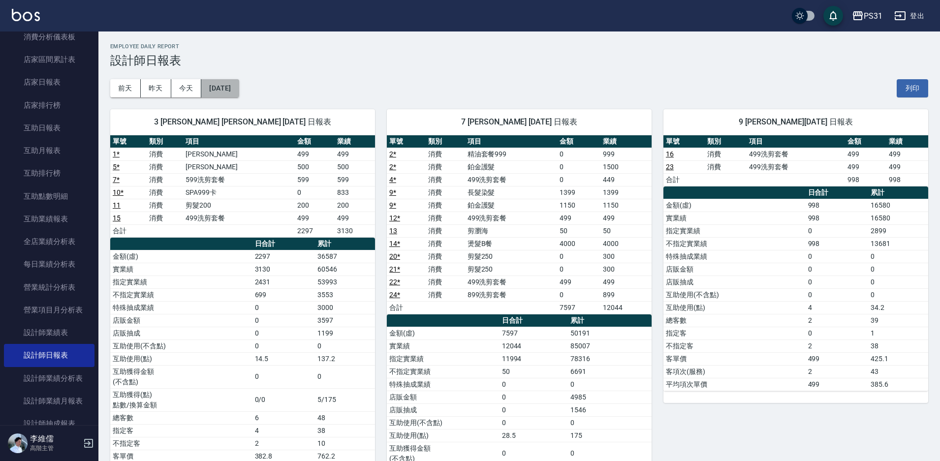
click at [239, 94] on button "2025/08/14" at bounding box center [219, 88] width 37 height 18
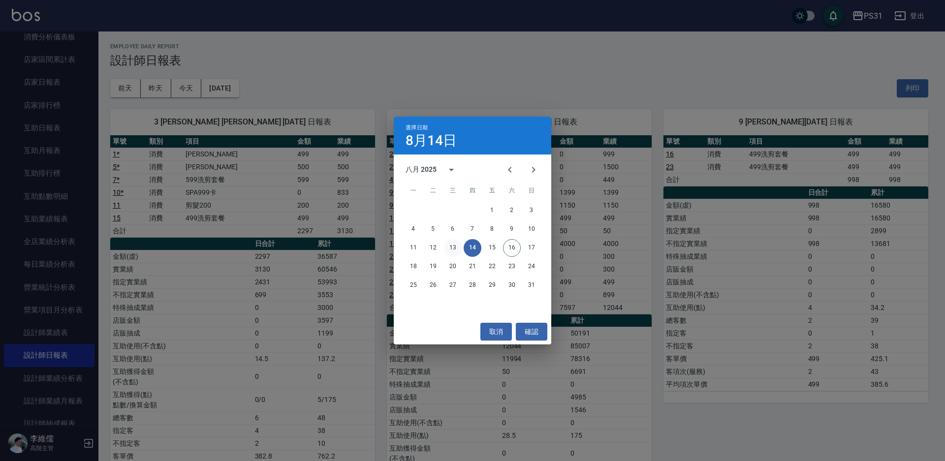
click at [450, 245] on button "13" at bounding box center [453, 248] width 18 height 18
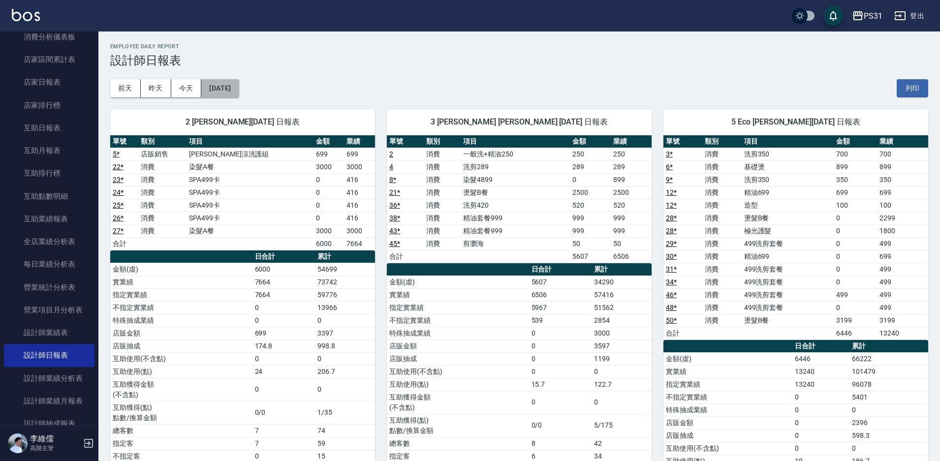
click at [227, 95] on button "2025/08/13" at bounding box center [219, 88] width 37 height 18
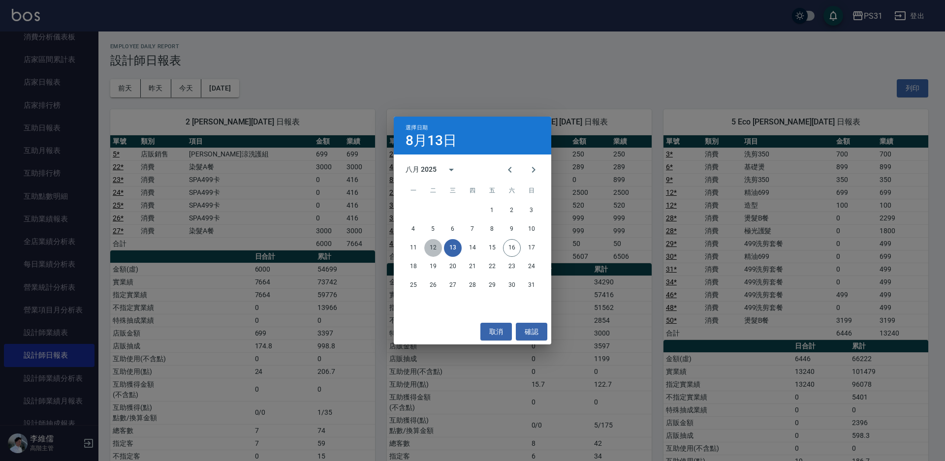
click at [428, 245] on button "12" at bounding box center [433, 248] width 18 height 18
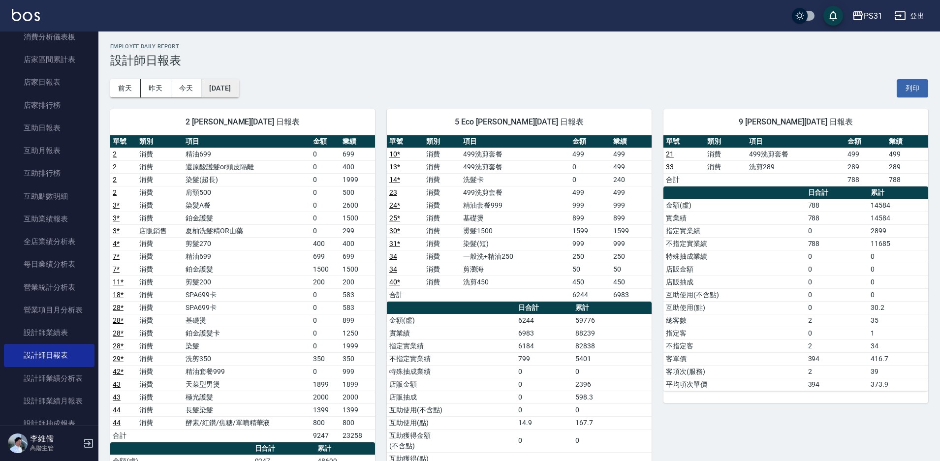
click at [213, 89] on button "2025/08/12" at bounding box center [219, 88] width 37 height 18
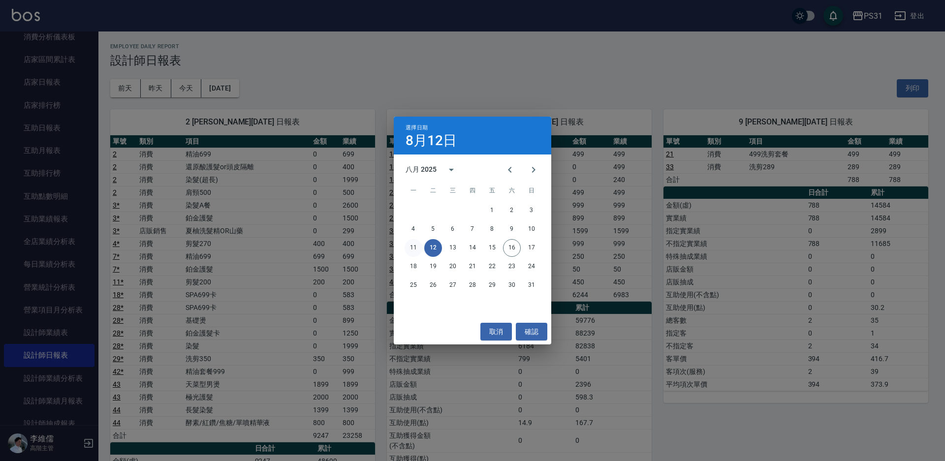
click at [410, 248] on button "11" at bounding box center [414, 248] width 18 height 18
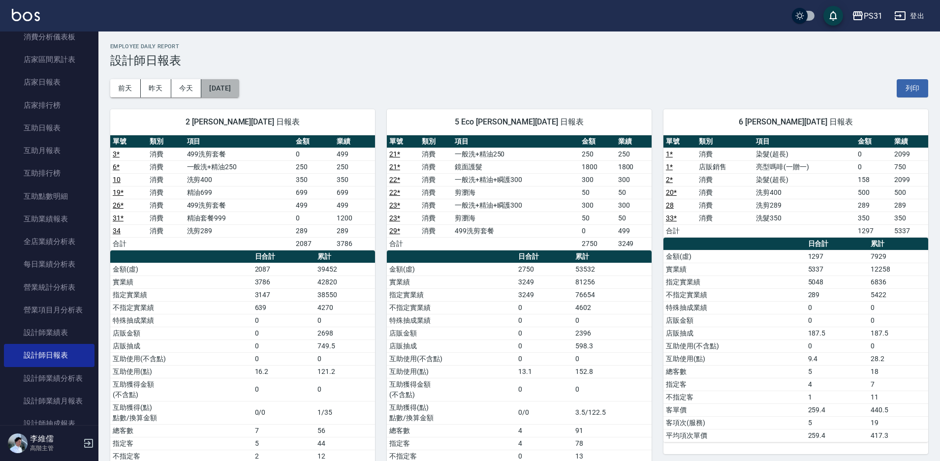
click at [237, 91] on button "2025/08/11" at bounding box center [219, 88] width 37 height 18
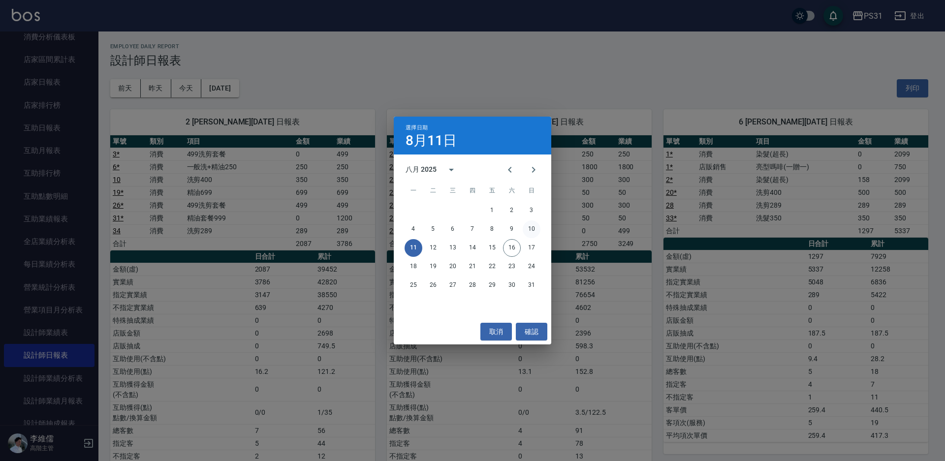
click at [532, 229] on button "10" at bounding box center [532, 229] width 18 height 18
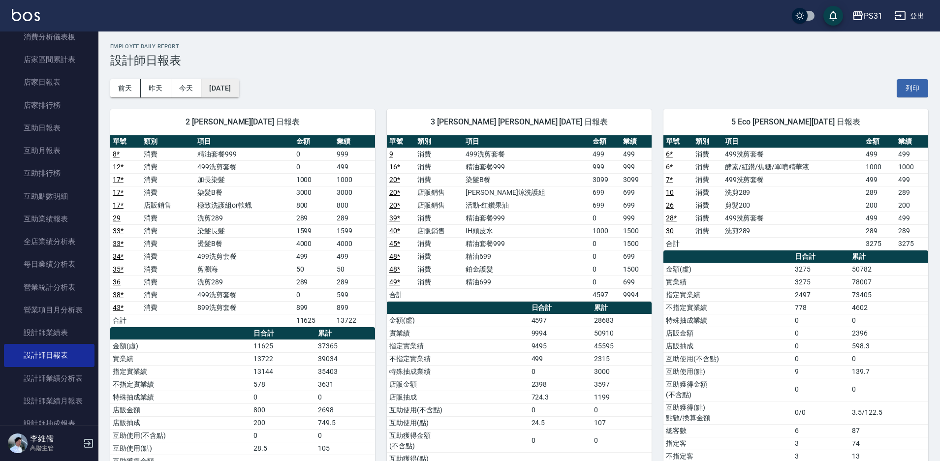
click at [236, 90] on button "2025/08/10" at bounding box center [219, 88] width 37 height 18
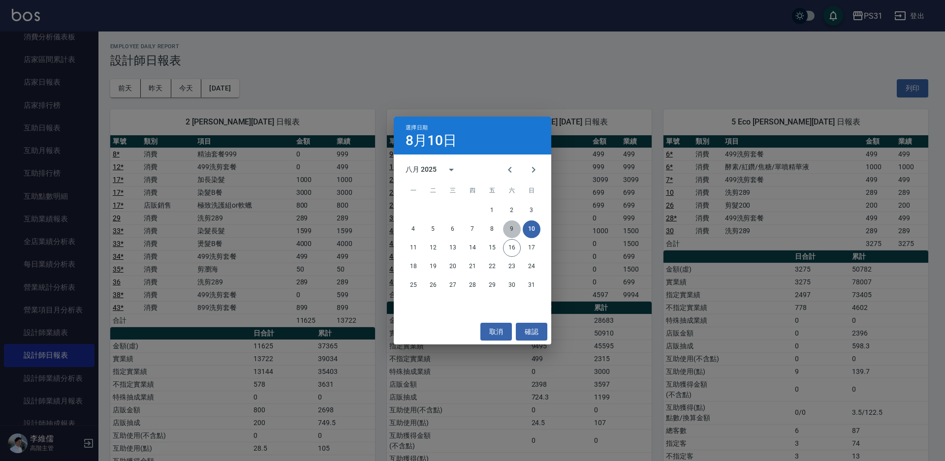
click at [514, 229] on button "9" at bounding box center [512, 229] width 18 height 18
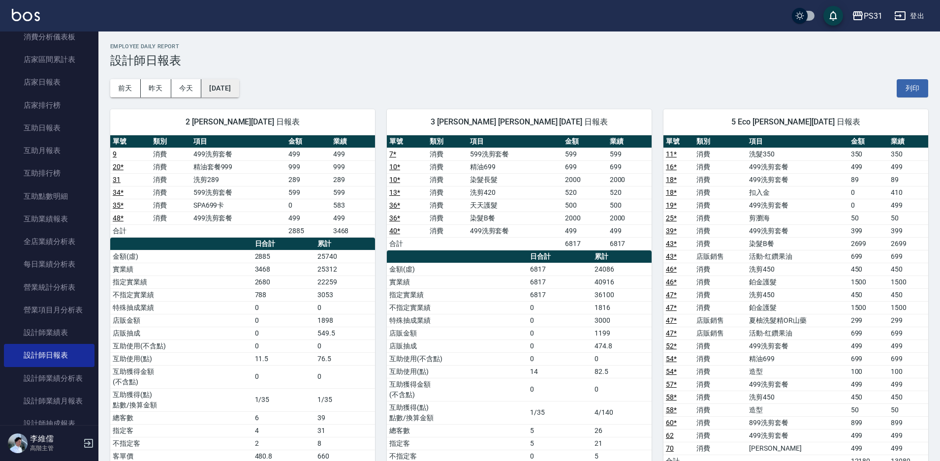
click at [233, 92] on button "2025/08/09" at bounding box center [219, 88] width 37 height 18
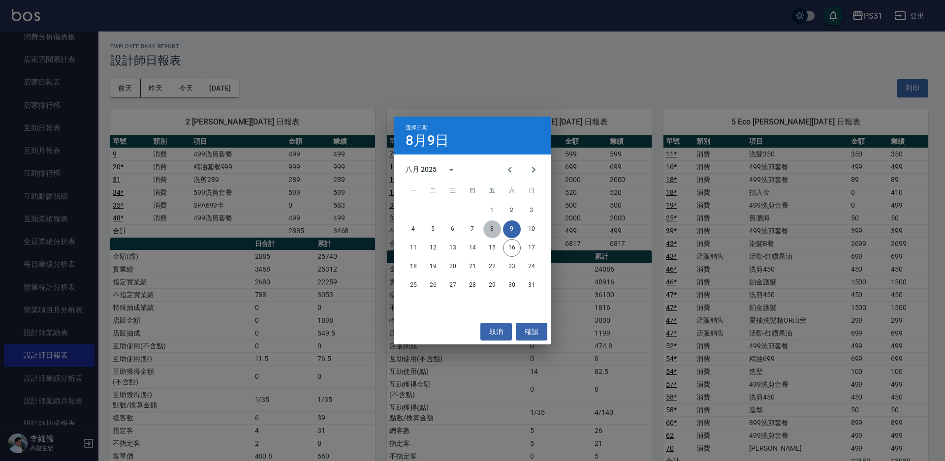
click at [487, 227] on button "8" at bounding box center [492, 229] width 18 height 18
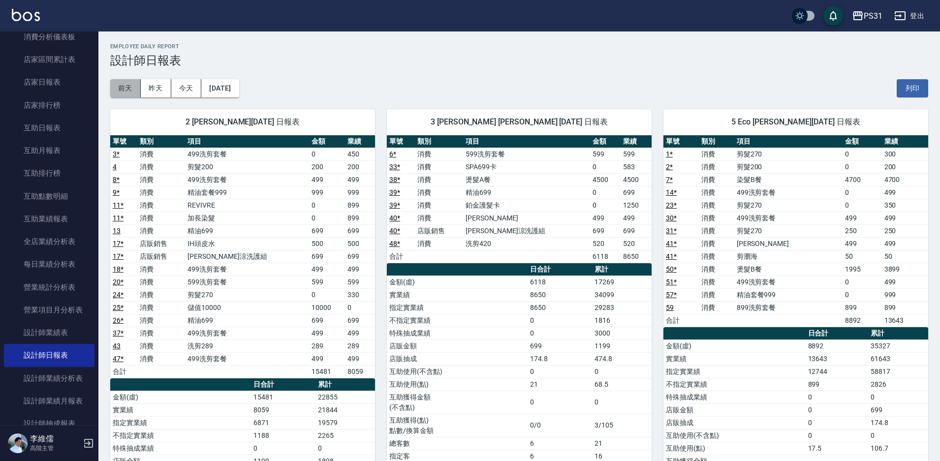
click at [127, 92] on button "前天" at bounding box center [125, 88] width 31 height 18
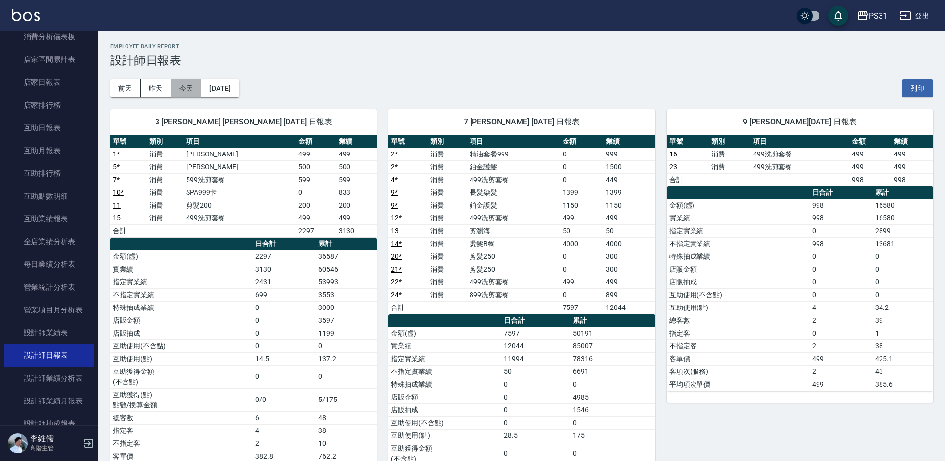
click at [195, 86] on button "今天" at bounding box center [186, 88] width 31 height 18
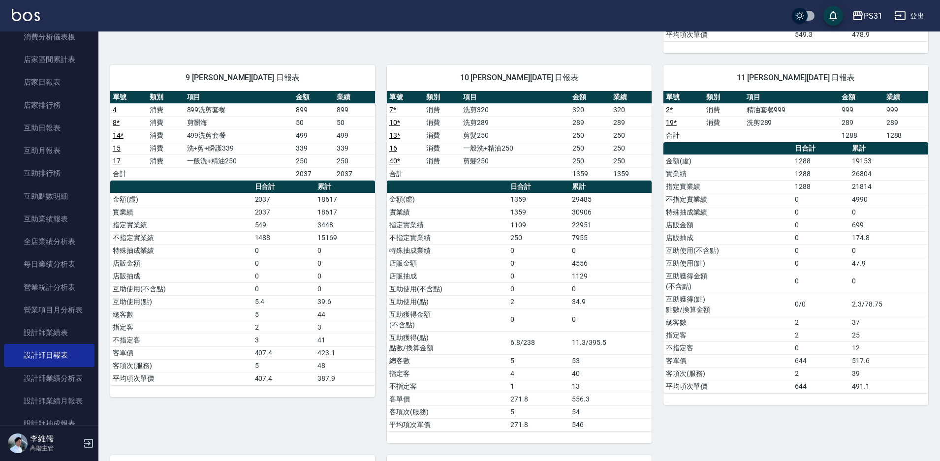
scroll to position [541, 0]
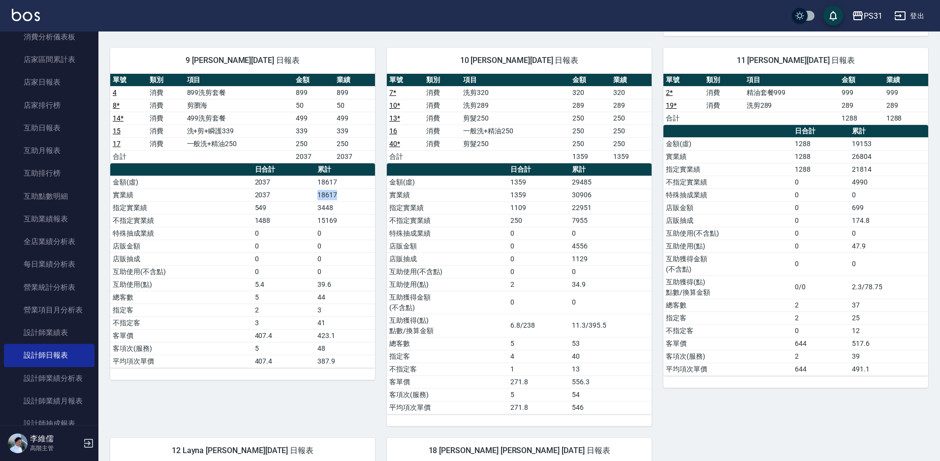
drag, startPoint x: 318, startPoint y: 195, endPoint x: 344, endPoint y: 191, distance: 25.9
click at [344, 191] on td "18617" at bounding box center [345, 194] width 60 height 13
click at [368, 190] on td "18617" at bounding box center [345, 194] width 60 height 13
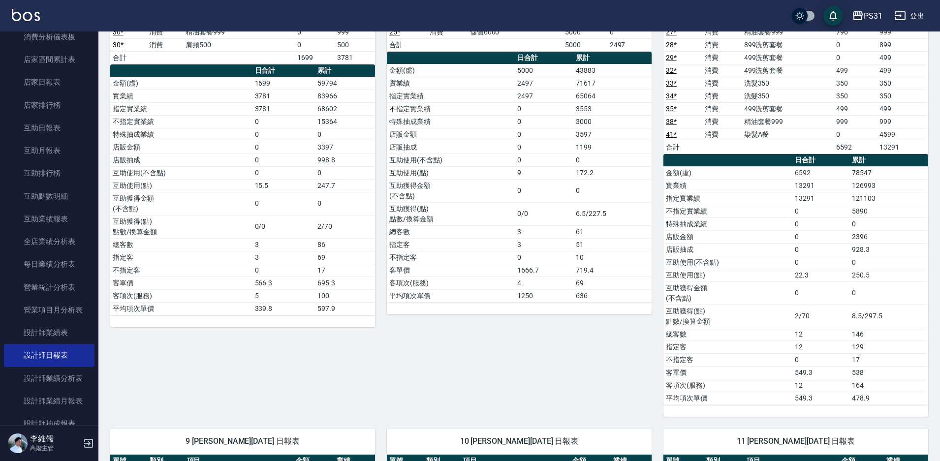
scroll to position [0, 0]
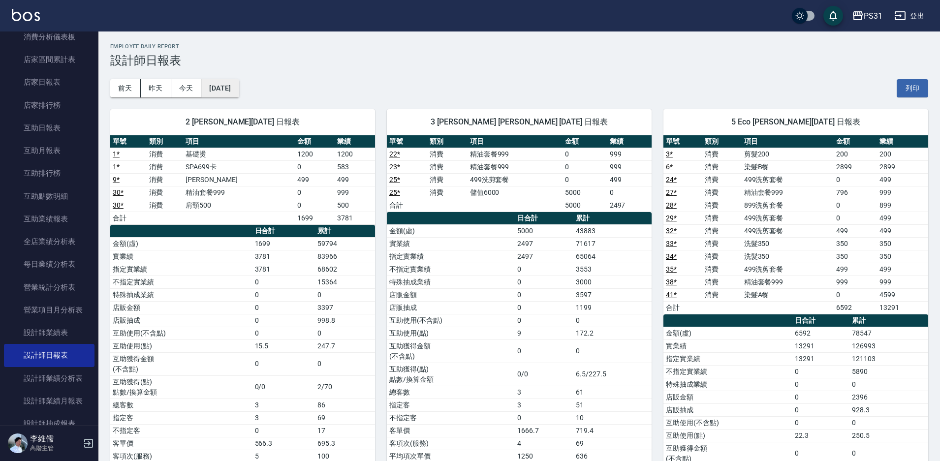
click at [239, 91] on button "2025/08/16" at bounding box center [219, 88] width 37 height 18
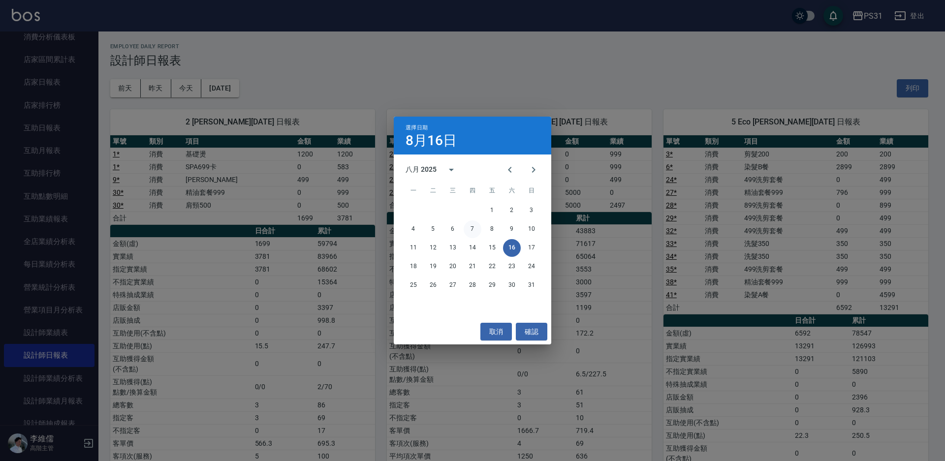
click at [468, 230] on button "7" at bounding box center [473, 229] width 18 height 18
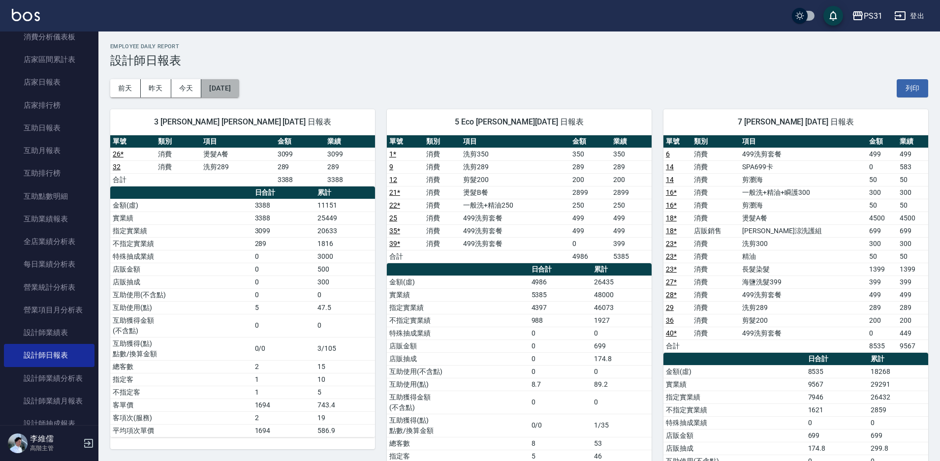
click at [234, 95] on button "2025/08/07" at bounding box center [219, 88] width 37 height 18
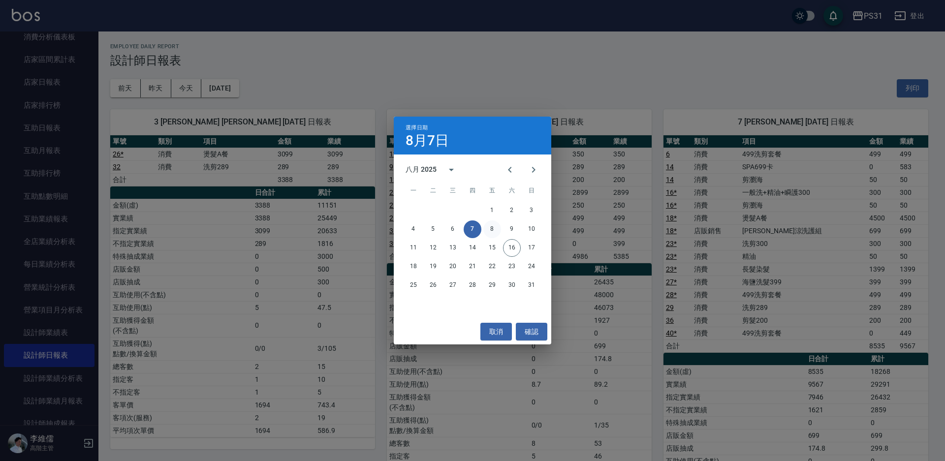
click at [491, 227] on button "8" at bounding box center [492, 229] width 18 height 18
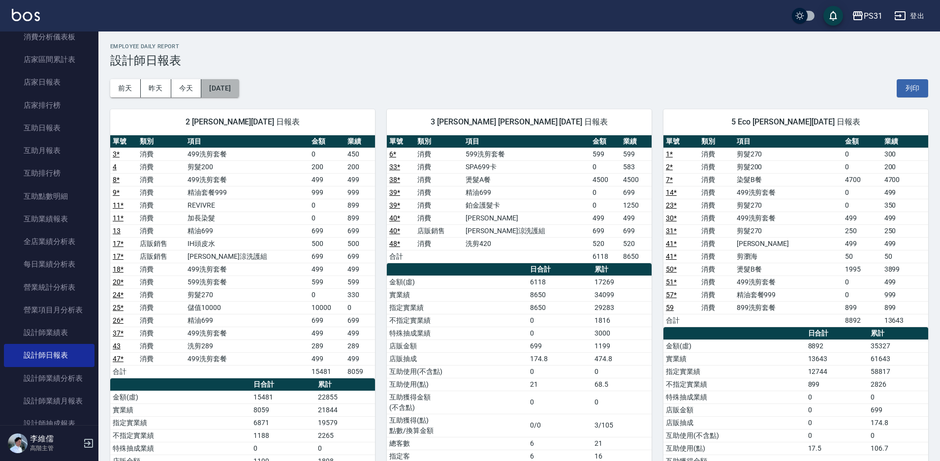
click at [228, 95] on button "2025/08/08" at bounding box center [219, 88] width 37 height 18
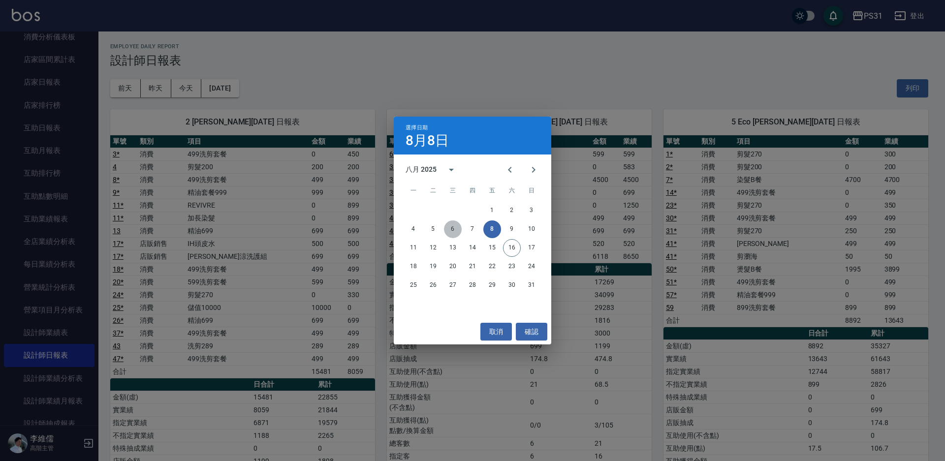
click at [450, 229] on button "6" at bounding box center [453, 229] width 18 height 18
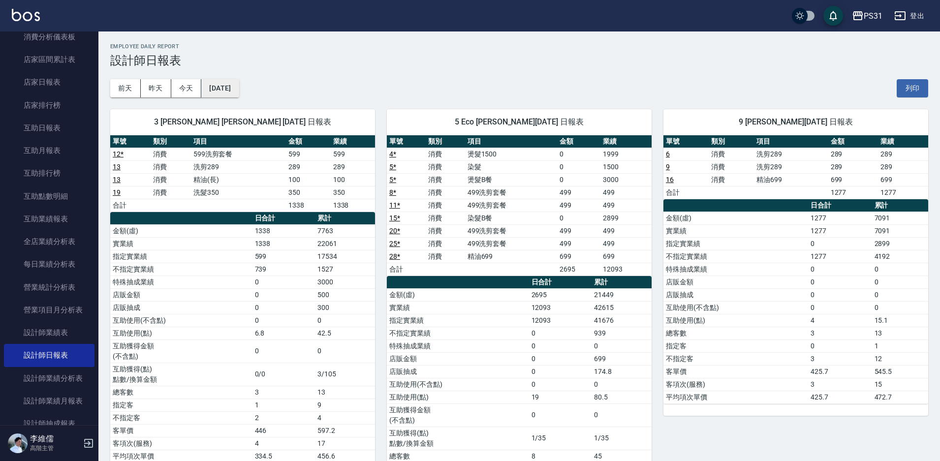
click at [230, 89] on button "2025/08/06" at bounding box center [219, 88] width 37 height 18
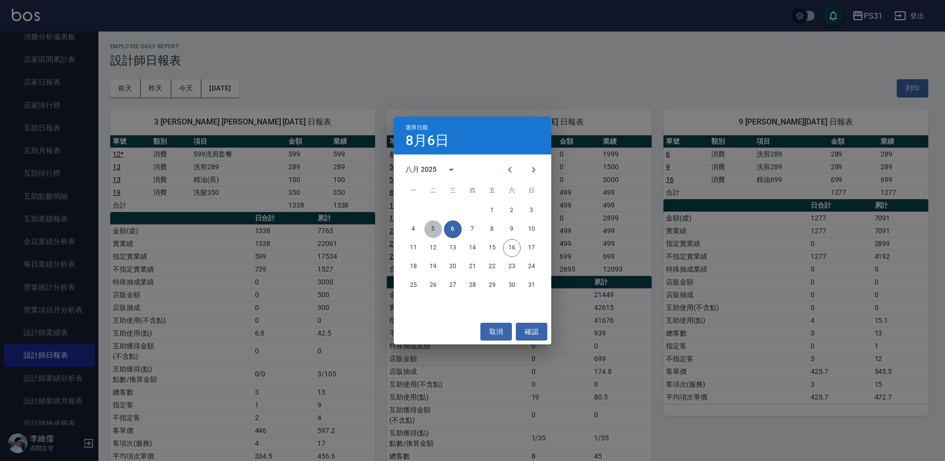
click at [433, 227] on button "5" at bounding box center [433, 229] width 18 height 18
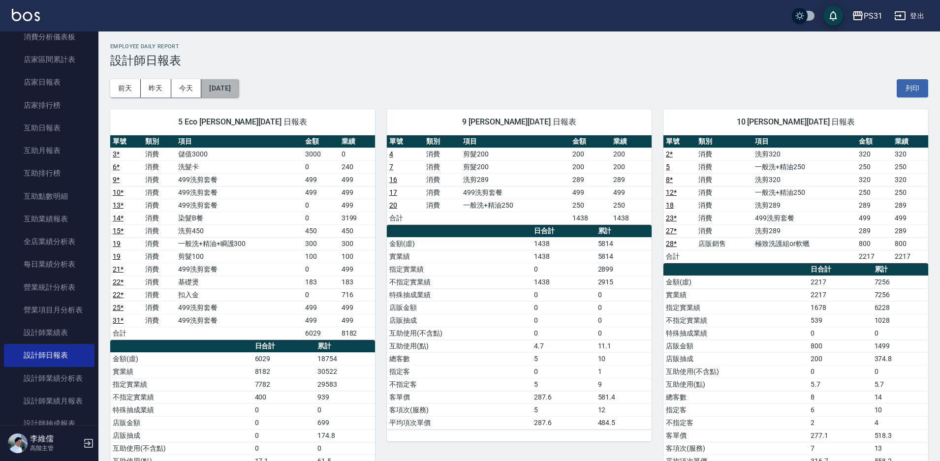
click at [238, 88] on button "2025/08/05" at bounding box center [219, 88] width 37 height 18
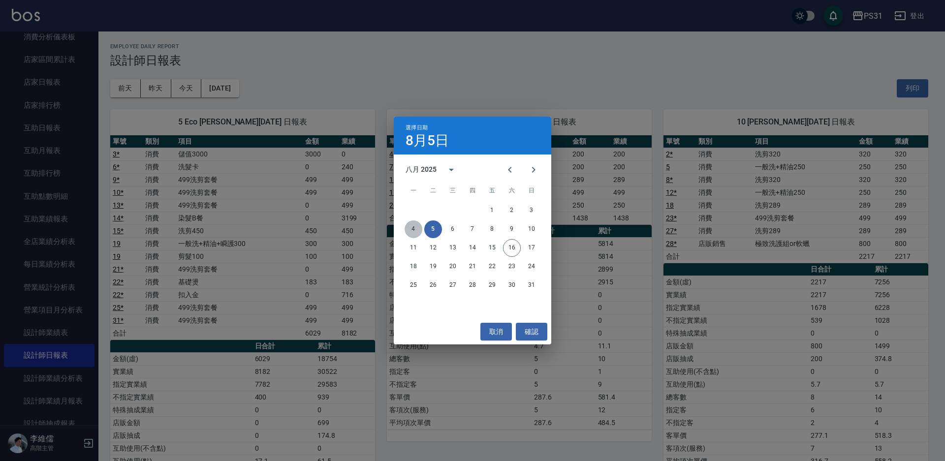
click at [411, 225] on button "4" at bounding box center [414, 229] width 18 height 18
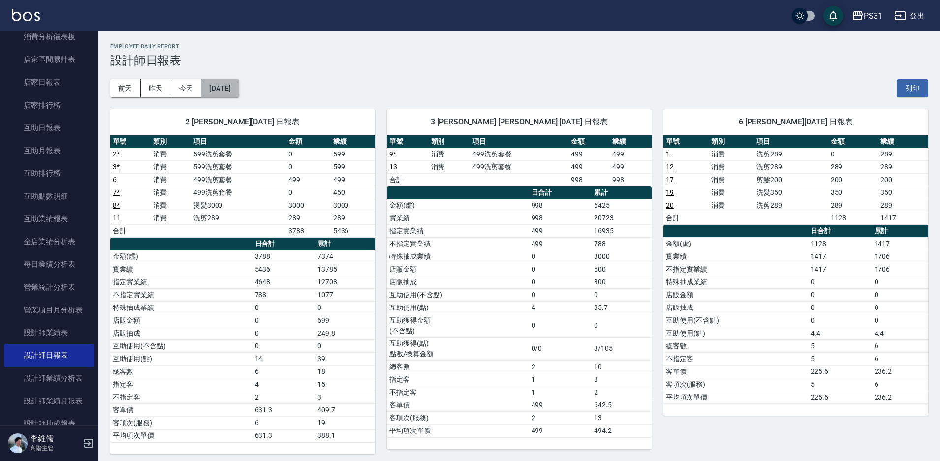
click at [220, 90] on button "2025/08/04" at bounding box center [219, 88] width 37 height 18
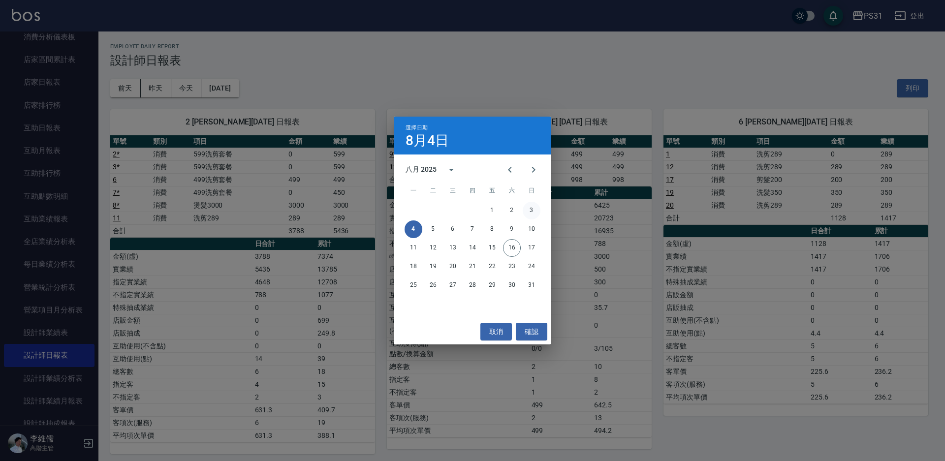
click at [531, 210] on button "3" at bounding box center [532, 211] width 18 height 18
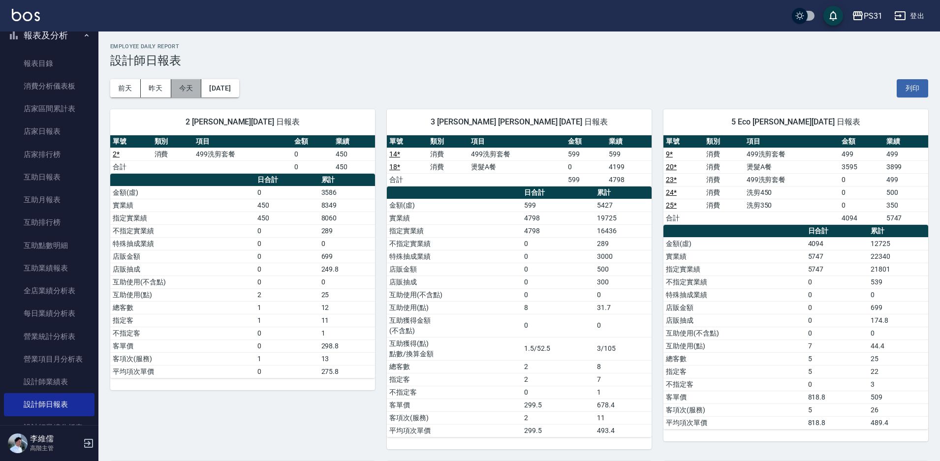
click at [186, 85] on button "今天" at bounding box center [186, 88] width 31 height 18
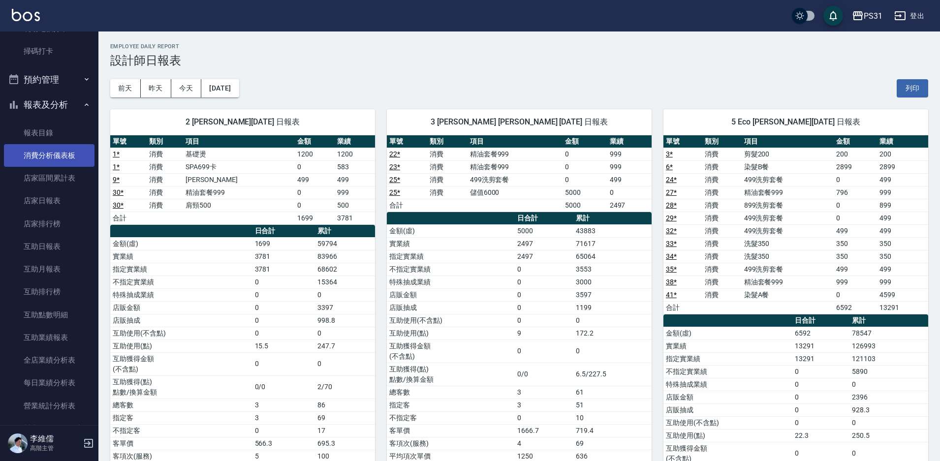
scroll to position [98, 0]
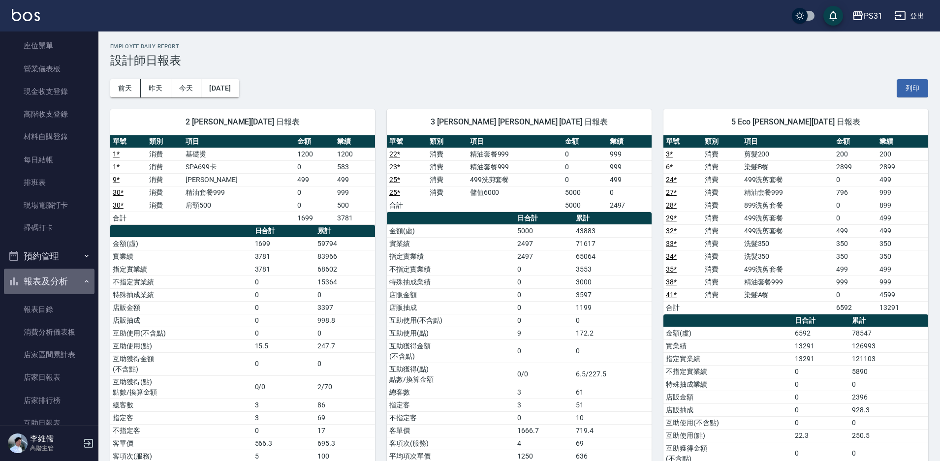
click at [74, 280] on button "報表及分析" at bounding box center [49, 282] width 91 height 26
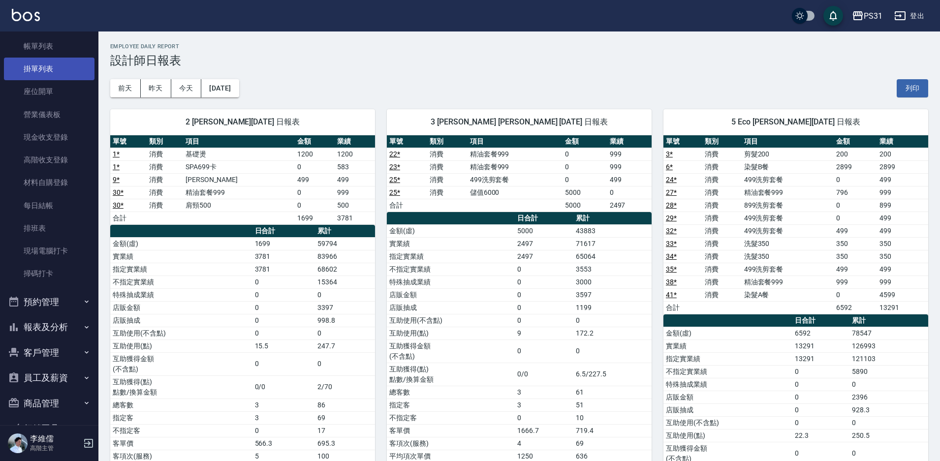
scroll to position [0, 0]
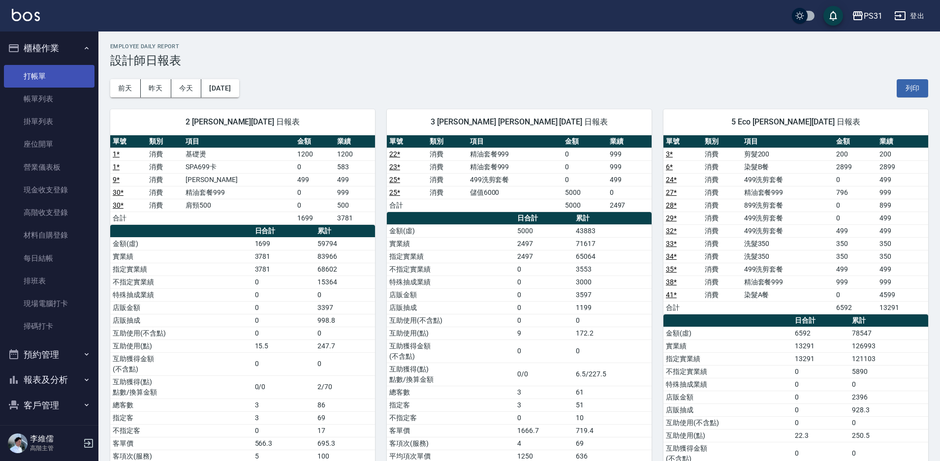
click at [51, 76] on link "打帳單" at bounding box center [49, 76] width 91 height 23
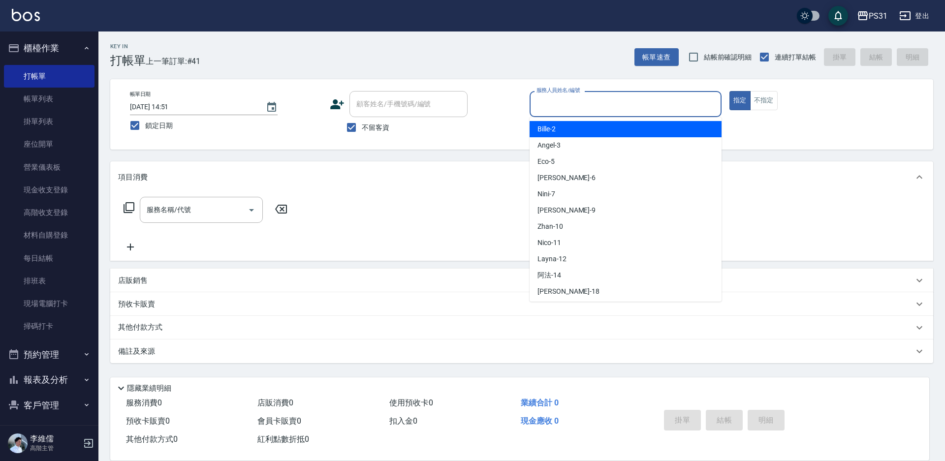
click at [650, 106] on input "服務人員姓名/編號" at bounding box center [625, 103] width 183 height 17
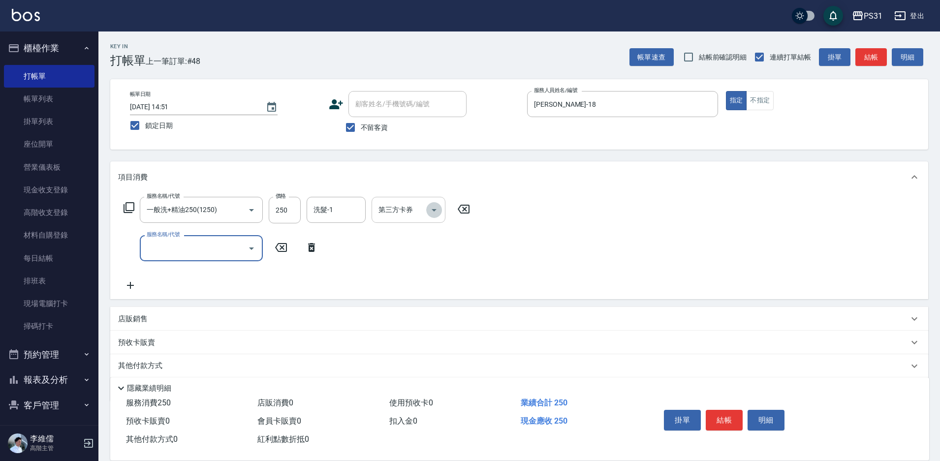
click at [431, 211] on icon "Open" at bounding box center [434, 210] width 12 height 12
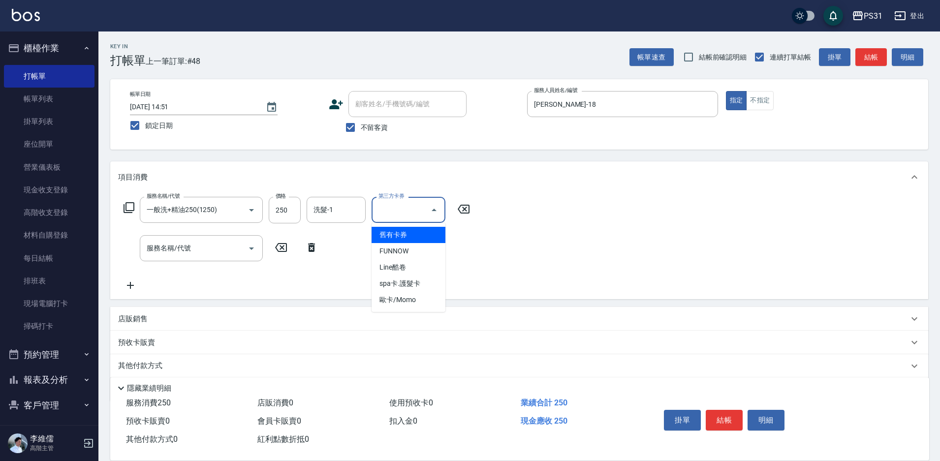
click at [419, 239] on span "舊有卡券" at bounding box center [409, 235] width 74 height 16
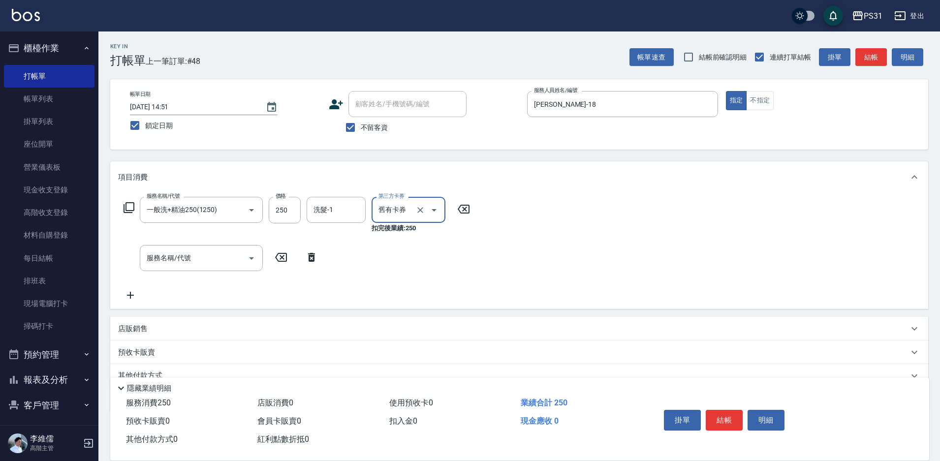
click at [309, 254] on icon at bounding box center [311, 257] width 7 height 9
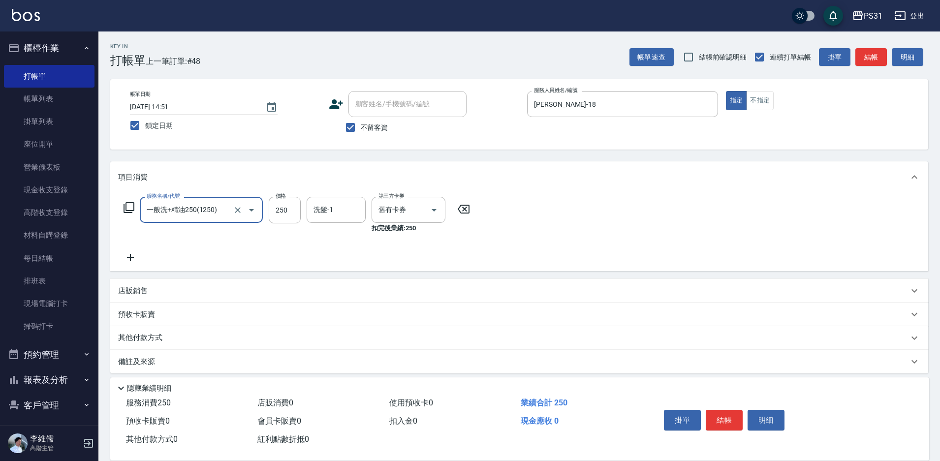
click at [127, 207] on icon at bounding box center [129, 208] width 12 height 12
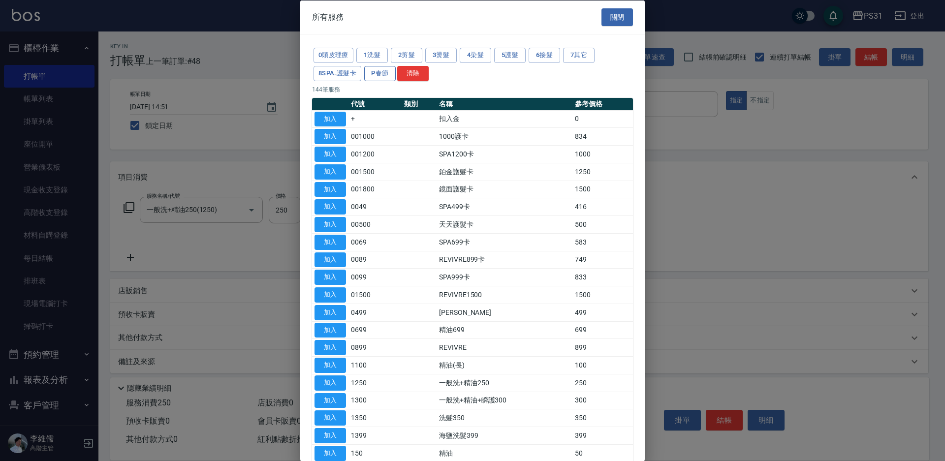
click at [378, 75] on button "P春節" at bounding box center [379, 72] width 31 height 15
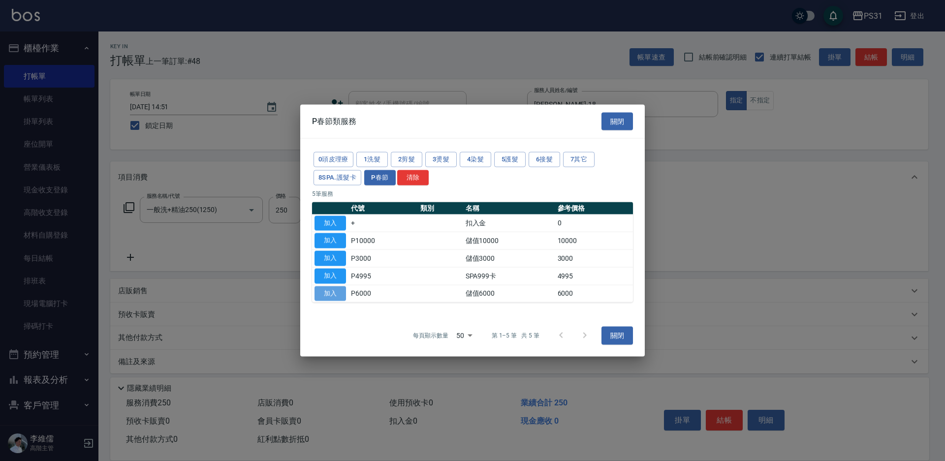
click at [334, 295] on button "加入" at bounding box center [329, 293] width 31 height 15
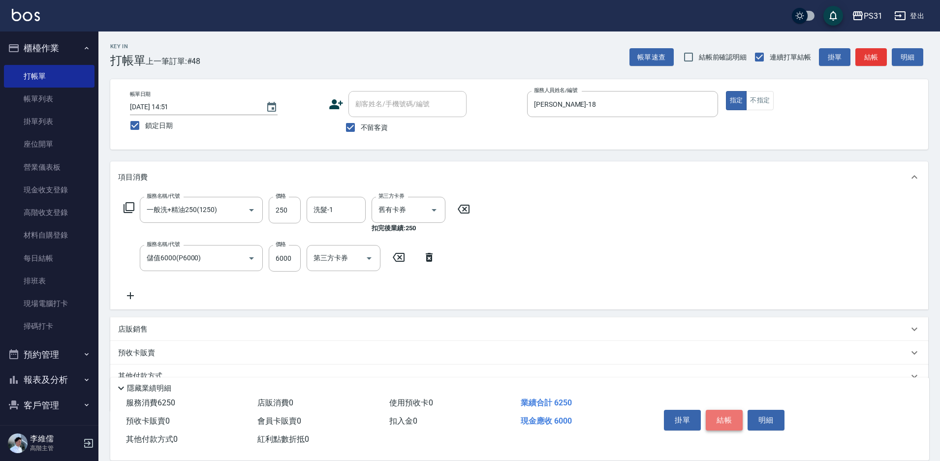
click at [722, 416] on button "結帳" at bounding box center [724, 420] width 37 height 21
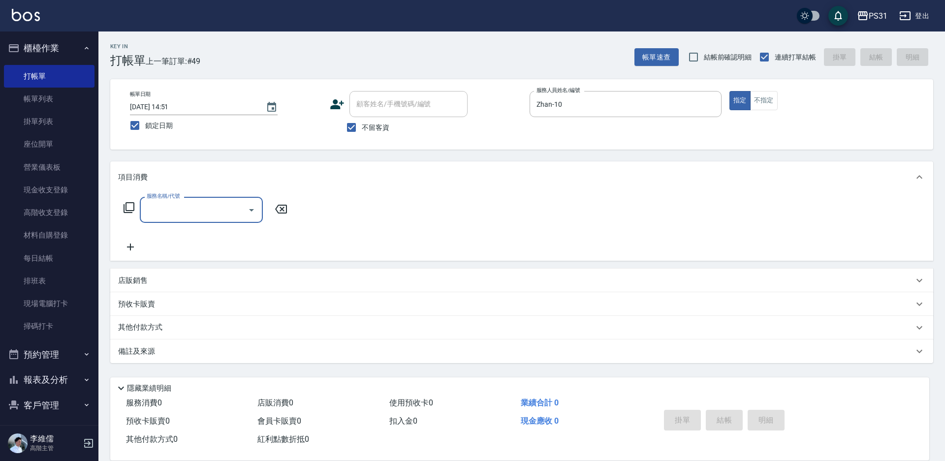
drag, startPoint x: 722, startPoint y: 286, endPoint x: 713, endPoint y: 286, distance: 9.4
drag, startPoint x: 713, startPoint y: 286, endPoint x: 125, endPoint y: 206, distance: 593.1
click at [125, 206] on icon at bounding box center [129, 207] width 11 height 11
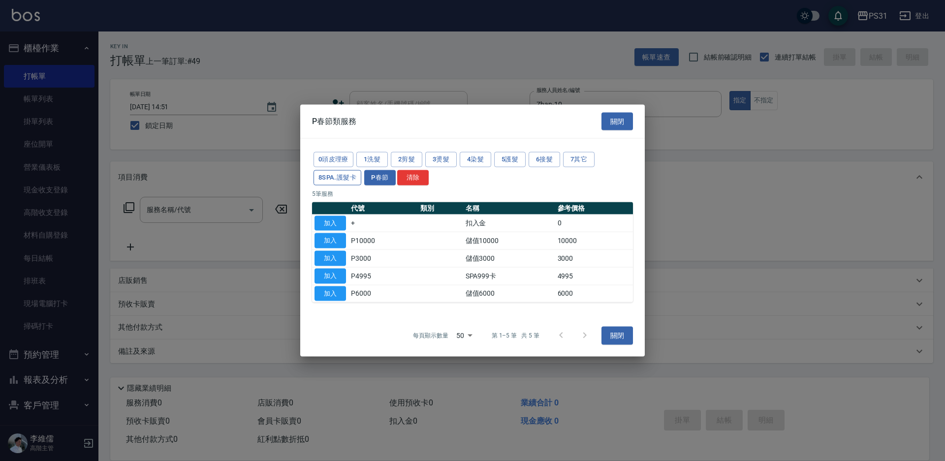
click at [333, 181] on button "8SPA.護髮卡" at bounding box center [338, 177] width 48 height 15
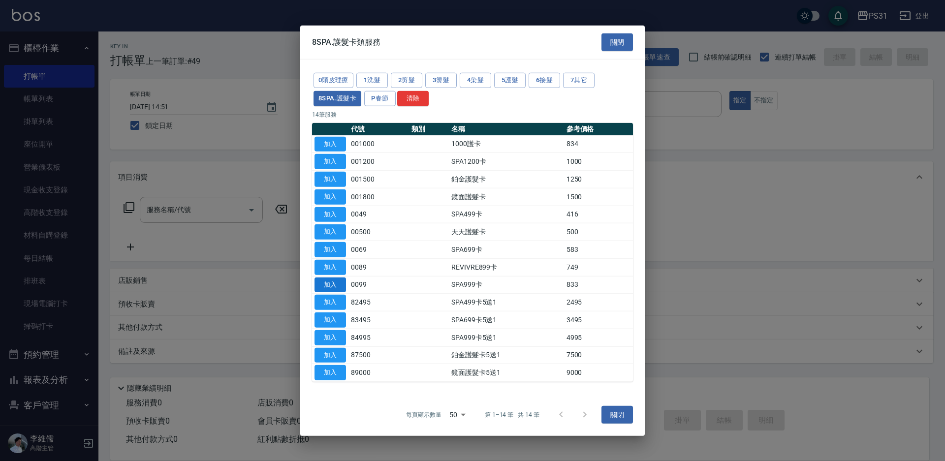
click at [337, 288] on button "加入" at bounding box center [329, 284] width 31 height 15
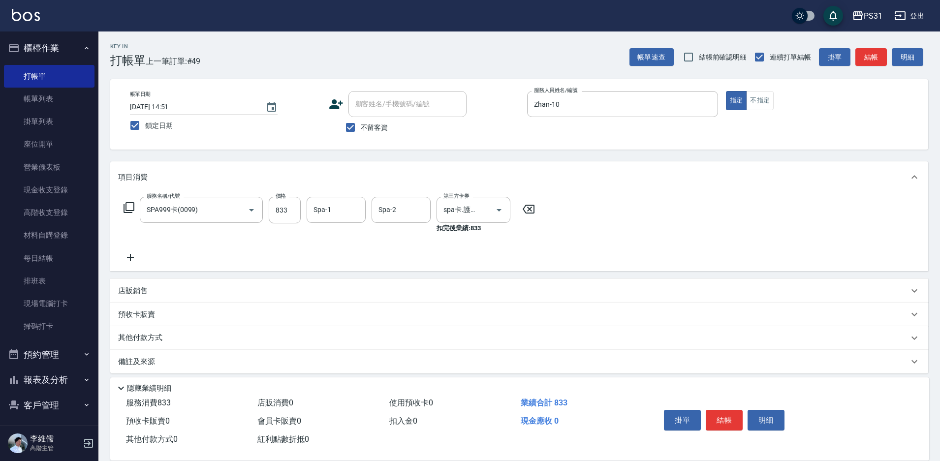
click at [735, 415] on button "結帳" at bounding box center [724, 420] width 37 height 21
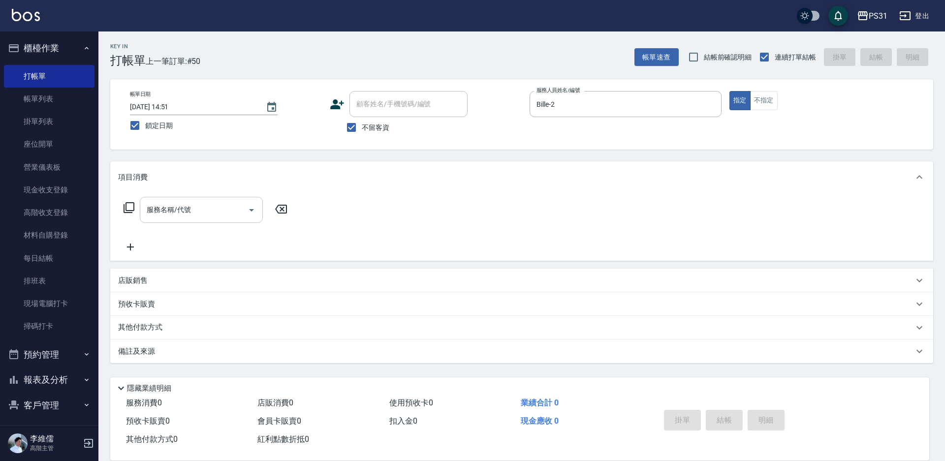
drag, startPoint x: 674, startPoint y: 72, endPoint x: 224, endPoint y: 214, distance: 471.6
click at [226, 211] on input "服務名稱/代號" at bounding box center [193, 209] width 99 height 17
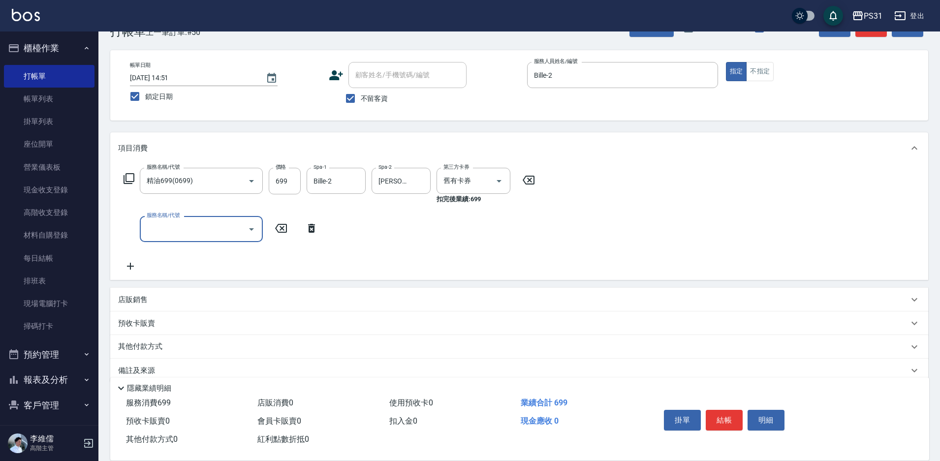
scroll to position [45, 0]
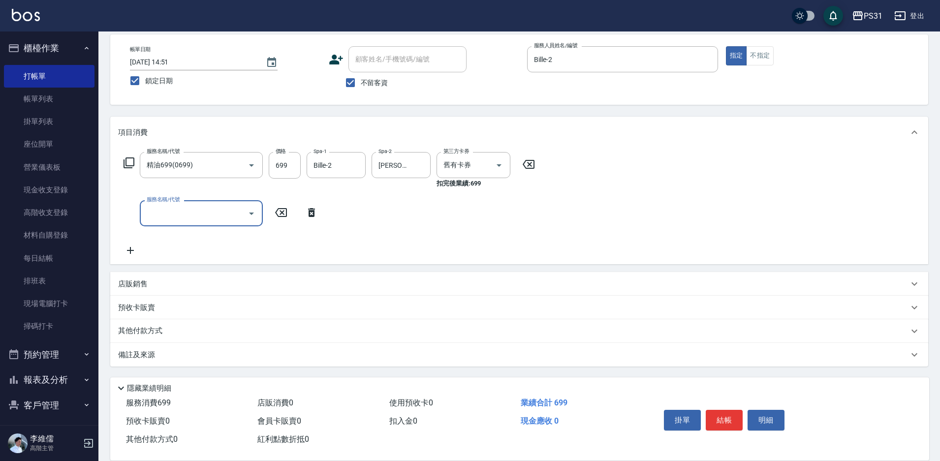
click at [137, 289] on div "店販銷售" at bounding box center [519, 284] width 818 height 24
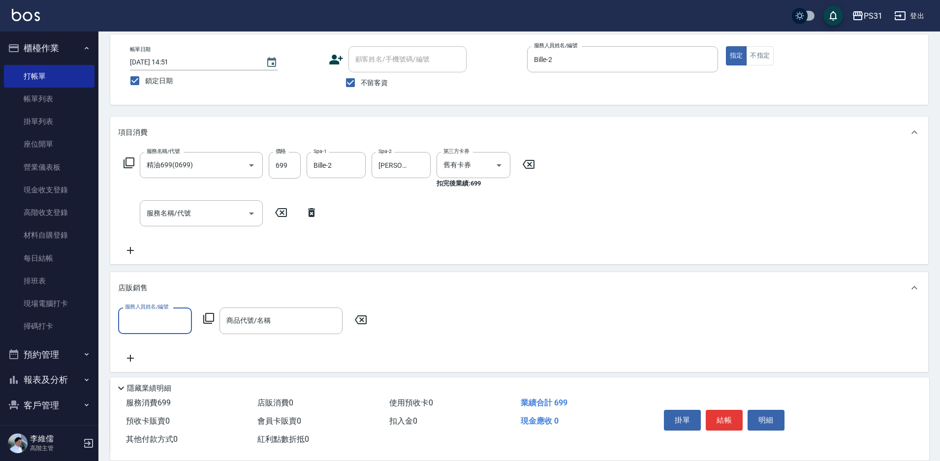
scroll to position [0, 0]
click at [488, 320] on icon "Open" at bounding box center [486, 321] width 5 height 2
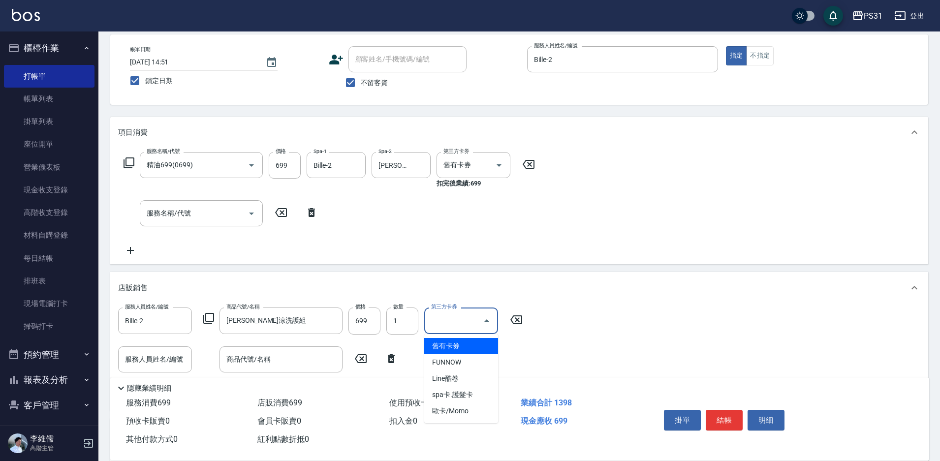
click at [484, 341] on span "舊有卡券" at bounding box center [461, 346] width 74 height 16
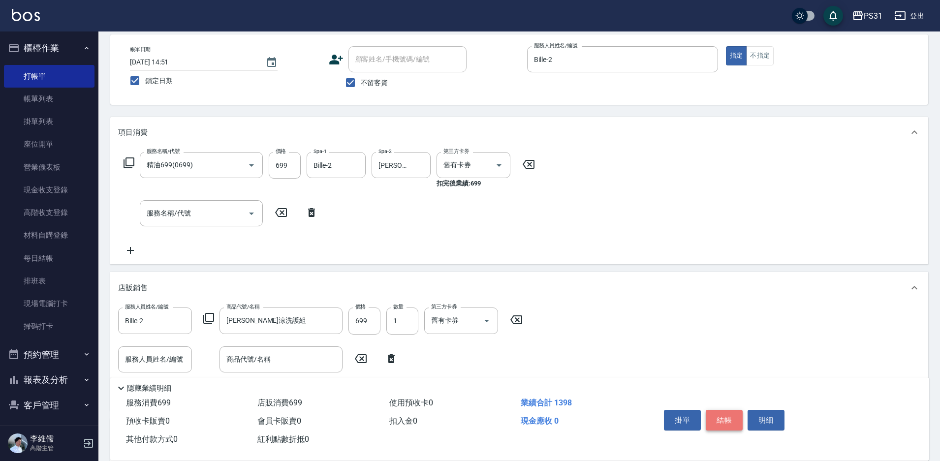
click at [715, 420] on button "結帳" at bounding box center [724, 420] width 37 height 21
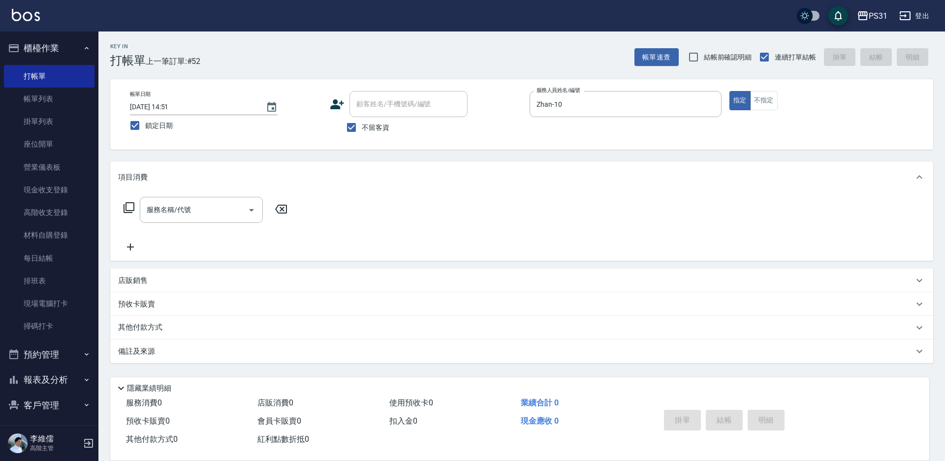
click at [135, 286] on div "店販銷售" at bounding box center [521, 281] width 823 height 24
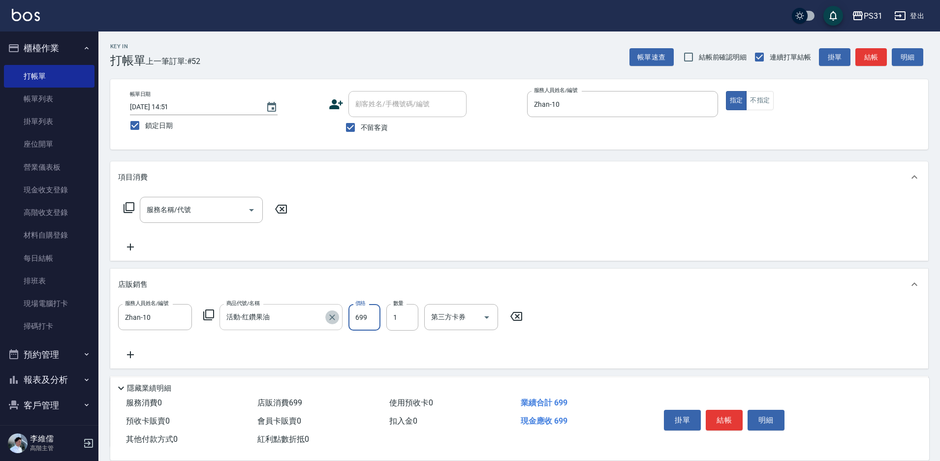
click at [330, 318] on icon "Clear" at bounding box center [332, 318] width 10 height 10
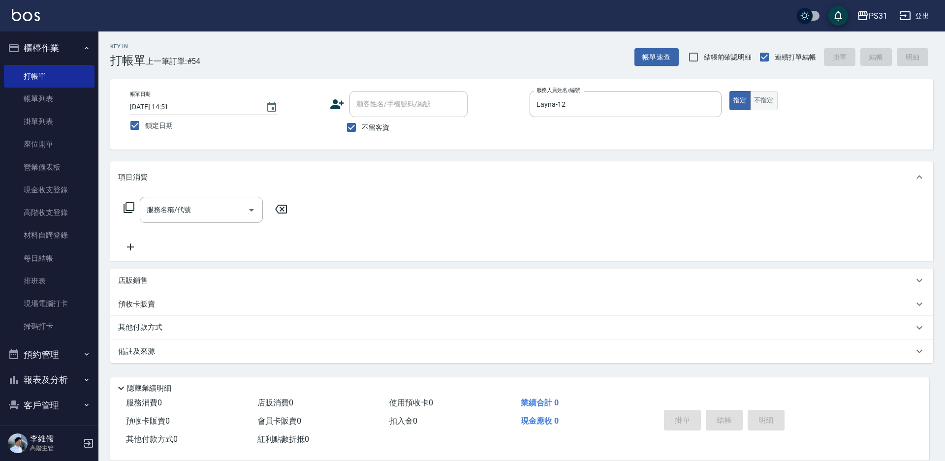
drag, startPoint x: 517, startPoint y: 277, endPoint x: 762, endPoint y: 108, distance: 297.3
click at [770, 108] on button "不指定" at bounding box center [764, 100] width 28 height 19
click at [231, 209] on input "服務名稱/代號" at bounding box center [193, 209] width 99 height 17
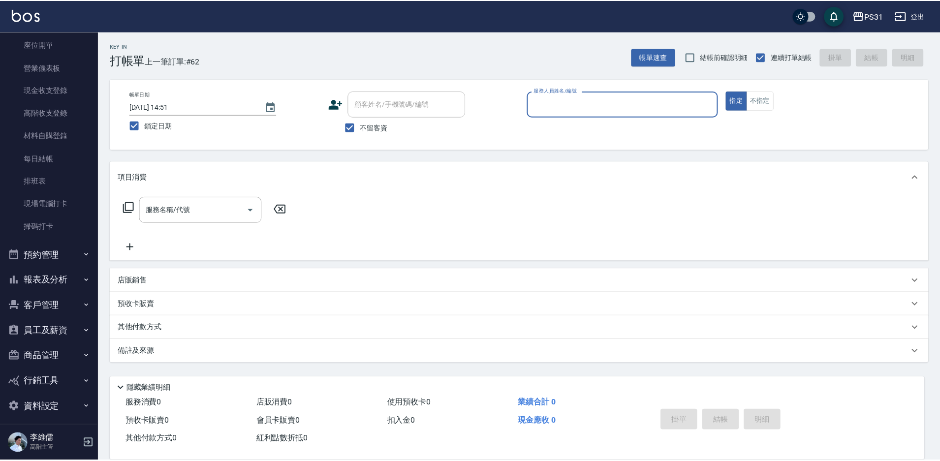
scroll to position [106, 0]
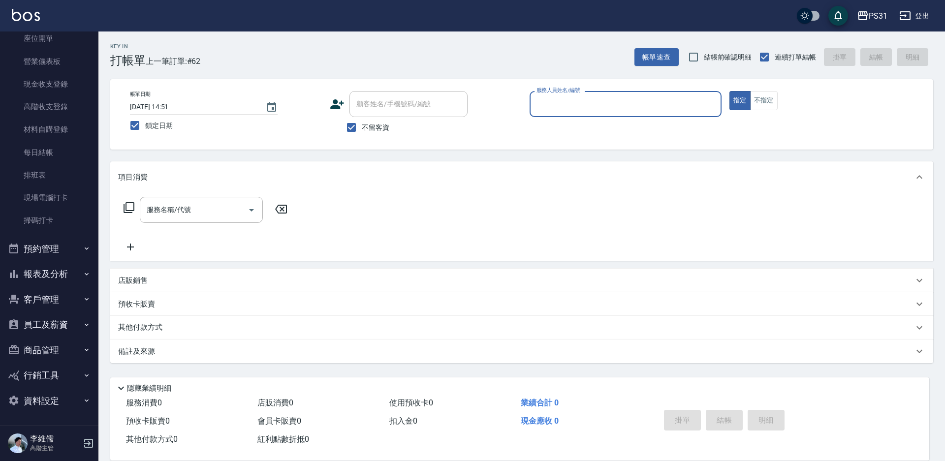
click at [66, 279] on button "報表及分析" at bounding box center [49, 274] width 91 height 26
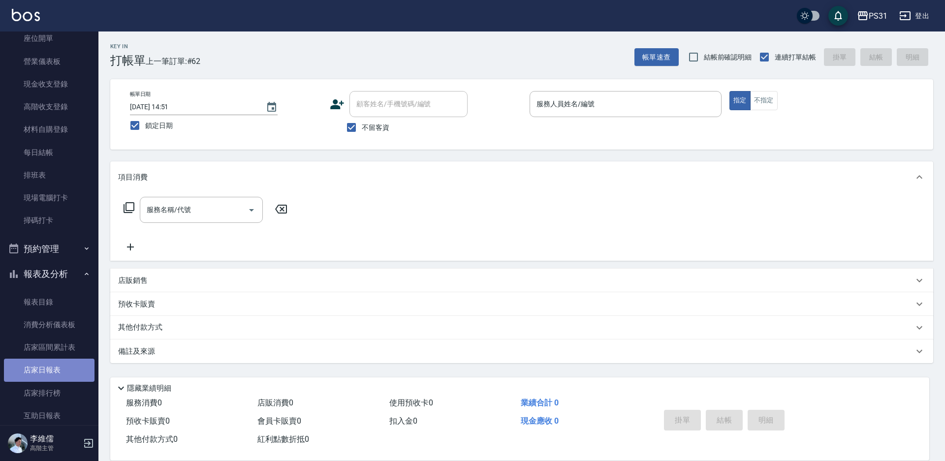
click at [68, 365] on link "店家日報表" at bounding box center [49, 370] width 91 height 23
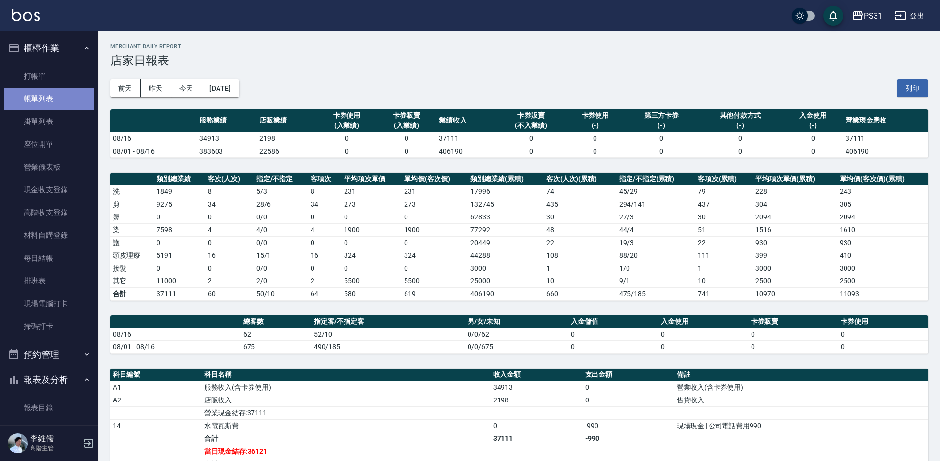
click at [52, 102] on link "帳單列表" at bounding box center [49, 99] width 91 height 23
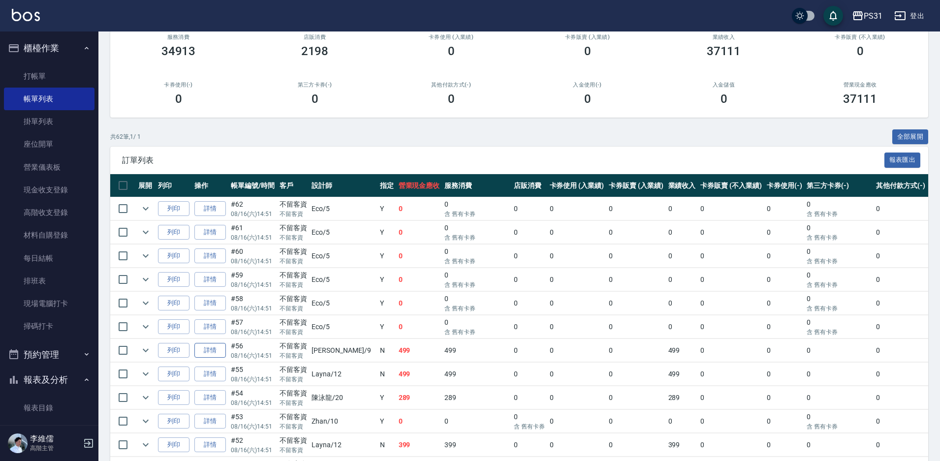
scroll to position [67, 0]
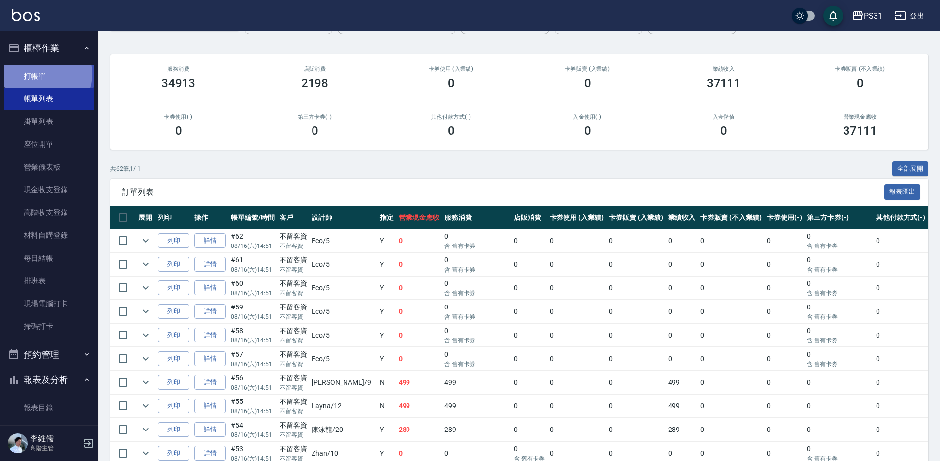
click at [43, 74] on link "打帳單" at bounding box center [49, 76] width 91 height 23
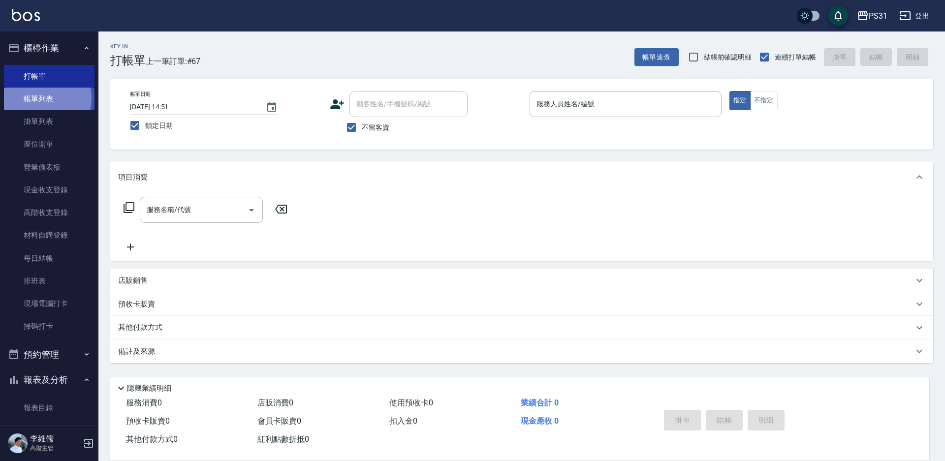
click at [41, 98] on link "帳單列表" at bounding box center [49, 99] width 91 height 23
click at [28, 95] on link "帳單列表" at bounding box center [49, 99] width 91 height 23
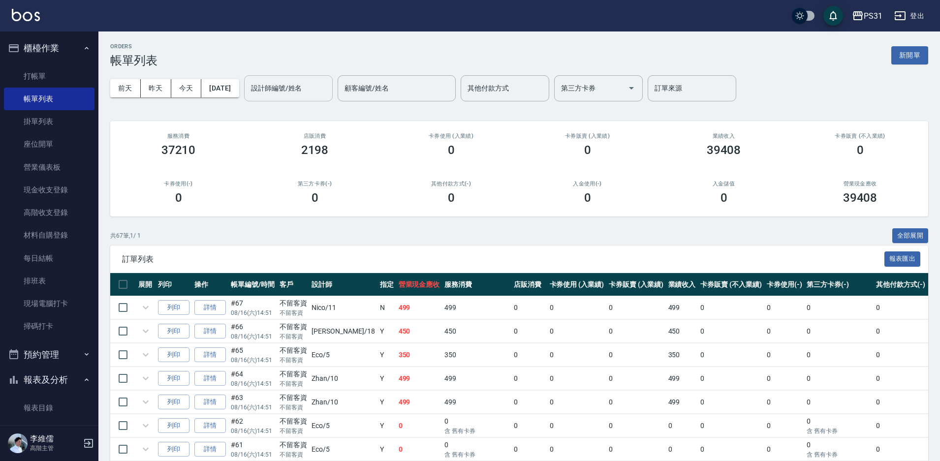
click at [324, 88] on input "設計師編號/姓名" at bounding box center [289, 88] width 80 height 17
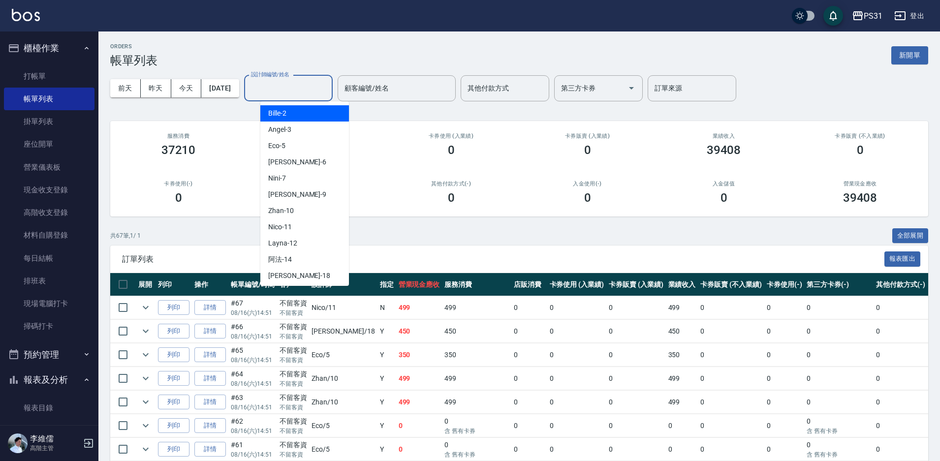
click at [292, 117] on div "Bille -2" at bounding box center [304, 113] width 89 height 16
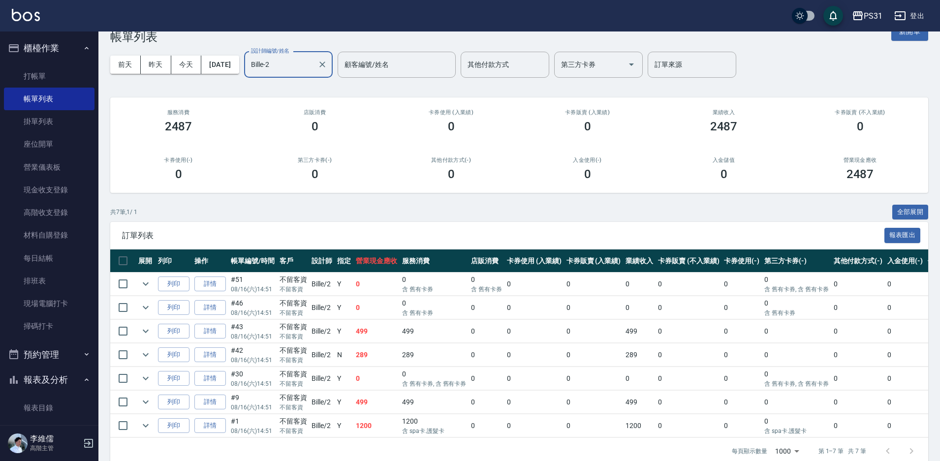
scroll to position [47, 0]
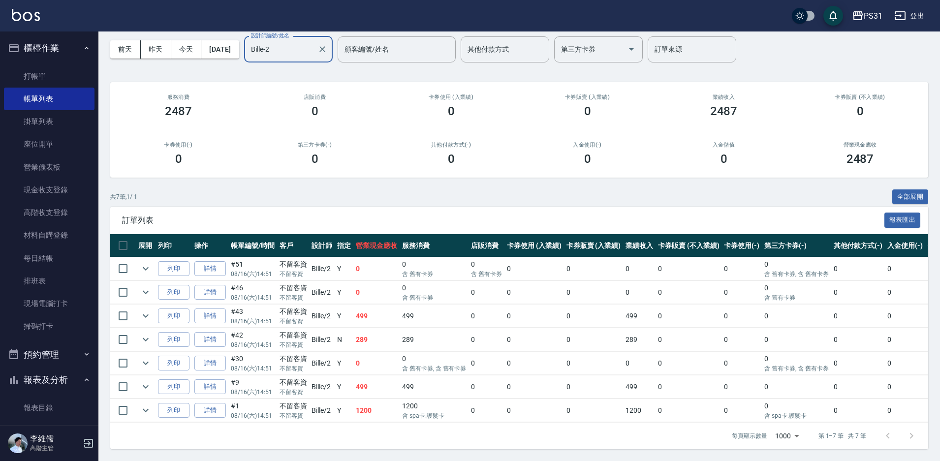
click at [211, 403] on link "詳情" at bounding box center [209, 410] width 31 height 15
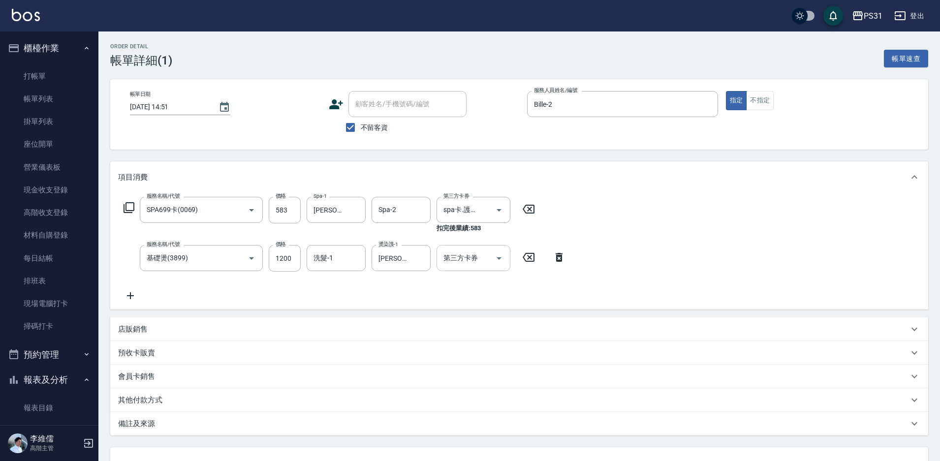
click at [495, 256] on icon "Open" at bounding box center [499, 258] width 12 height 12
click at [467, 282] on span "舊有卡券" at bounding box center [474, 283] width 74 height 16
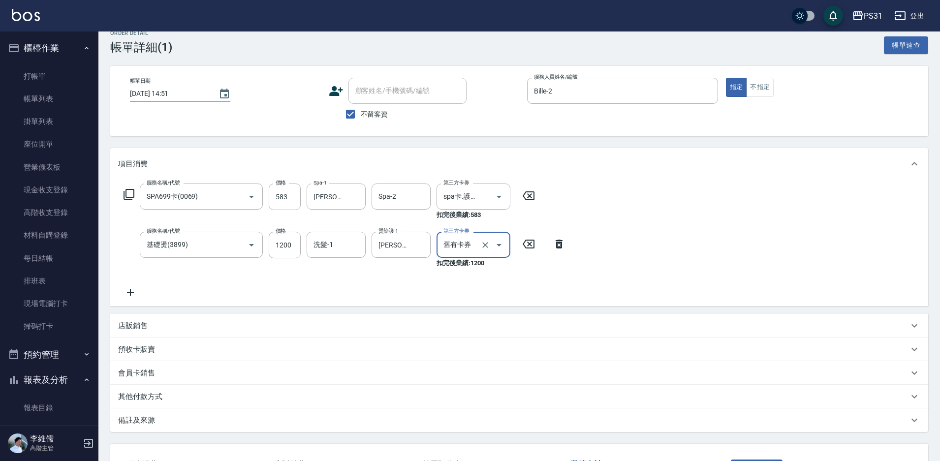
scroll to position [91, 0]
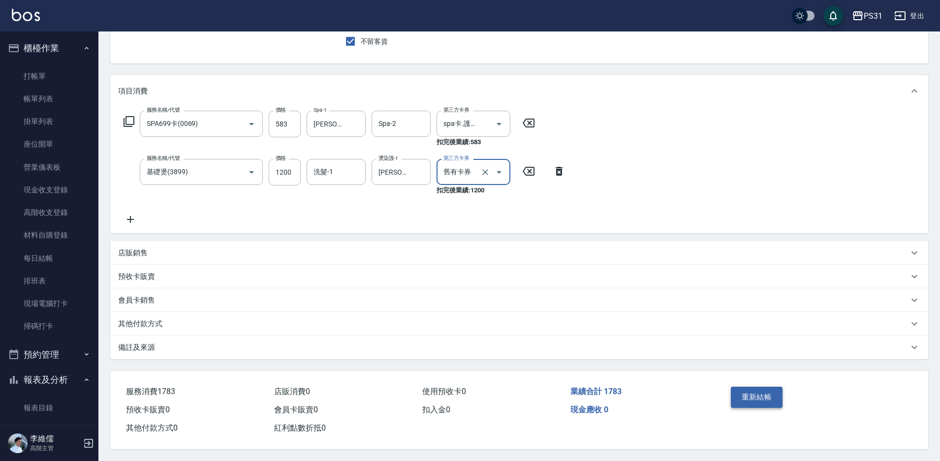
click at [761, 400] on button "重新結帳" at bounding box center [757, 397] width 52 height 21
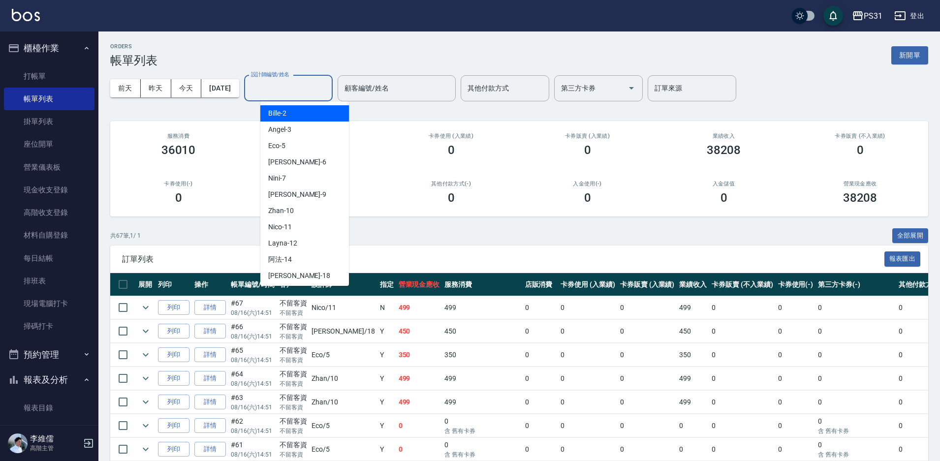
click at [296, 88] on div "設計師編號/姓名 設計師編號/姓名" at bounding box center [288, 88] width 89 height 26
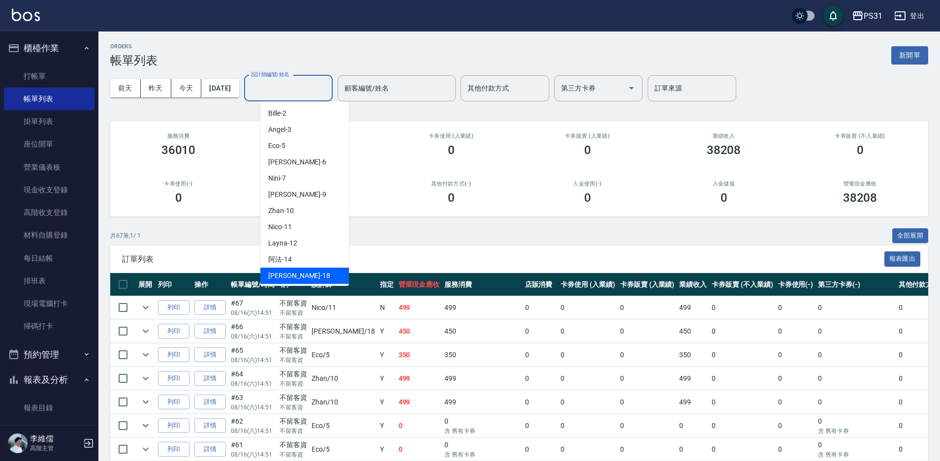
click at [306, 273] on div "Rita -18" at bounding box center [304, 276] width 89 height 16
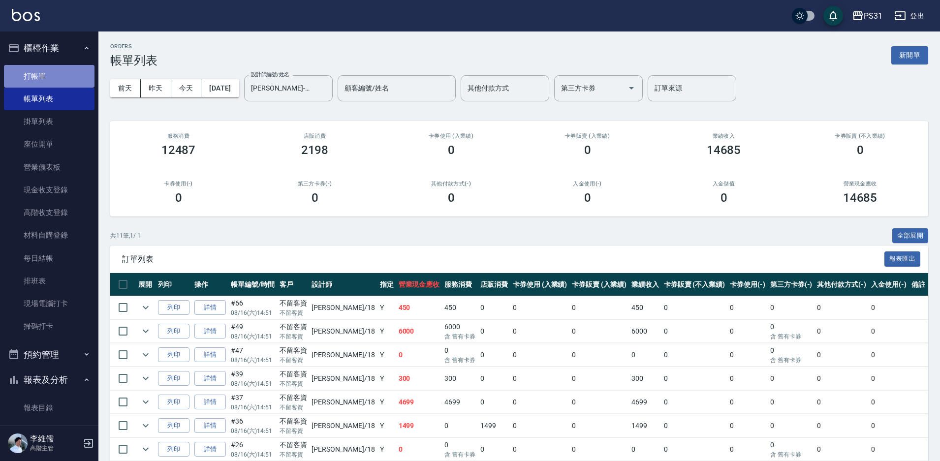
click at [58, 79] on link "打帳單" at bounding box center [49, 76] width 91 height 23
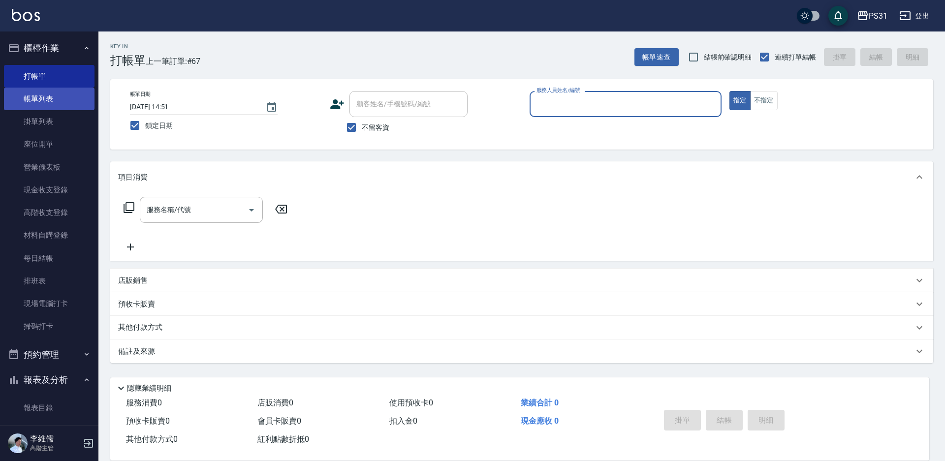
click at [45, 105] on link "帳單列表" at bounding box center [49, 99] width 91 height 23
click at [45, 104] on link "帳單列表" at bounding box center [49, 99] width 91 height 23
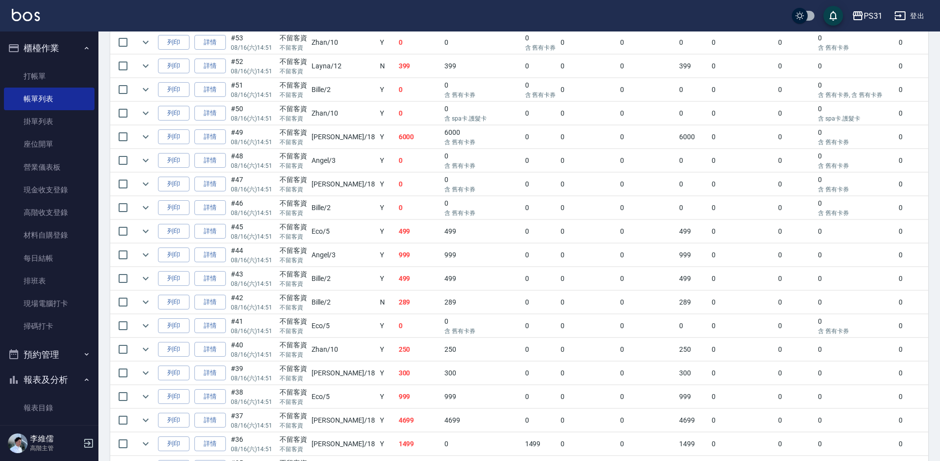
scroll to position [579, 0]
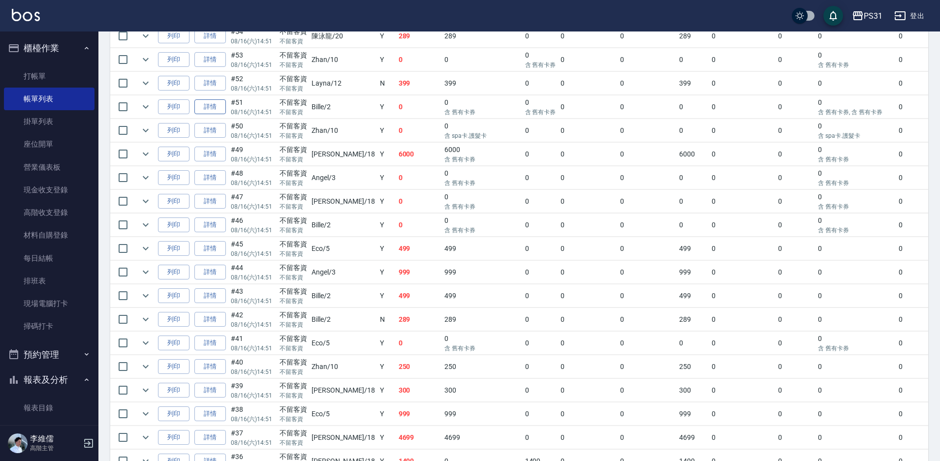
click at [214, 111] on link "詳情" at bounding box center [209, 106] width 31 height 15
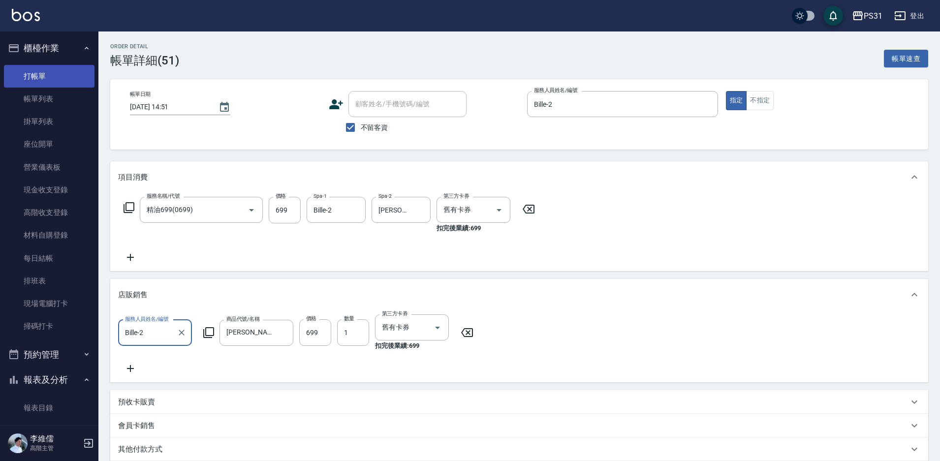
click at [54, 66] on link "打帳單" at bounding box center [49, 76] width 91 height 23
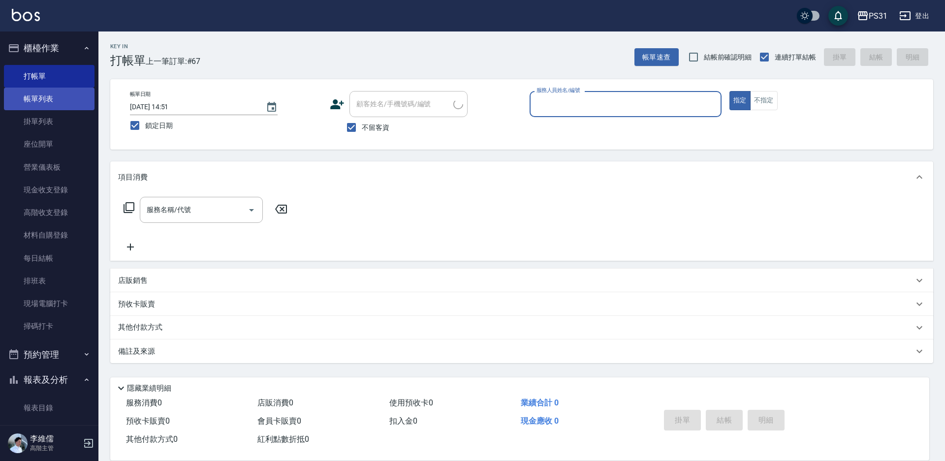
click at [62, 101] on link "帳單列表" at bounding box center [49, 99] width 91 height 23
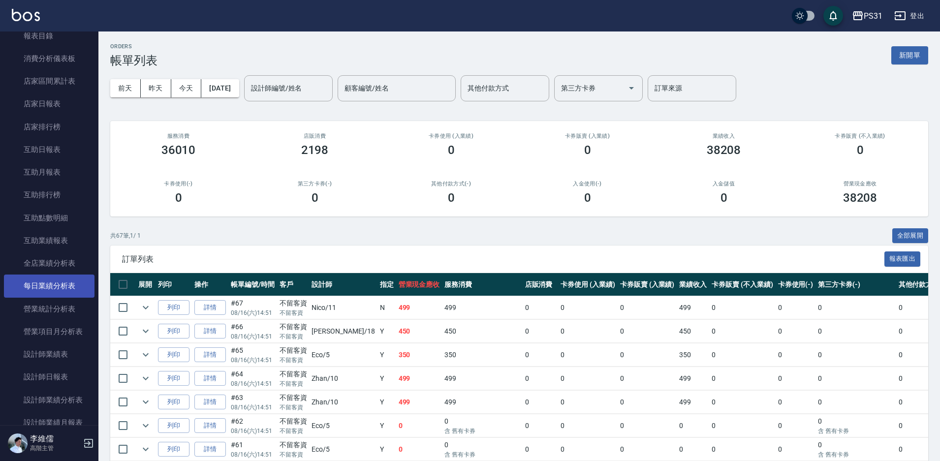
scroll to position [282, 0]
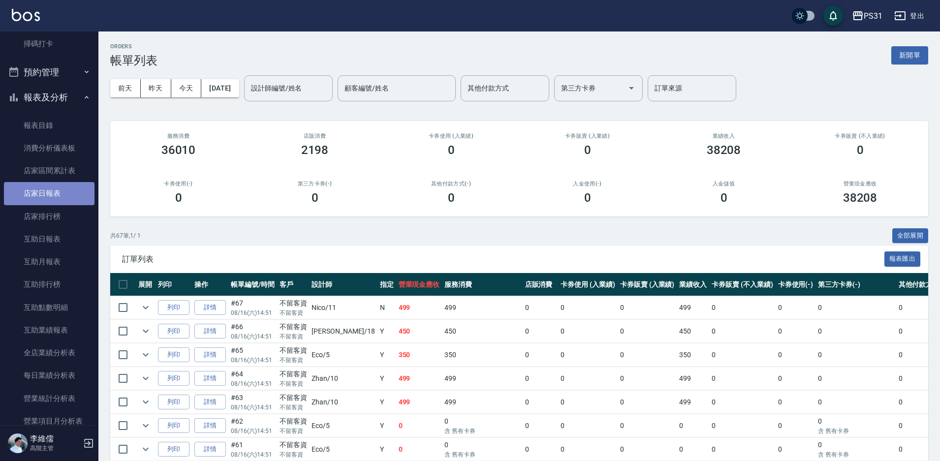
click at [53, 197] on link "店家日報表" at bounding box center [49, 193] width 91 height 23
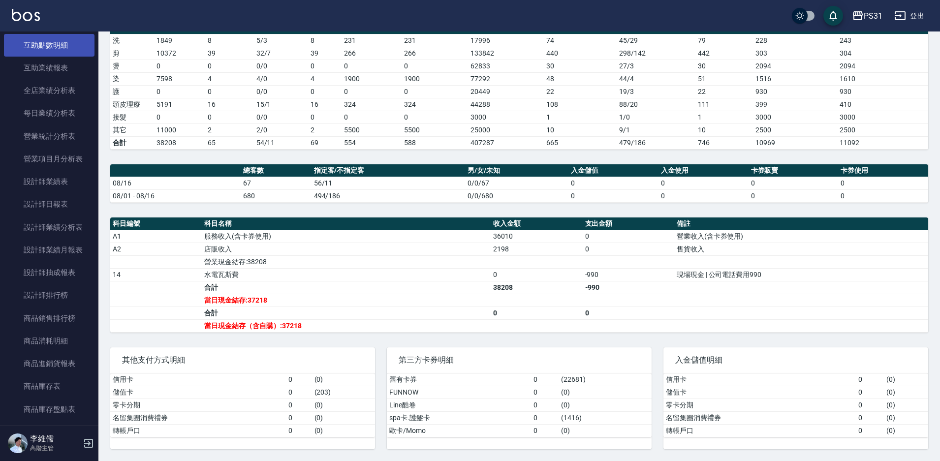
scroll to position [591, 0]
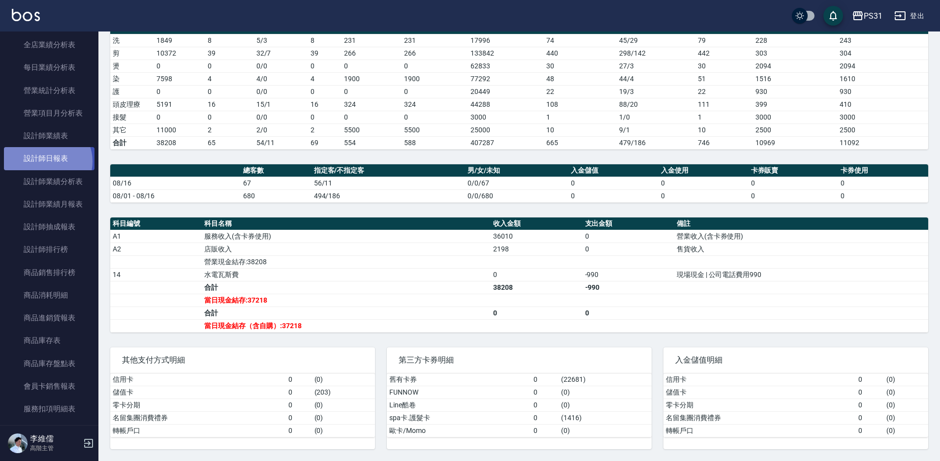
click at [46, 161] on link "設計師日報表" at bounding box center [49, 158] width 91 height 23
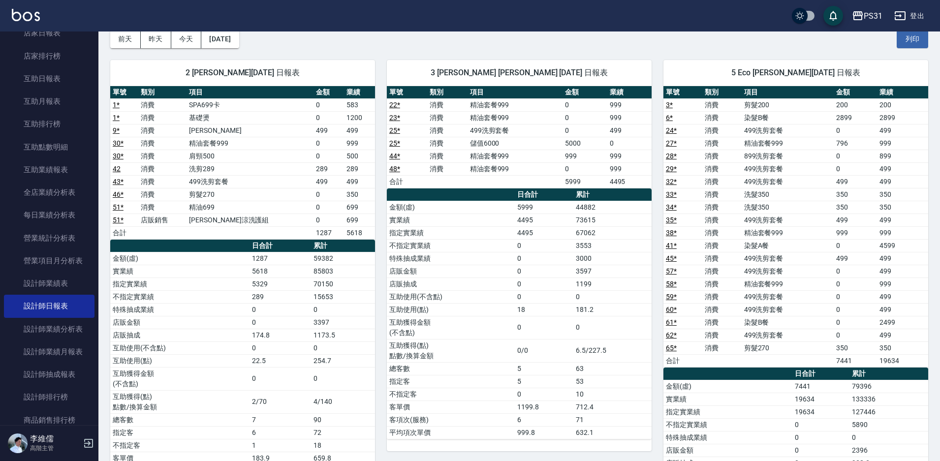
scroll to position [345, 0]
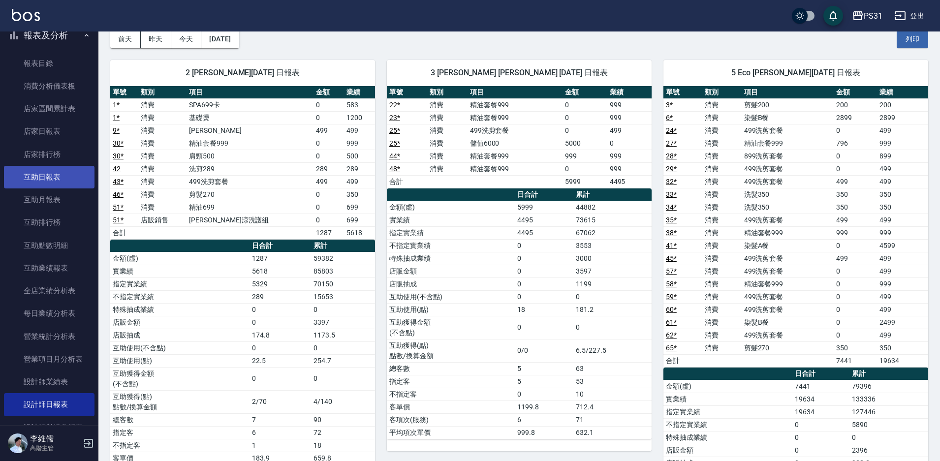
click at [45, 180] on link "互助日報表" at bounding box center [49, 177] width 91 height 23
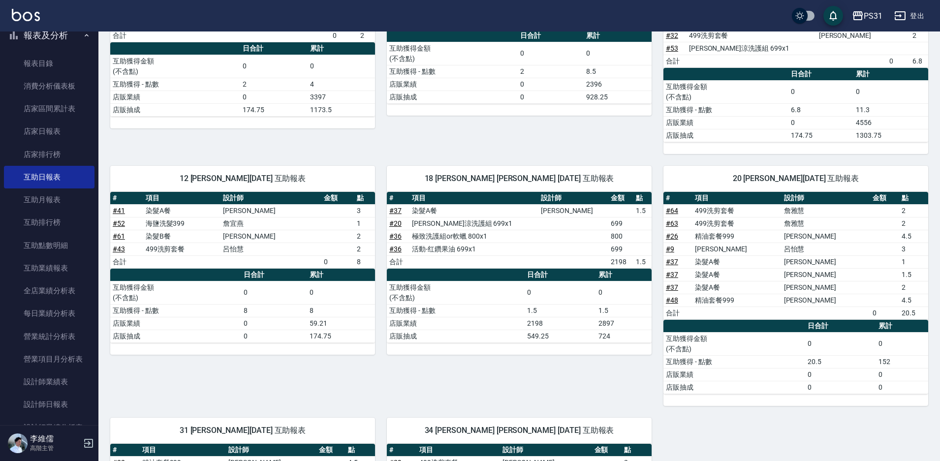
scroll to position [197, 0]
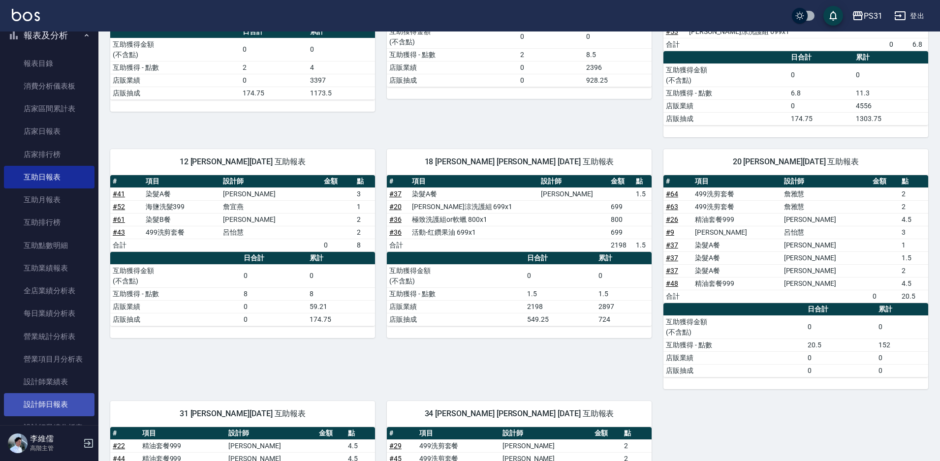
drag, startPoint x: 51, startPoint y: 406, endPoint x: 50, endPoint y: 398, distance: 7.9
click at [51, 405] on link "設計師日報表" at bounding box center [49, 404] width 91 height 23
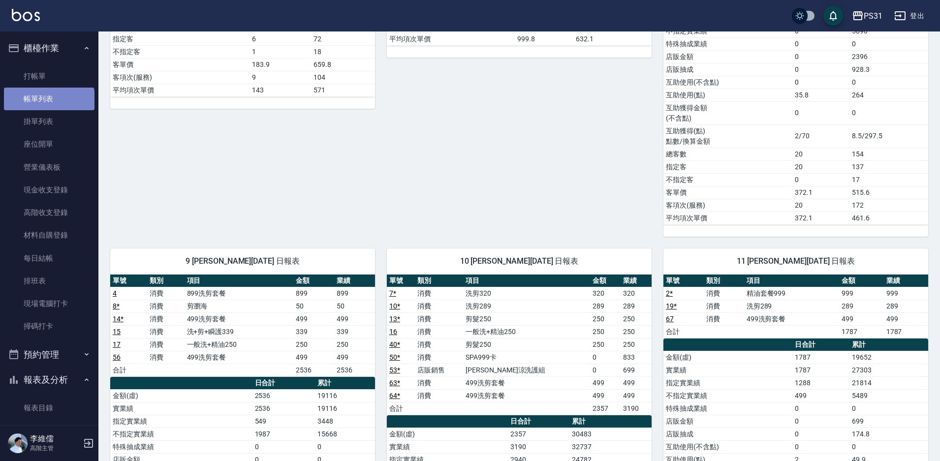
click at [48, 105] on link "帳單列表" at bounding box center [49, 99] width 91 height 23
click at [51, 107] on link "帳單列表" at bounding box center [49, 99] width 91 height 23
click at [53, 107] on link "帳單列表" at bounding box center [49, 99] width 91 height 23
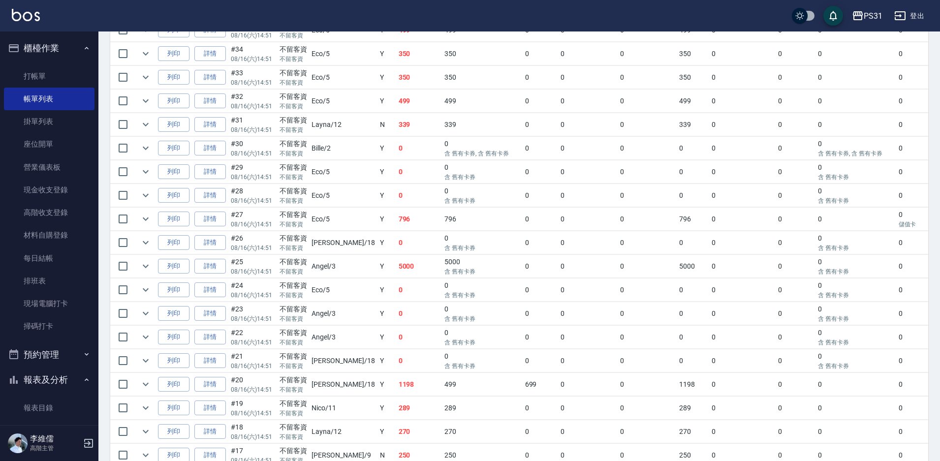
scroll to position [1083, 0]
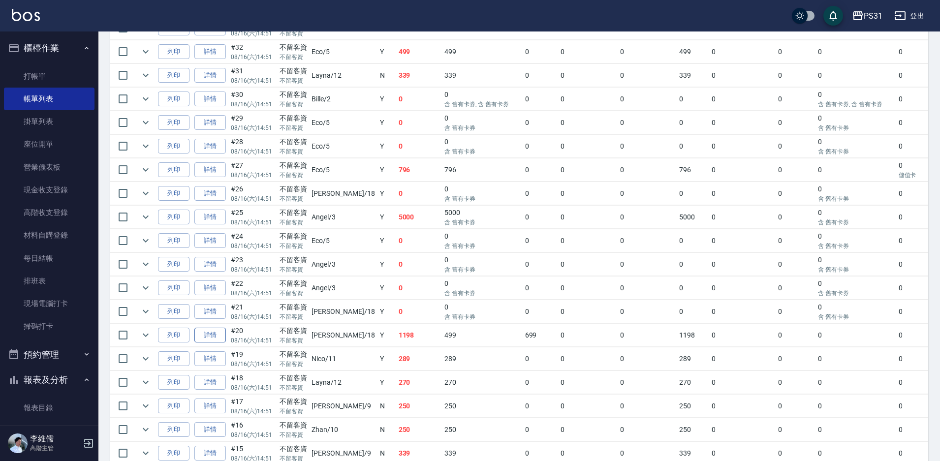
click at [218, 339] on link "詳情" at bounding box center [209, 335] width 31 height 15
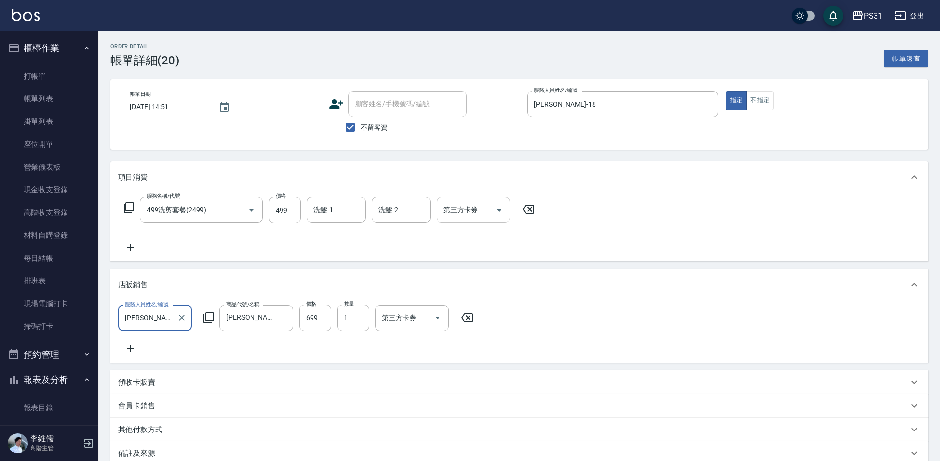
click at [500, 208] on icon "Open" at bounding box center [499, 210] width 12 height 12
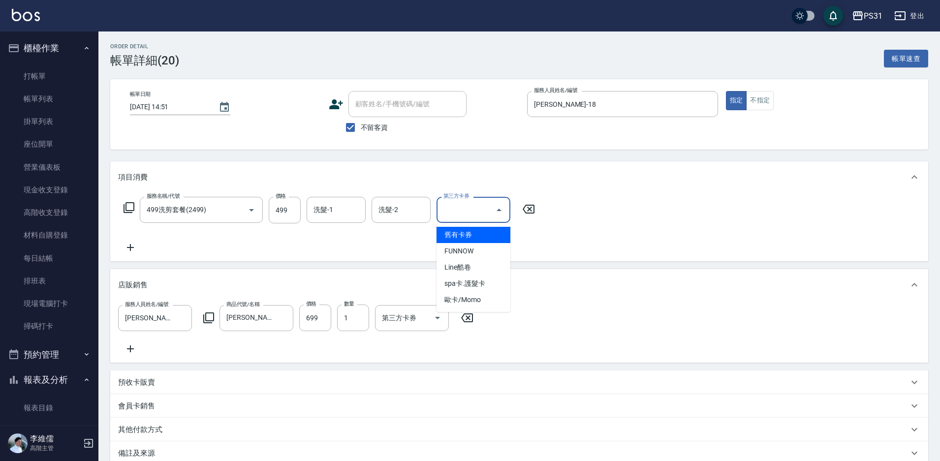
click at [471, 234] on span "舊有卡券" at bounding box center [474, 235] width 74 height 16
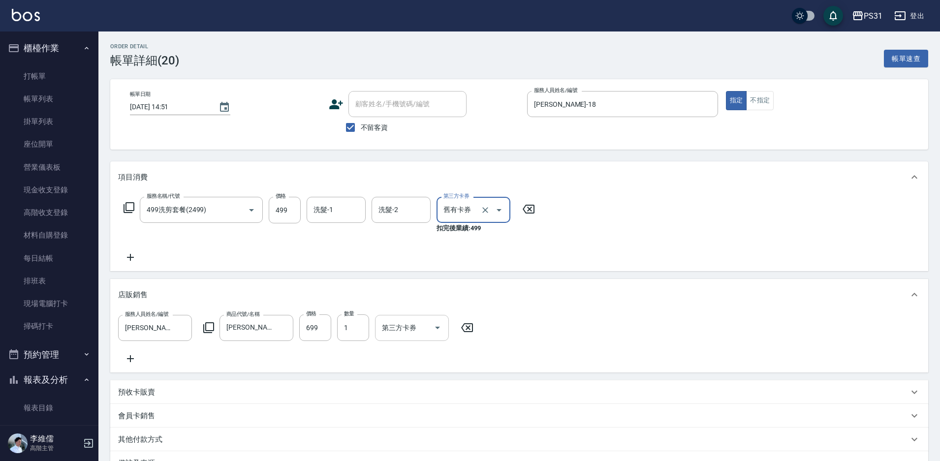
click at [435, 323] on icon "Open" at bounding box center [438, 328] width 12 height 12
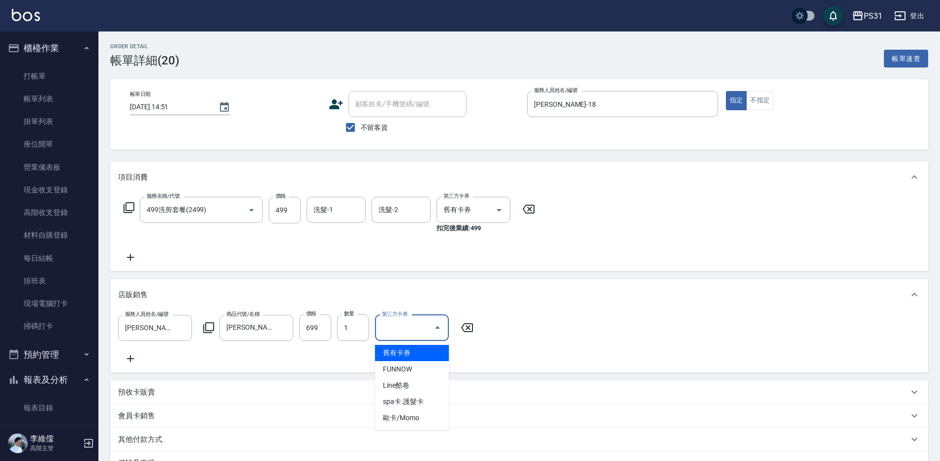
click at [417, 354] on span "舊有卡券" at bounding box center [412, 353] width 74 height 16
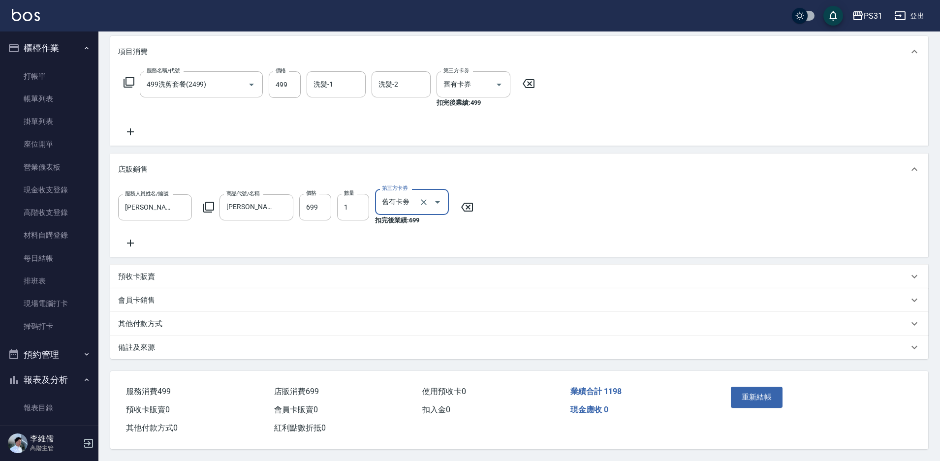
scroll to position [138, 0]
click at [524, 336] on div "備註及來源" at bounding box center [519, 348] width 818 height 24
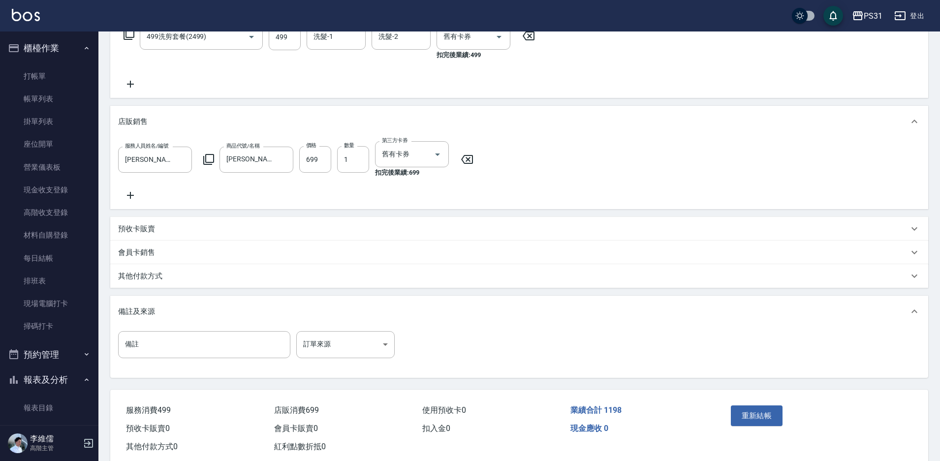
scroll to position [205, 0]
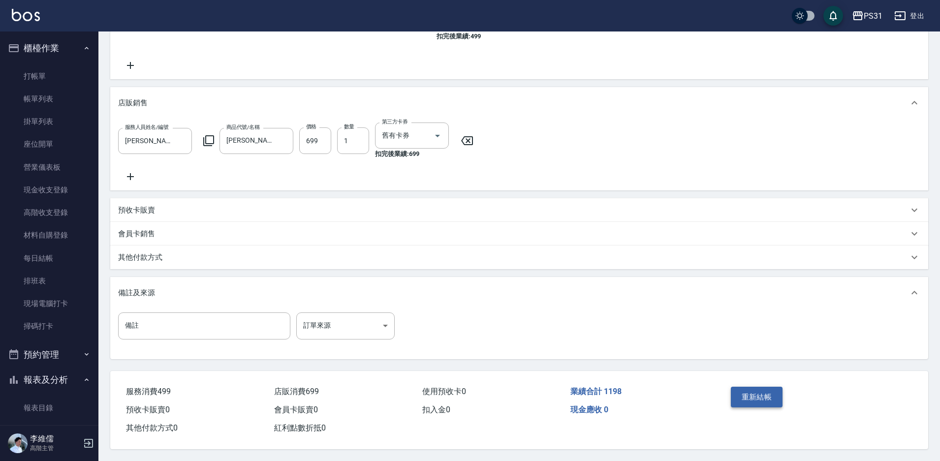
click at [741, 387] on button "重新結帳" at bounding box center [757, 397] width 52 height 21
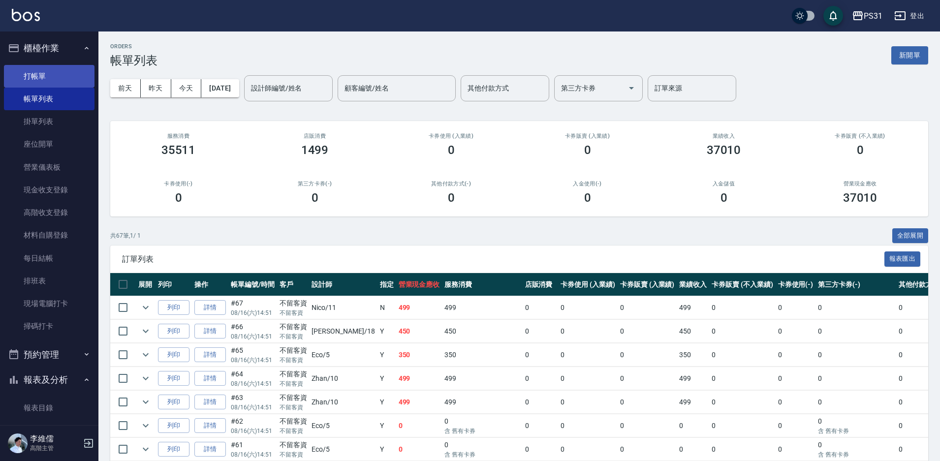
click at [30, 76] on link "打帳單" at bounding box center [49, 76] width 91 height 23
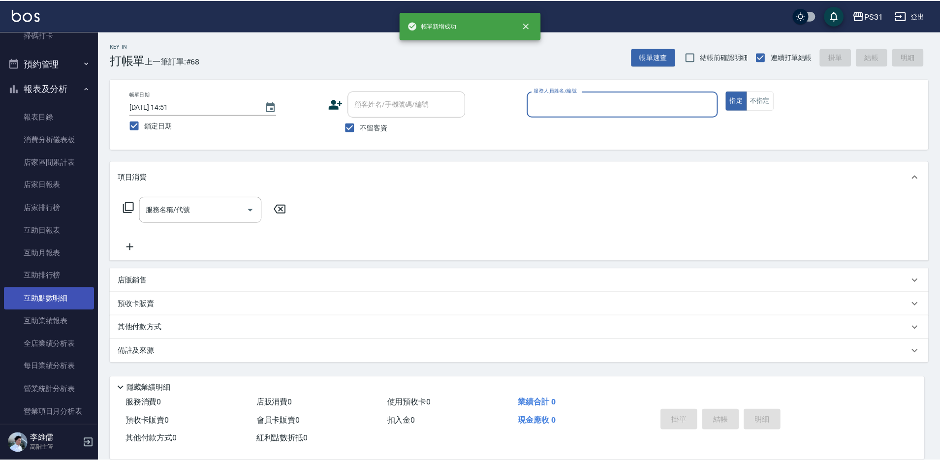
scroll to position [295, 0]
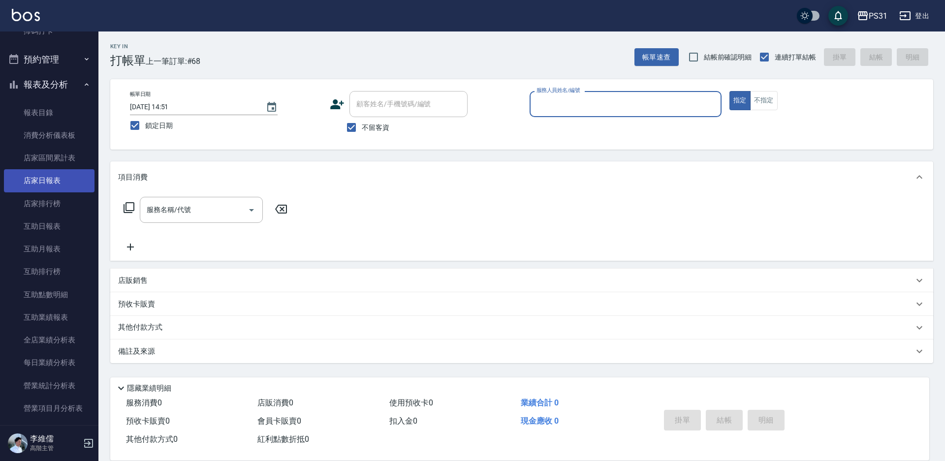
click at [65, 188] on link "店家日報表" at bounding box center [49, 180] width 91 height 23
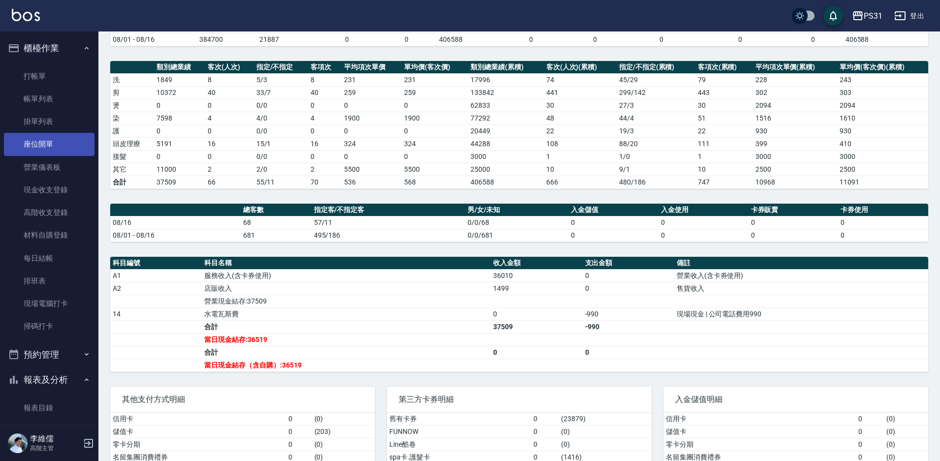
scroll to position [53, 0]
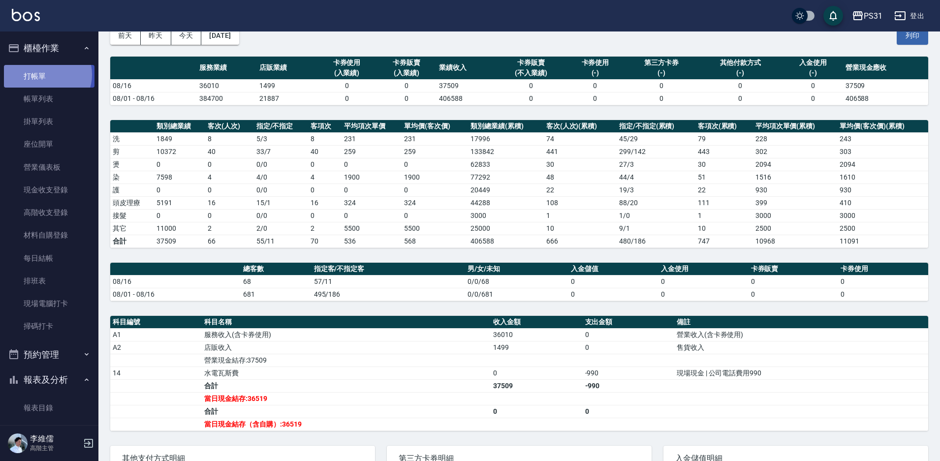
click at [45, 74] on link "打帳單" at bounding box center [49, 76] width 91 height 23
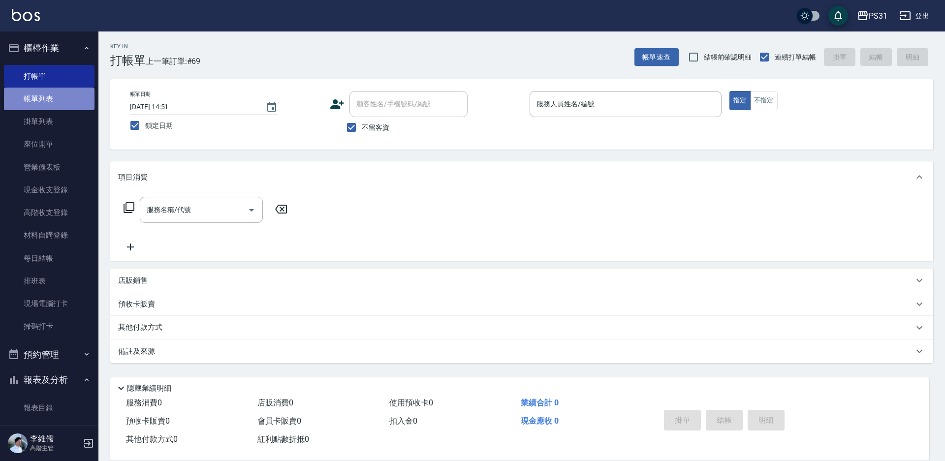
click at [64, 96] on link "帳單列表" at bounding box center [49, 99] width 91 height 23
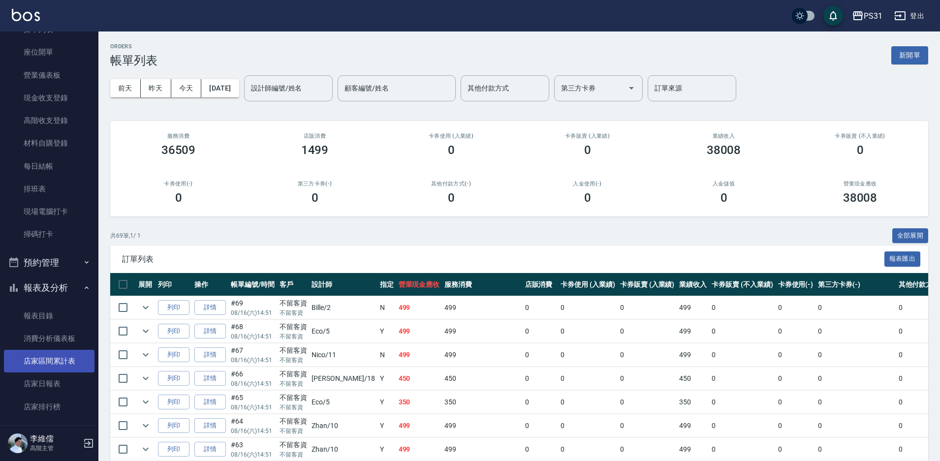
scroll to position [197, 0]
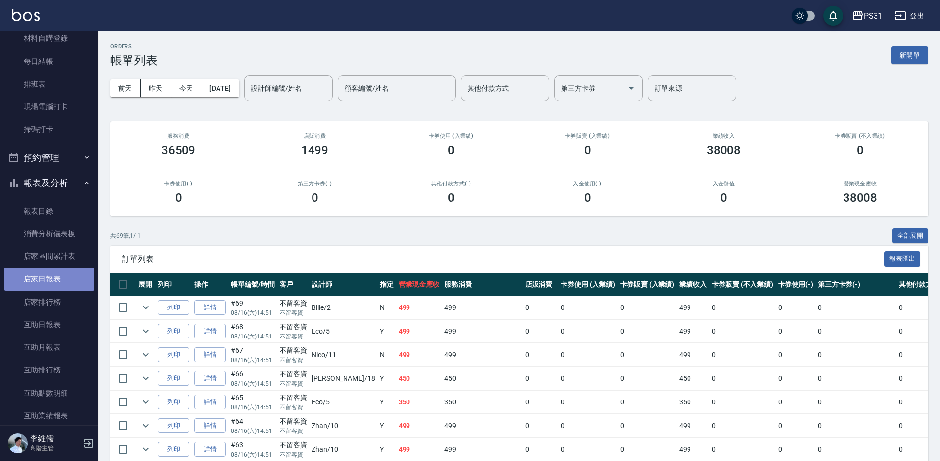
click at [51, 282] on link "店家日報表" at bounding box center [49, 279] width 91 height 23
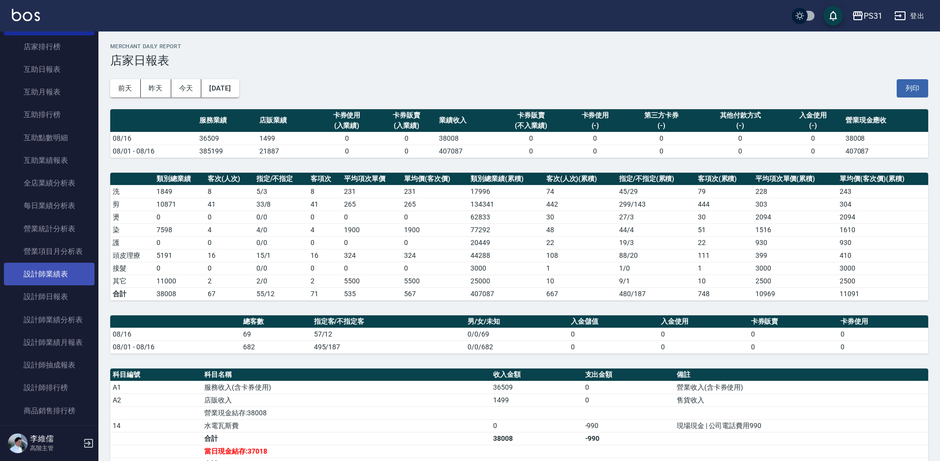
scroll to position [541, 0]
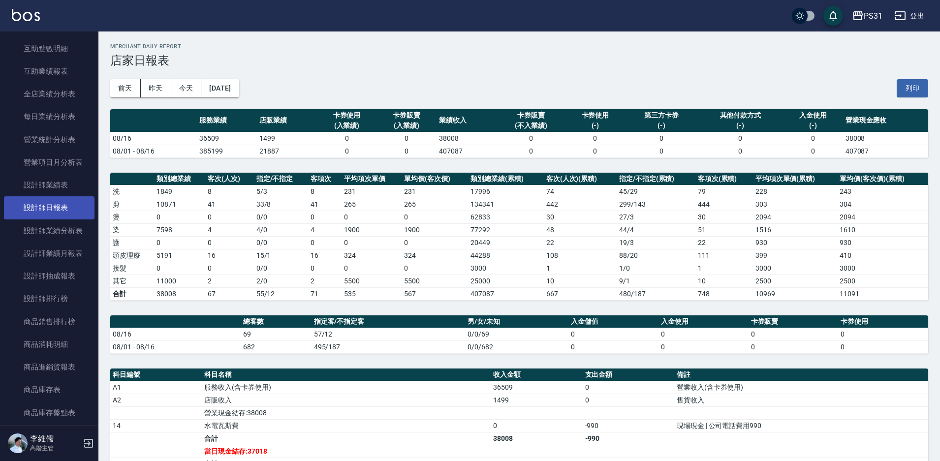
click at [61, 204] on link "設計師日報表" at bounding box center [49, 207] width 91 height 23
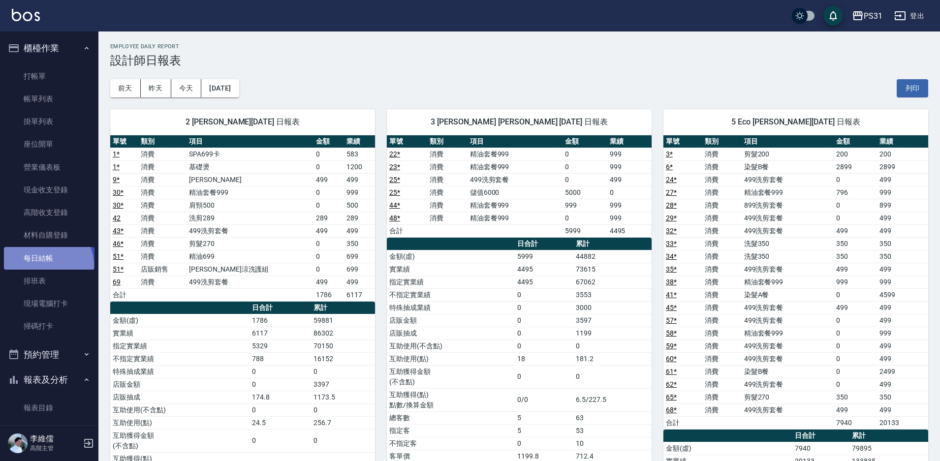
click at [41, 266] on link "每日結帳" at bounding box center [49, 258] width 91 height 23
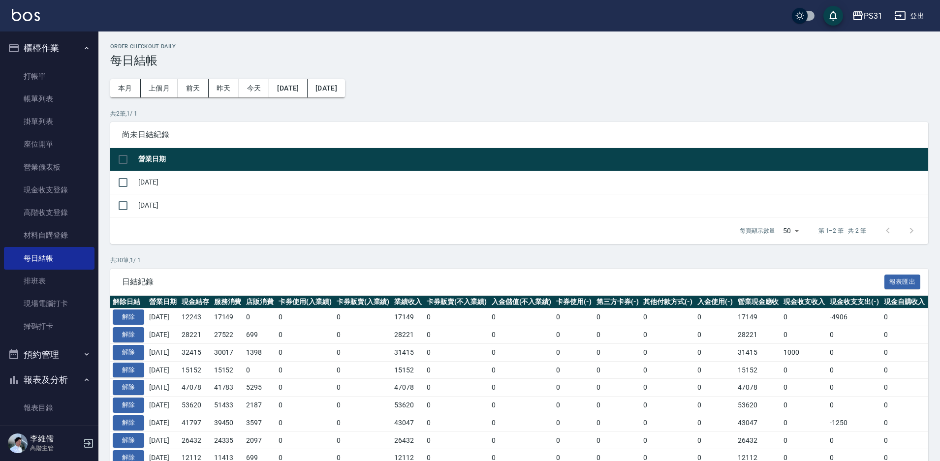
drag, startPoint x: 118, startPoint y: 163, endPoint x: 135, endPoint y: 159, distance: 18.0
click at [118, 162] on input "checkbox" at bounding box center [123, 159] width 21 height 21
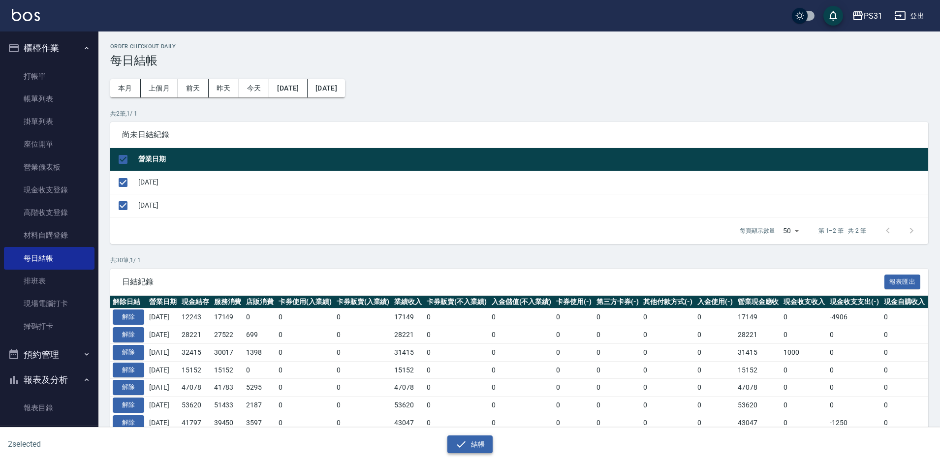
click at [476, 449] on button "結帳" at bounding box center [470, 445] width 46 height 18
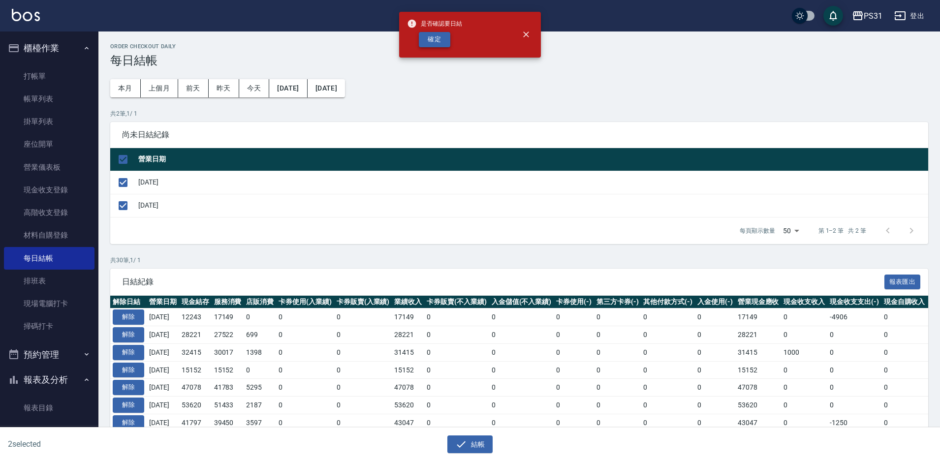
click at [444, 42] on button "確定" at bounding box center [434, 39] width 31 height 15
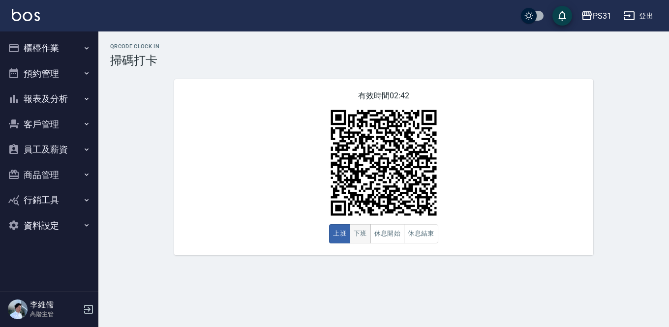
drag, startPoint x: 361, startPoint y: 236, endPoint x: 350, endPoint y: 238, distance: 11.6
click at [361, 236] on button "下班" at bounding box center [360, 233] width 21 height 19
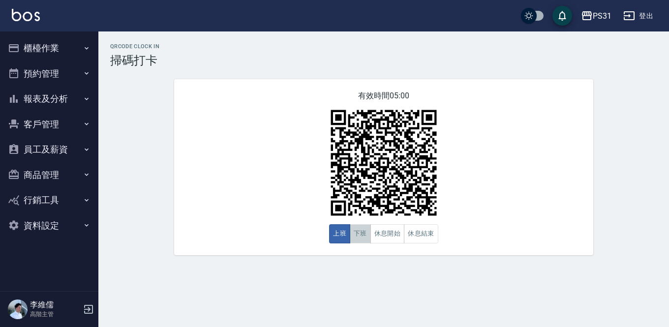
click at [366, 237] on button "下班" at bounding box center [360, 233] width 21 height 19
